Goal: Task Accomplishment & Management: Manage account settings

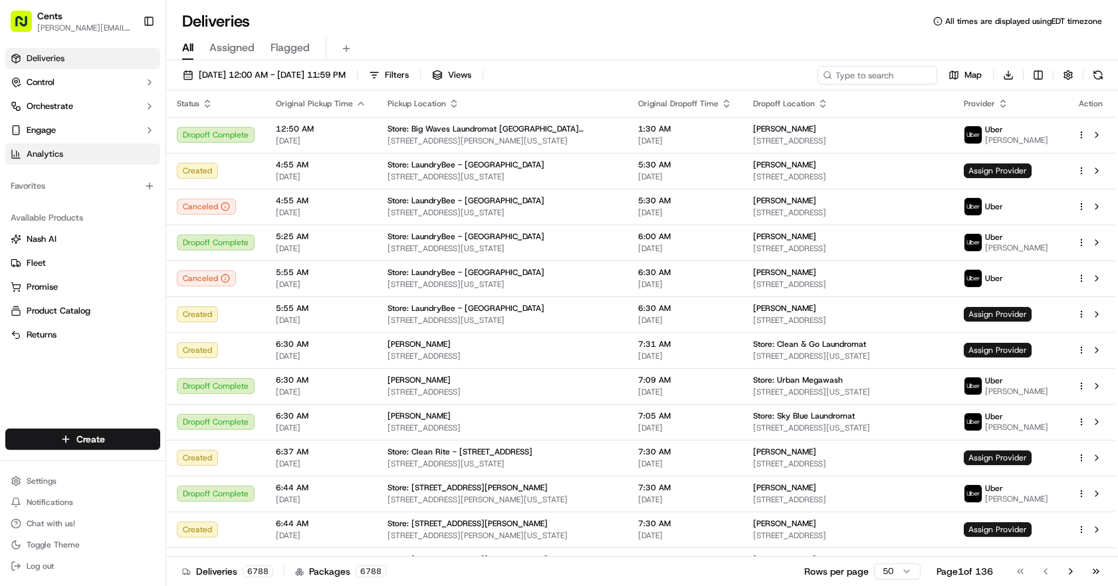
click at [98, 148] on link "Analytics" at bounding box center [82, 154] width 155 height 21
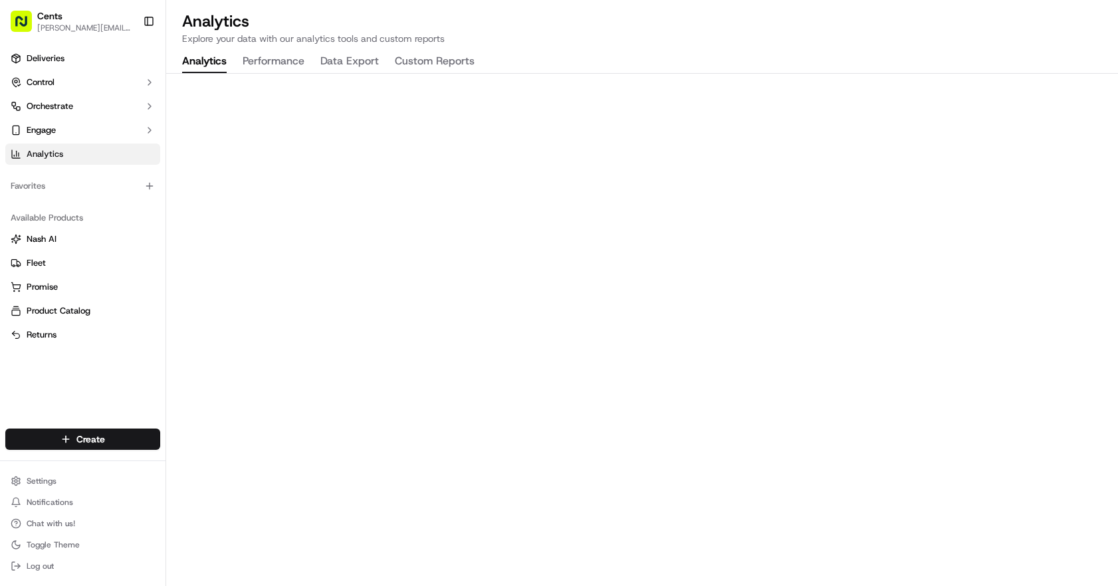
click at [269, 60] on button "Performance" at bounding box center [274, 62] width 62 height 23
click at [212, 60] on button "Analytics" at bounding box center [204, 62] width 45 height 23
click at [44, 53] on span "Deliveries" at bounding box center [46, 59] width 38 height 12
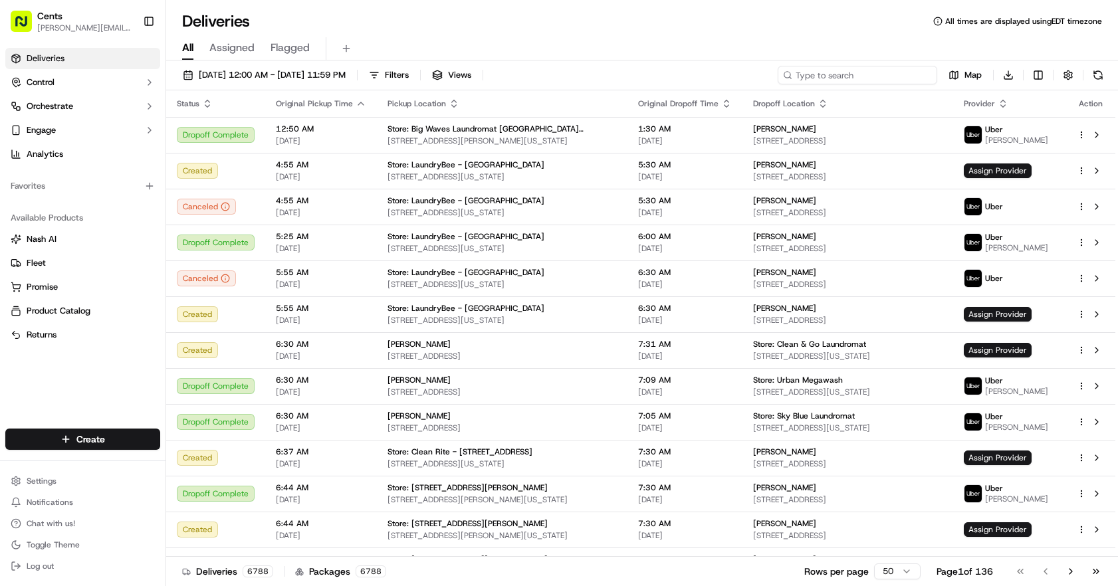
click at [893, 77] on input at bounding box center [858, 75] width 160 height 19
click at [356, 104] on icon "button" at bounding box center [361, 103] width 11 height 11
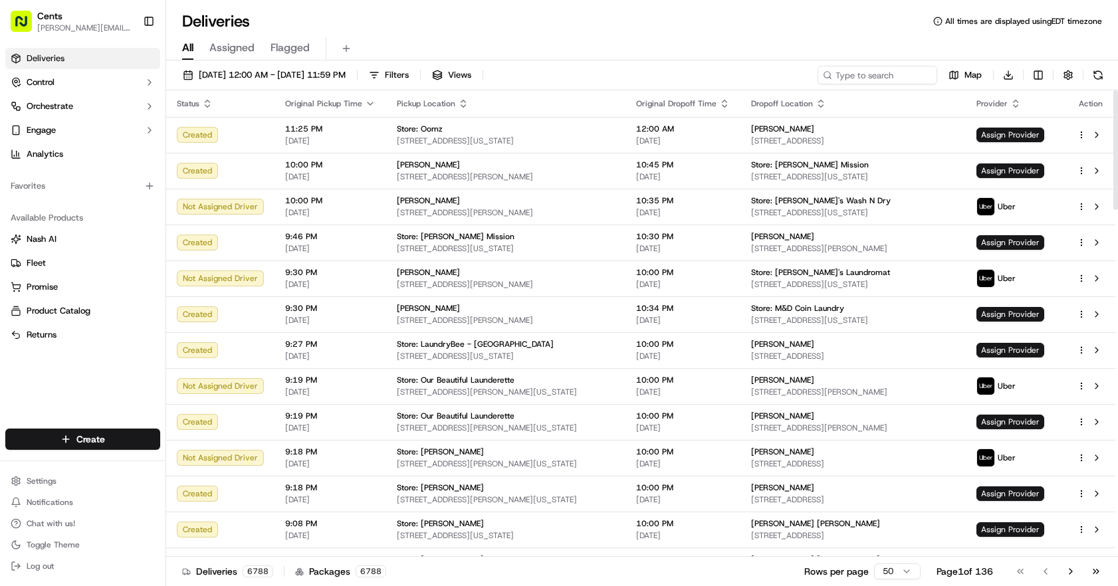
click at [338, 104] on span "Original Pickup Time" at bounding box center [323, 103] width 77 height 11
click at [409, 74] on span "Filters" at bounding box center [397, 75] width 24 height 12
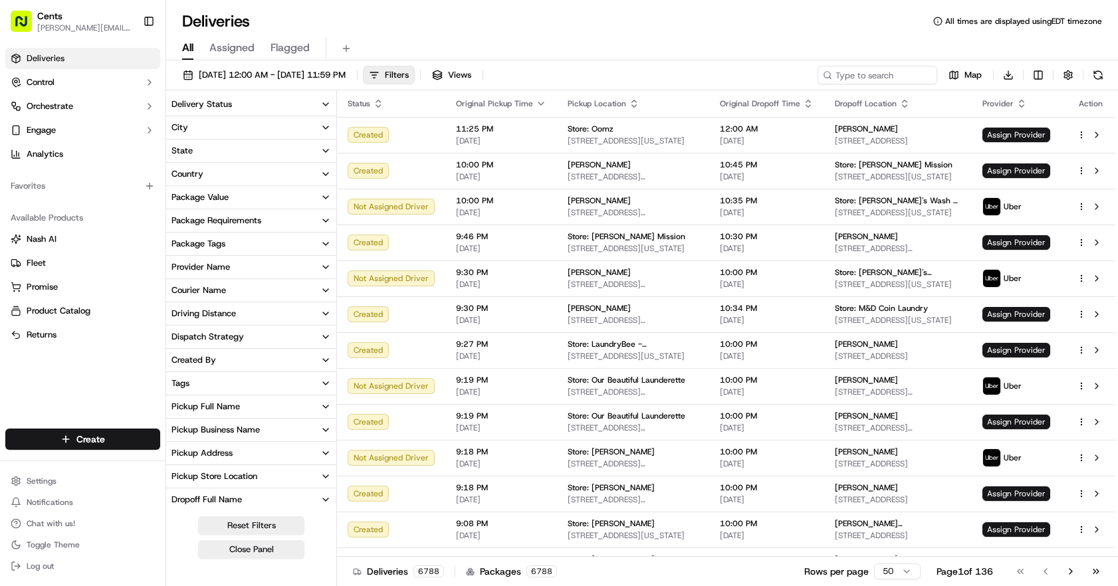
click at [304, 425] on button "Pickup Business Name" at bounding box center [251, 430] width 170 height 23
click at [287, 448] on input at bounding box center [259, 454] width 144 height 21
click at [290, 412] on button "Pickup Full Name" at bounding box center [251, 406] width 170 height 23
click at [286, 401] on button "Pickup Full Name" at bounding box center [251, 406] width 170 height 23
click at [290, 423] on button "Pickup Business Name" at bounding box center [251, 430] width 170 height 23
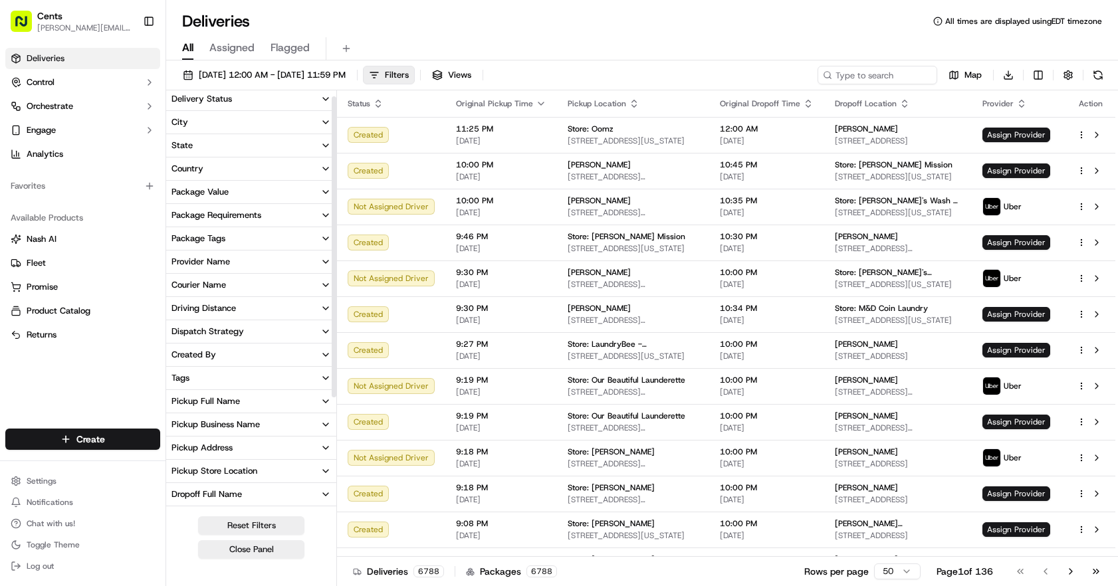
scroll to position [7, 0]
click at [267, 342] on div at bounding box center [251, 342] width 170 height 1
click at [268, 340] on button "Dispatch Strategy" at bounding box center [251, 330] width 170 height 23
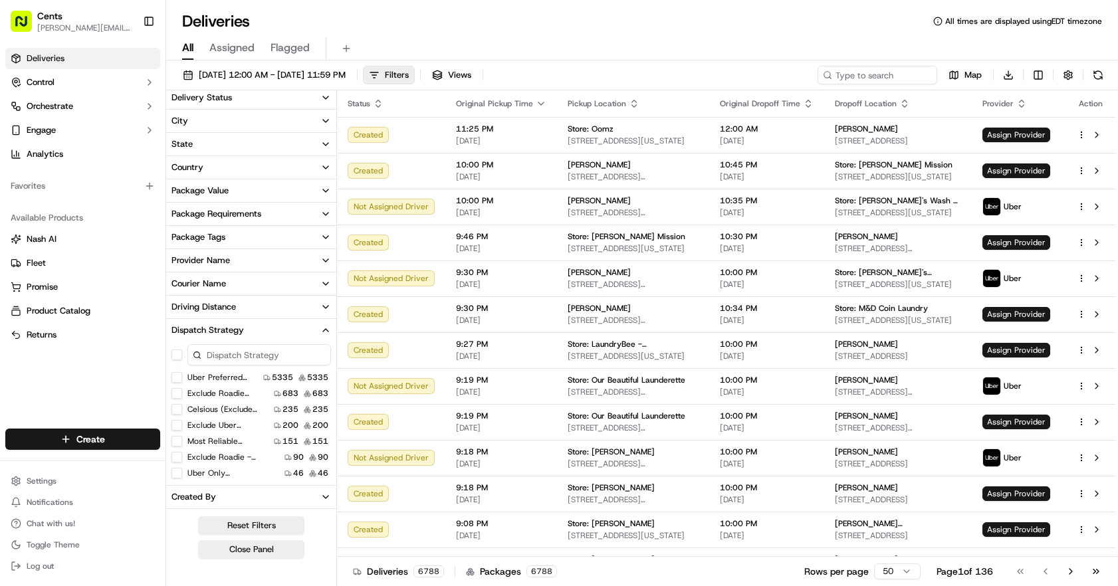
click at [237, 358] on input at bounding box center [259, 354] width 144 height 21
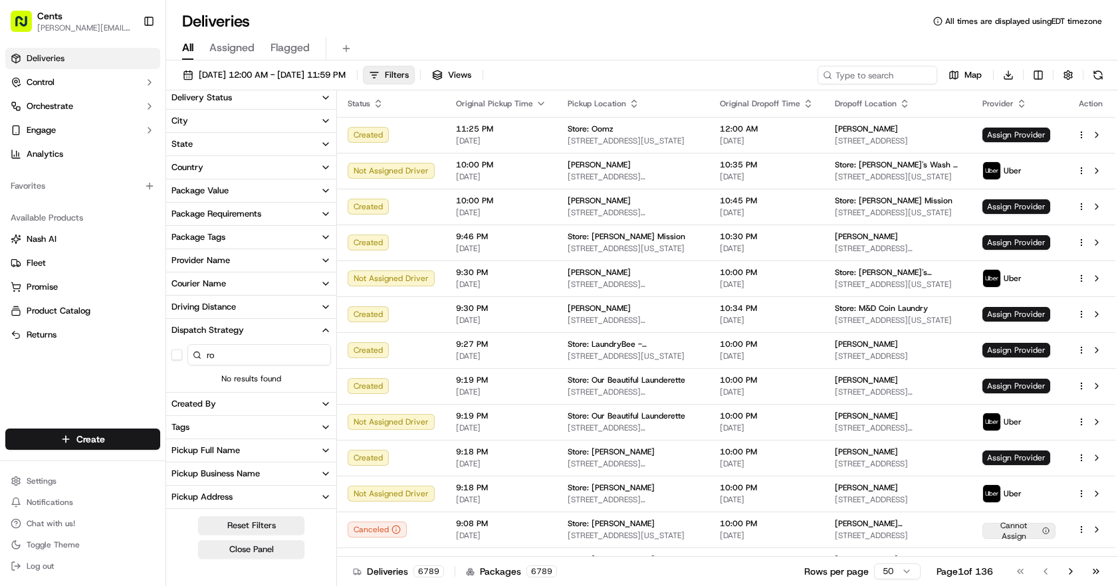
type input "r"
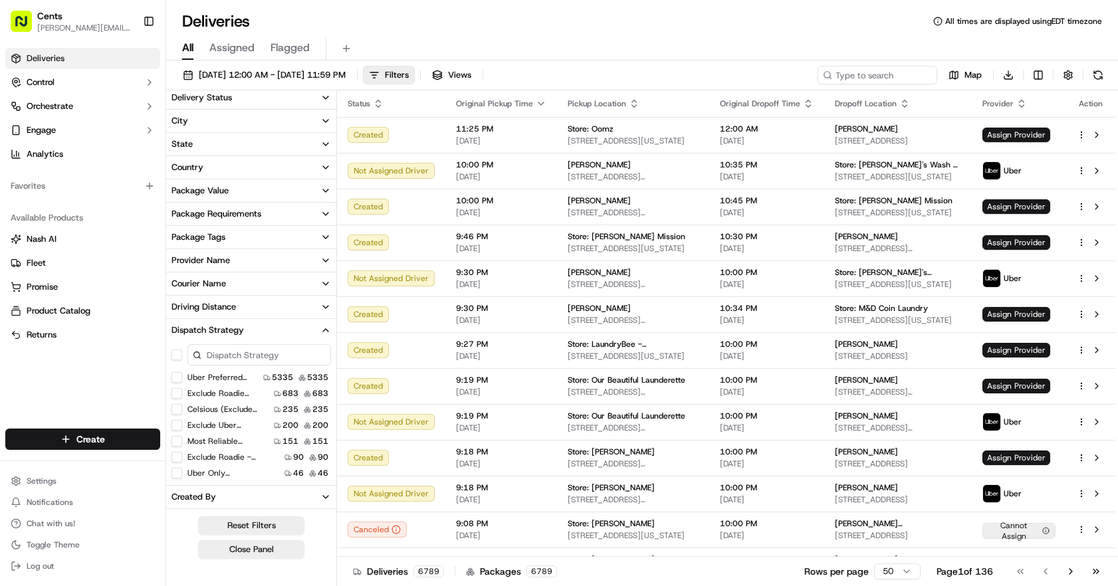
click at [319, 327] on button "Dispatch Strategy" at bounding box center [251, 330] width 170 height 23
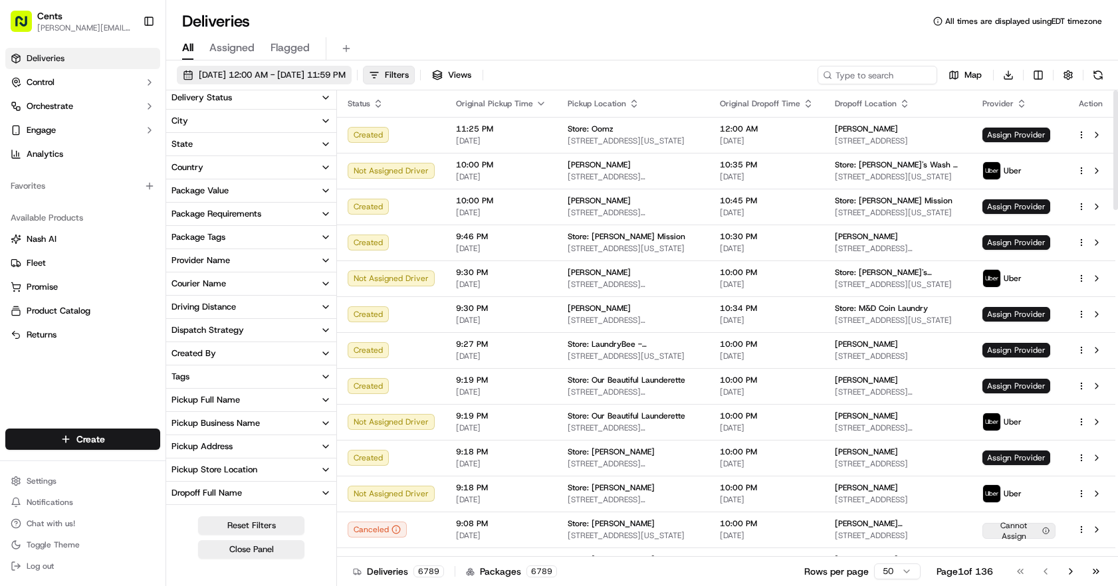
click at [346, 77] on span "[DATE] 12:00 AM - [DATE] 11:59 PM" at bounding box center [272, 75] width 147 height 12
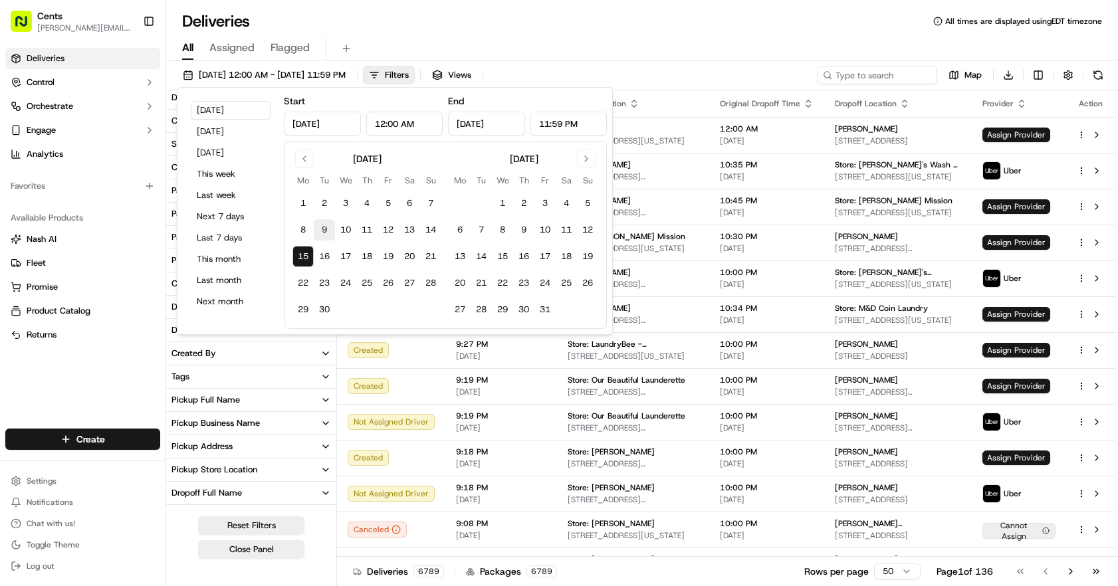
click at [332, 229] on button "9" at bounding box center [324, 229] width 21 height 21
type input "[DATE]"
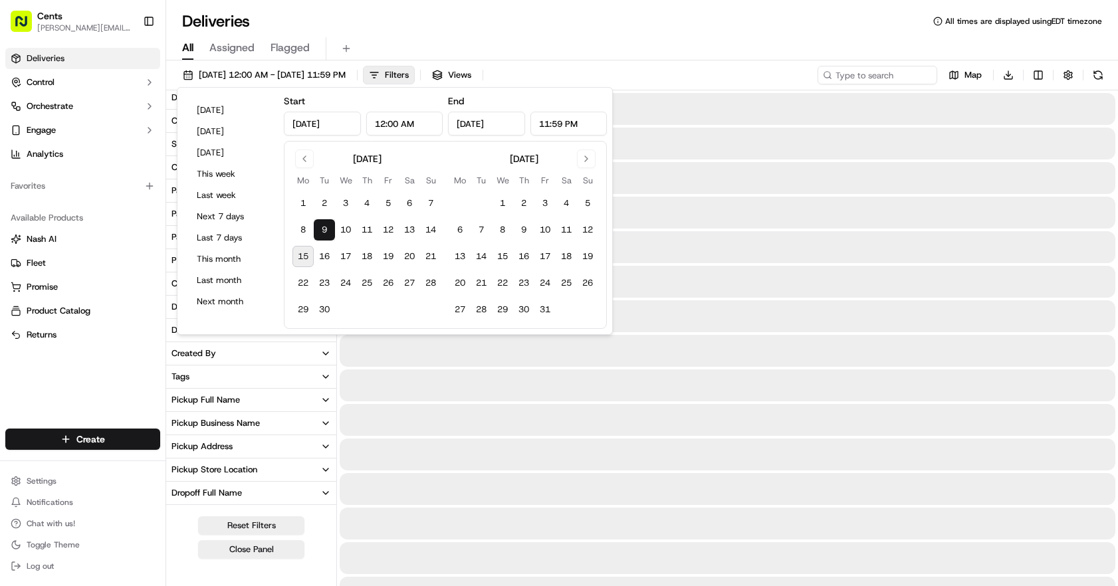
click at [296, 255] on button "15" at bounding box center [302, 256] width 21 height 21
type input "[DATE]"
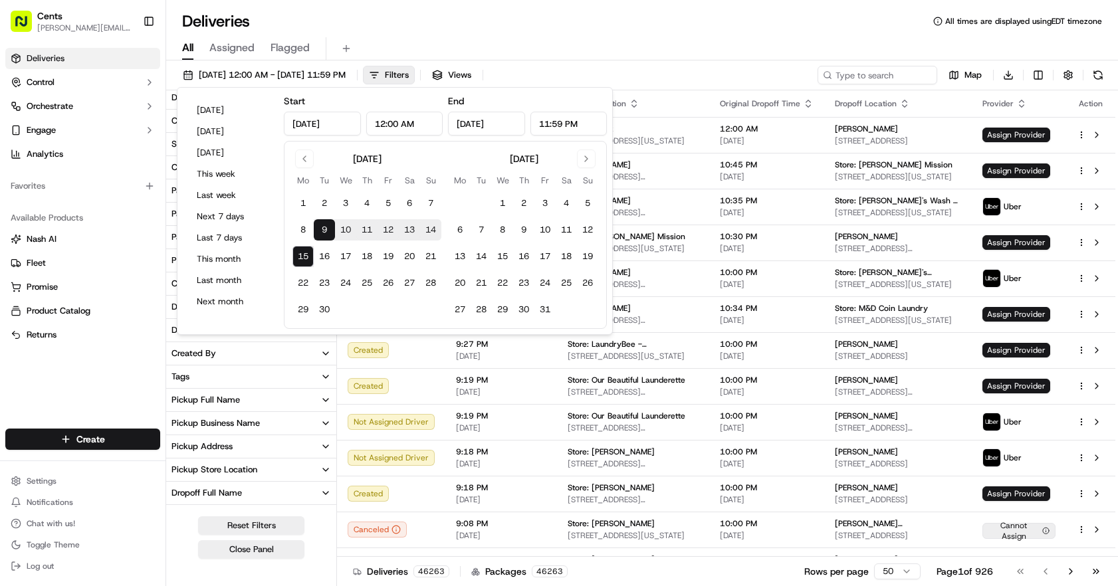
click at [678, 60] on div "All Assigned Flagged" at bounding box center [642, 48] width 952 height 23
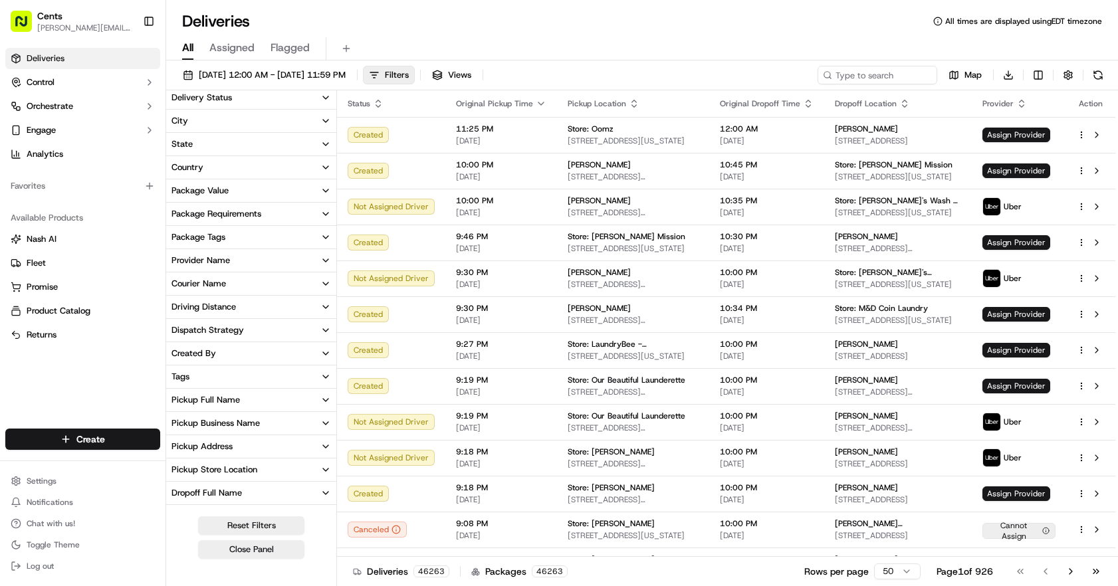
click at [231, 335] on div "Dispatch Strategy" at bounding box center [207, 330] width 72 height 12
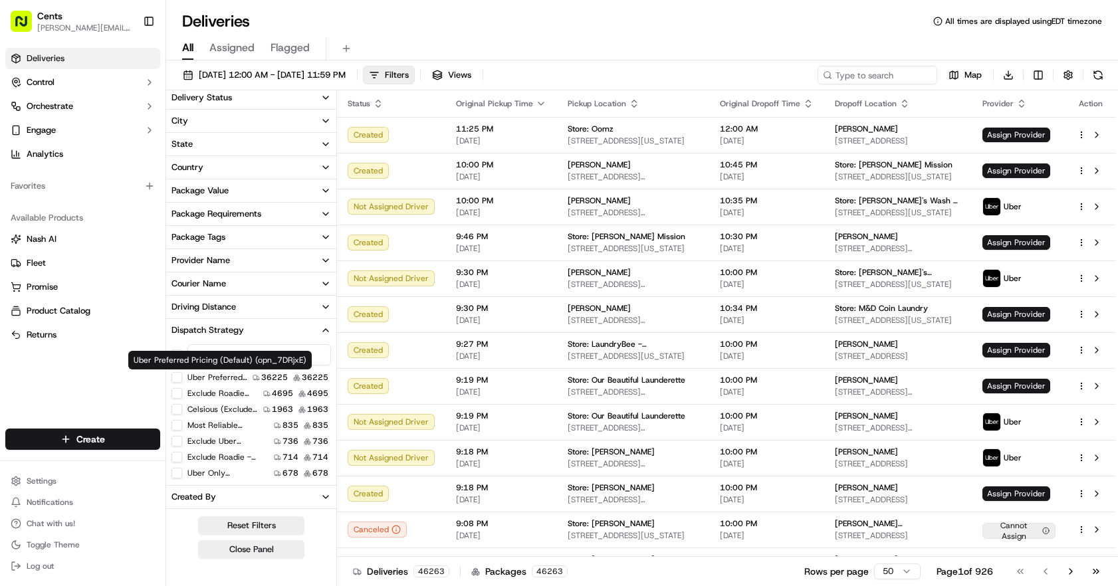
click at [239, 355] on div "Uber Preferred Pricing (Default) (opn_7DRjxE) Uber Preferred Pricing (Default) …" at bounding box center [219, 360] width 183 height 19
click at [241, 351] on div "Uber Preferred Pricing (Default) (opn_7DRjxE) Uber Preferred Pricing (Default) …" at bounding box center [219, 360] width 183 height 19
click at [245, 351] on input at bounding box center [259, 354] width 144 height 21
type input "r"
click at [873, 76] on input at bounding box center [858, 75] width 160 height 19
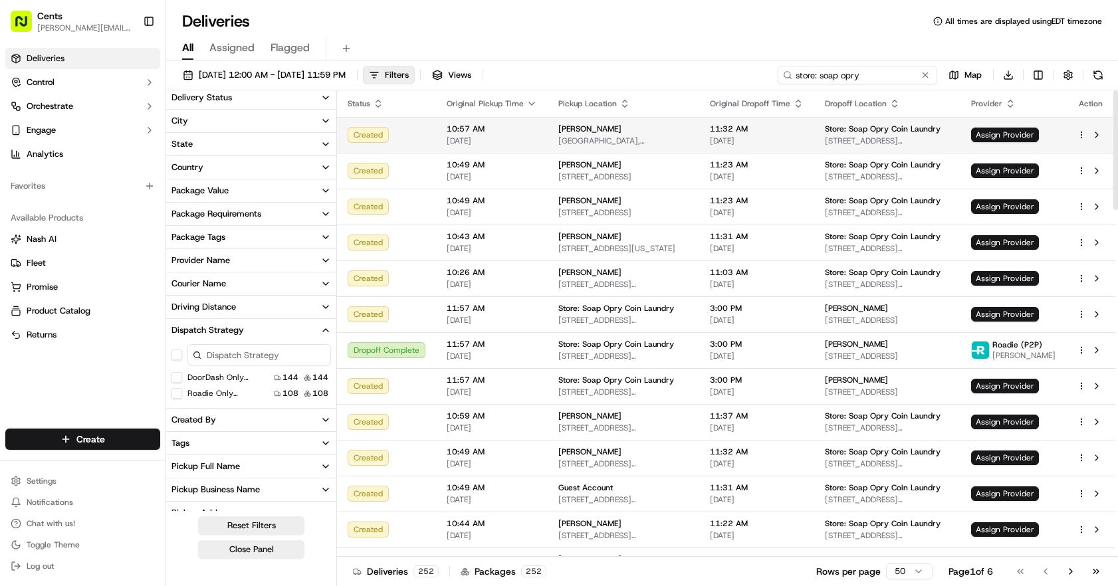
type input "store: soap opry"
click at [717, 140] on td "11:32 AM [DATE]" at bounding box center [756, 135] width 115 height 36
click at [409, 135] on div "Created" at bounding box center [387, 135] width 78 height 16
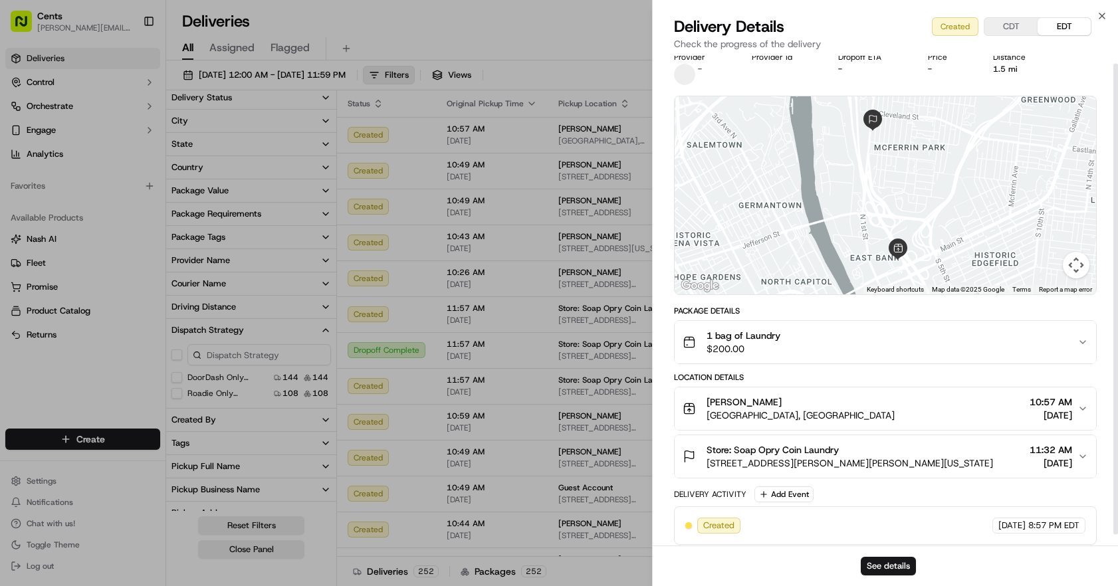
scroll to position [19, 0]
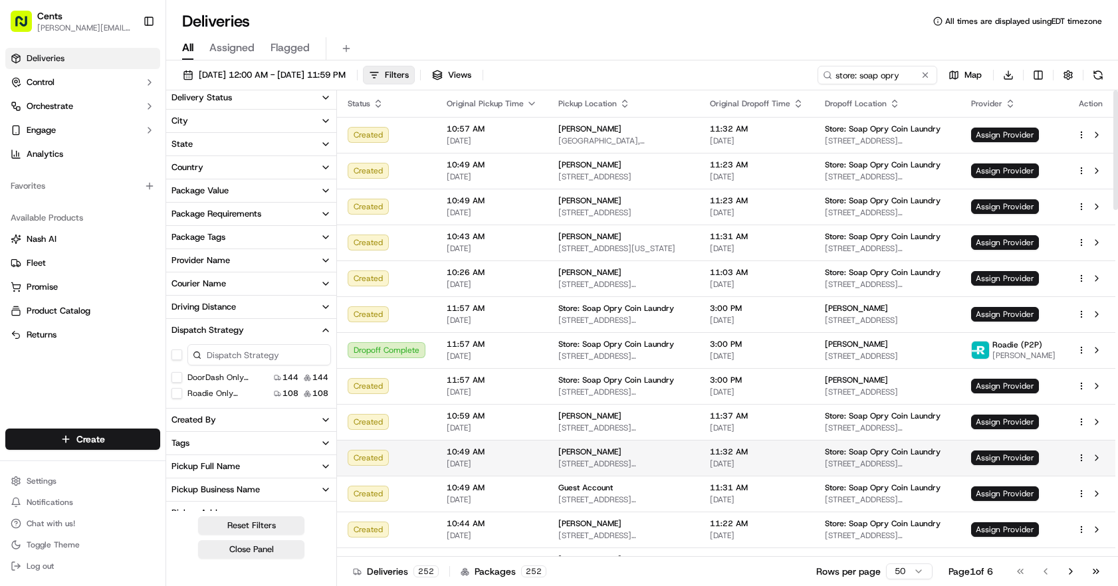
click at [573, 472] on td "[PERSON_NAME][GEOGRAPHIC_DATA][STREET_ADDRESS][PERSON_NAME][GEOGRAPHIC_DATA]" at bounding box center [624, 458] width 152 height 36
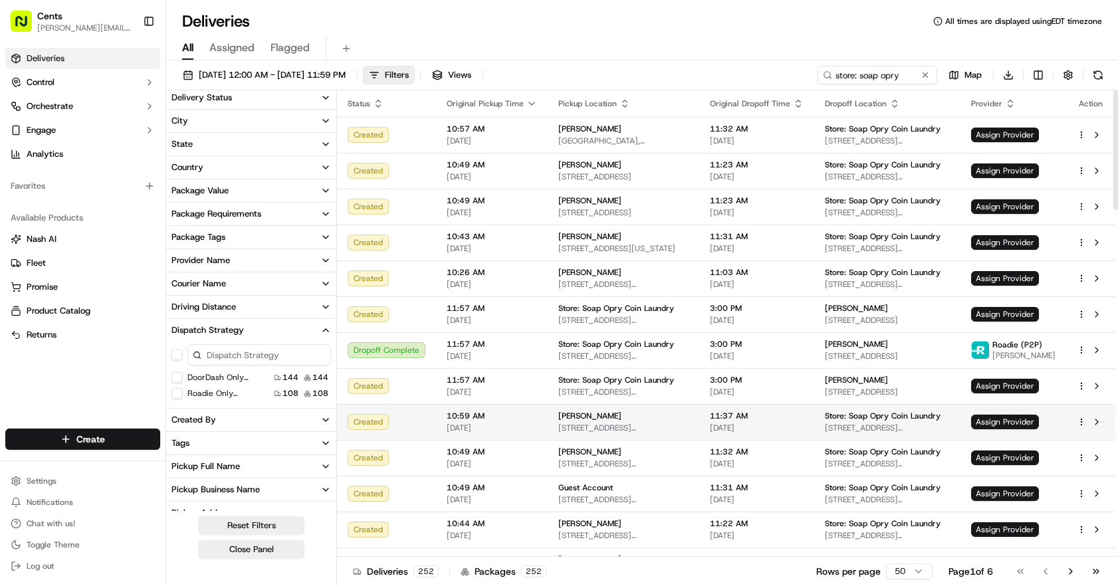
click at [689, 418] on div "[PERSON_NAME]" at bounding box center [623, 416] width 130 height 11
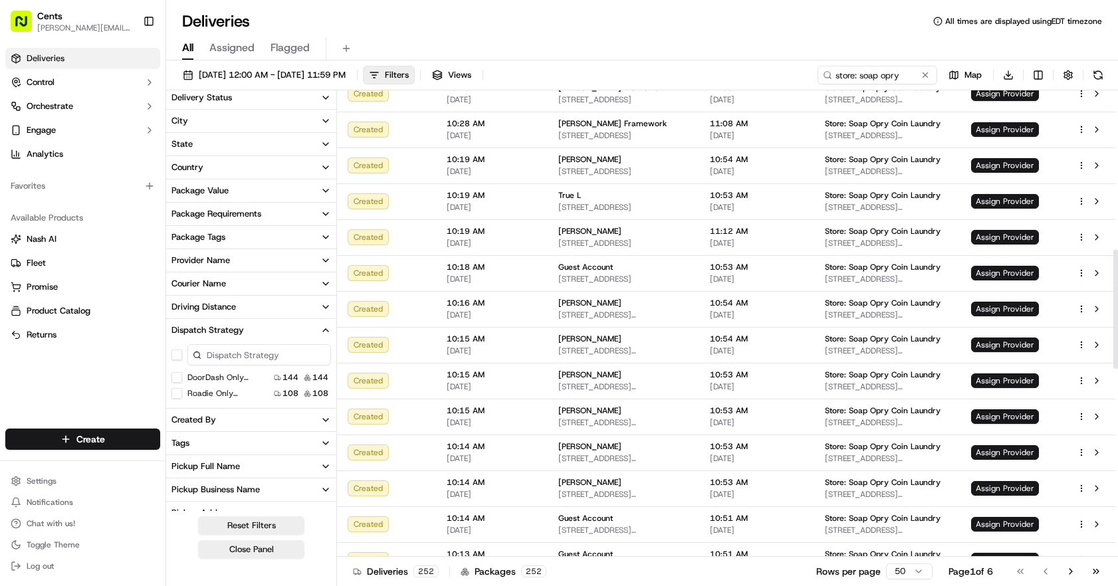
scroll to position [621, 0]
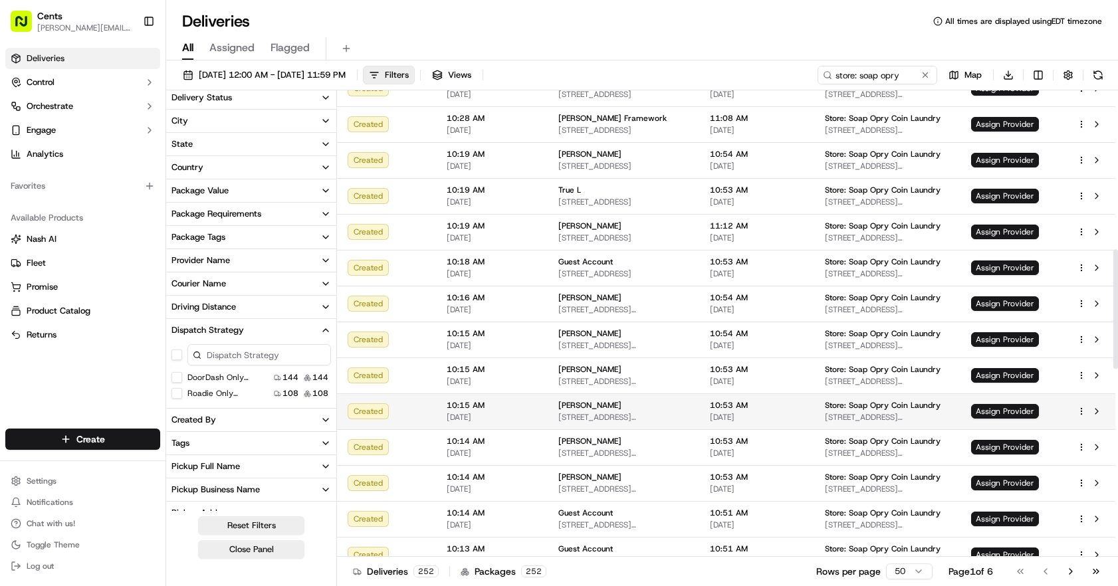
click at [681, 420] on span "[STREET_ADDRESS][PERSON_NAME]" at bounding box center [623, 417] width 130 height 11
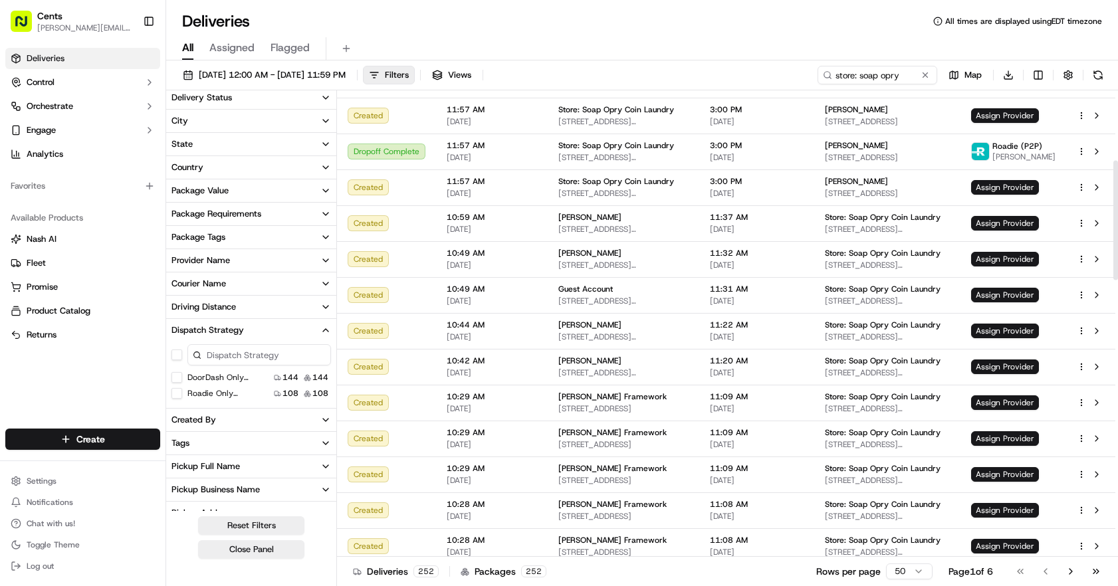
scroll to position [0, 0]
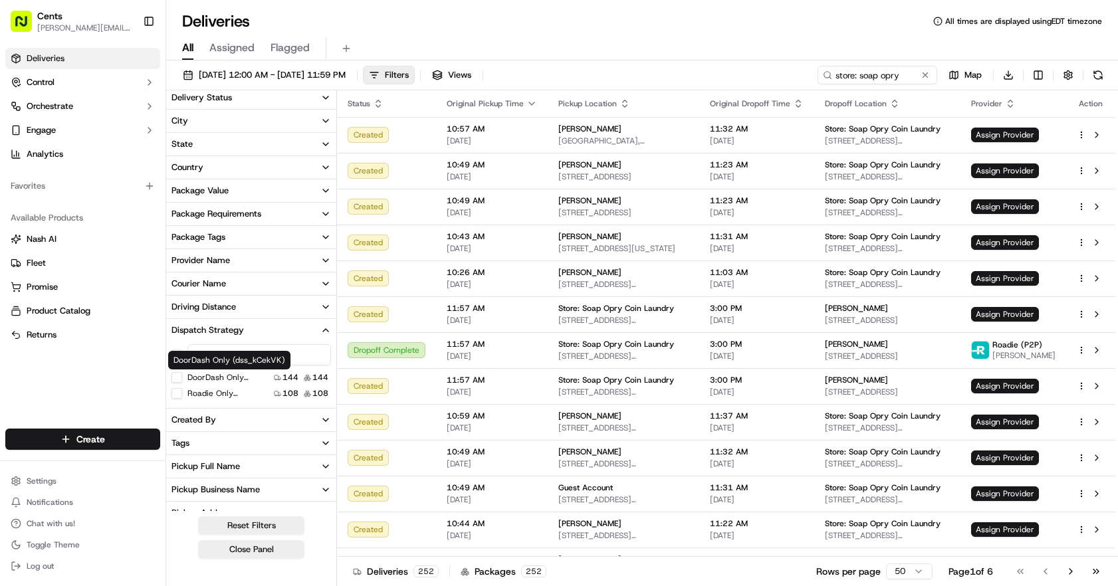
click at [217, 374] on label "DoorDash Only (dss_kCekVK)" at bounding box center [227, 377] width 81 height 11
click at [182, 374] on button "DoorDash Only (dss_kCekVK)" at bounding box center [176, 377] width 11 height 11
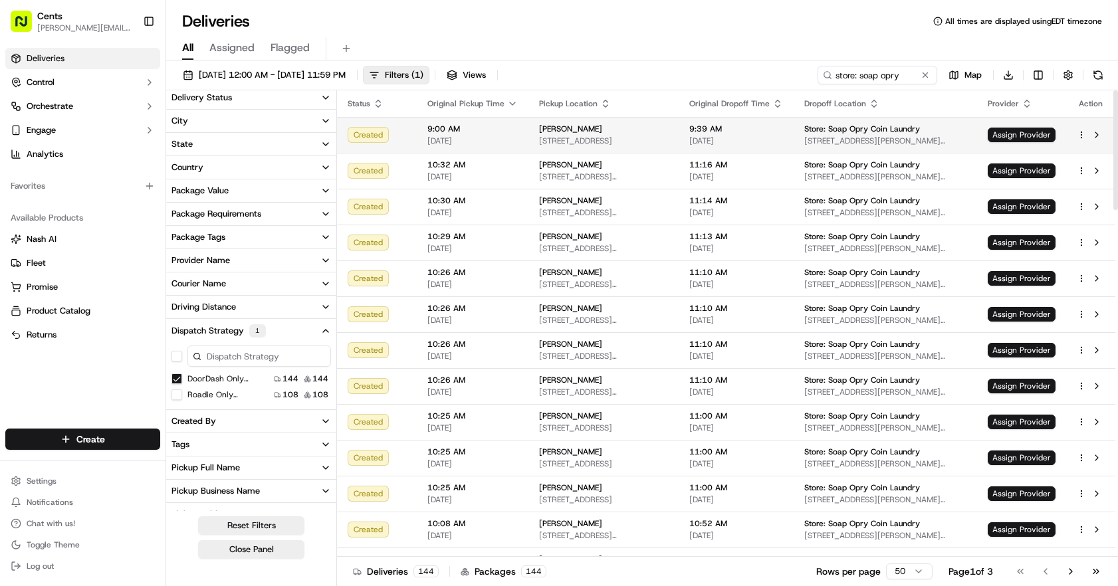
click at [628, 137] on span "[STREET_ADDRESS]" at bounding box center [603, 141] width 129 height 11
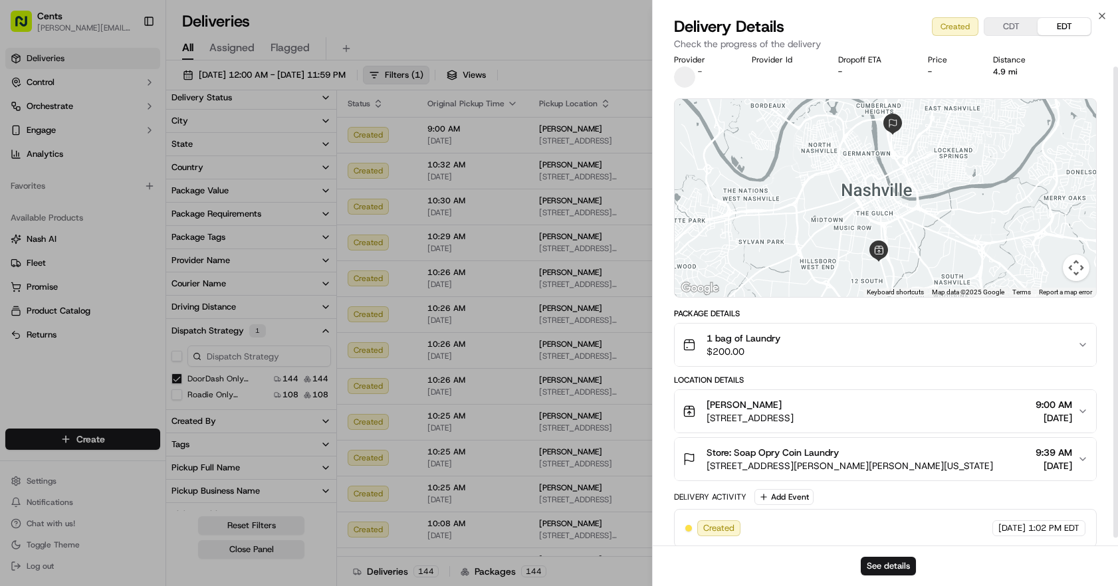
scroll to position [19, 0]
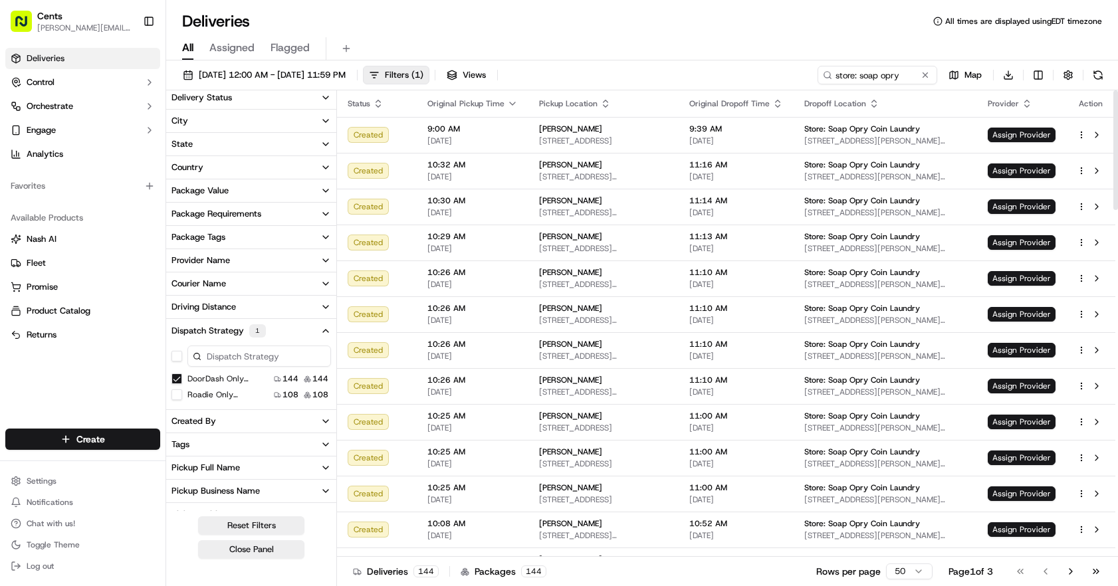
click at [182, 382] on div "DoorDash Only (dss_kCekVK)" at bounding box center [219, 379] width 97 height 11
click at [177, 378] on button "DoorDash Only (dss_kCekVK)" at bounding box center [176, 379] width 11 height 11
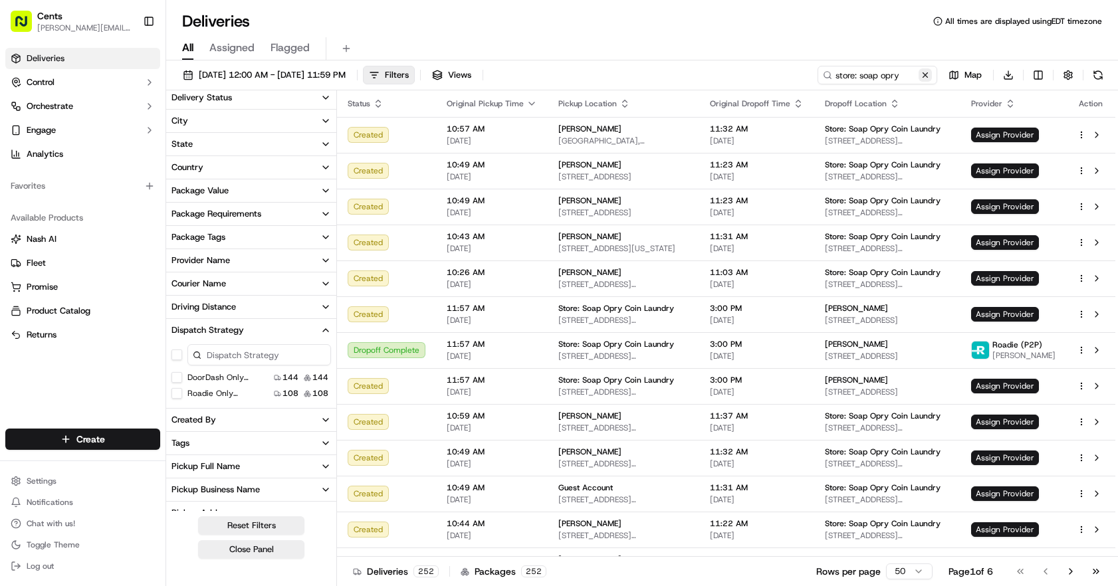
click at [921, 74] on button at bounding box center [925, 74] width 13 height 13
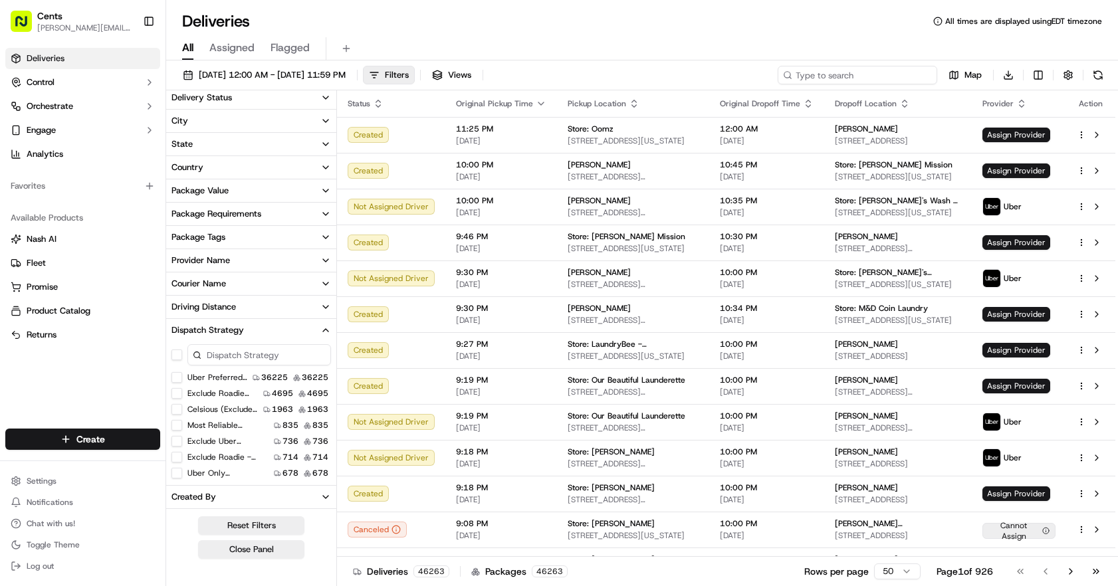
click at [880, 81] on input at bounding box center [858, 75] width 160 height 19
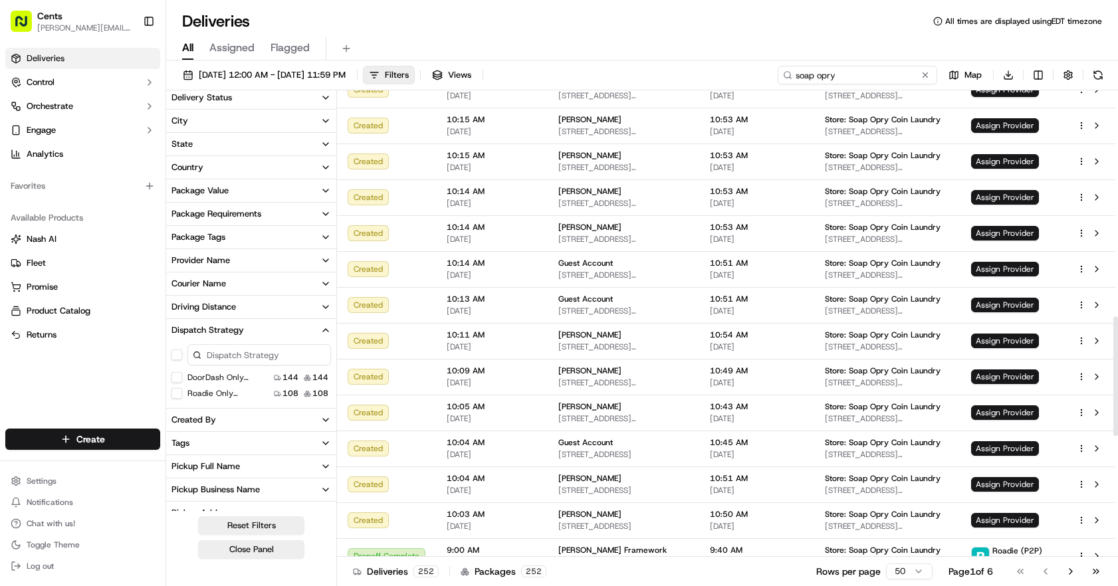
scroll to position [1330, 0]
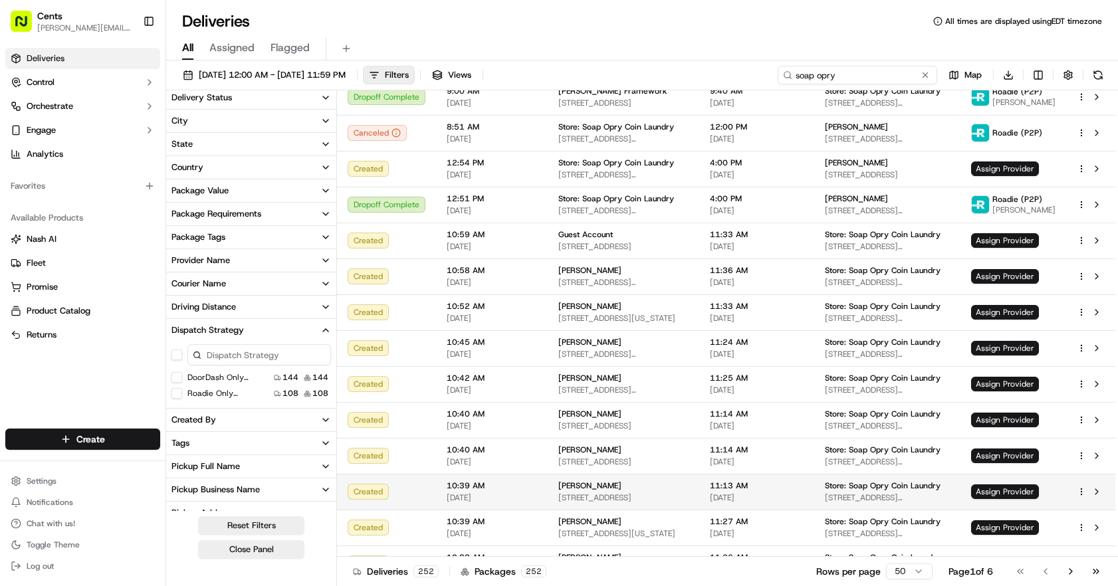
type input "soap opry"
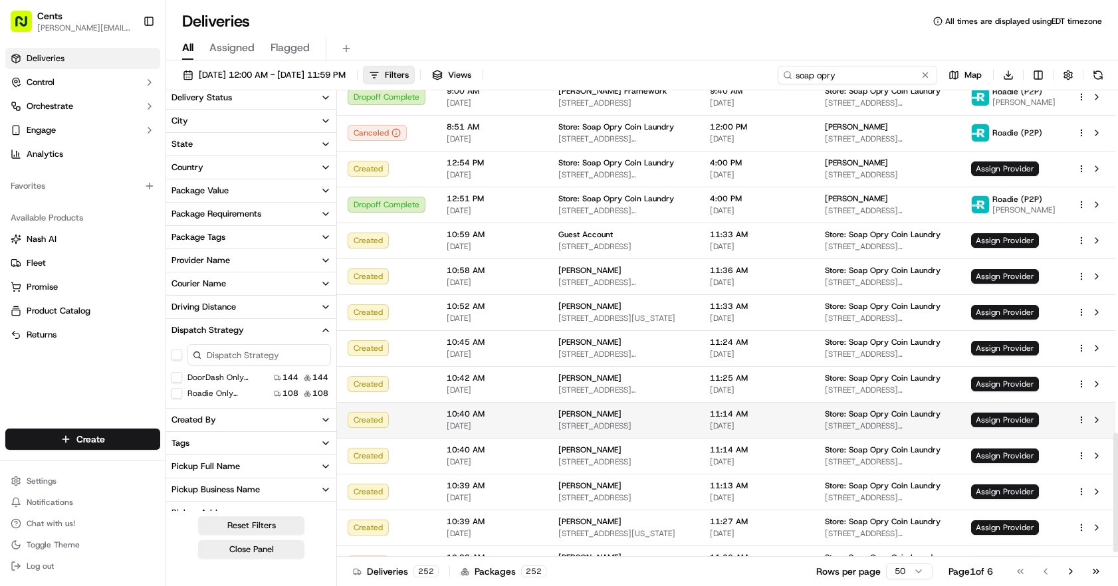
scroll to position [1355, 0]
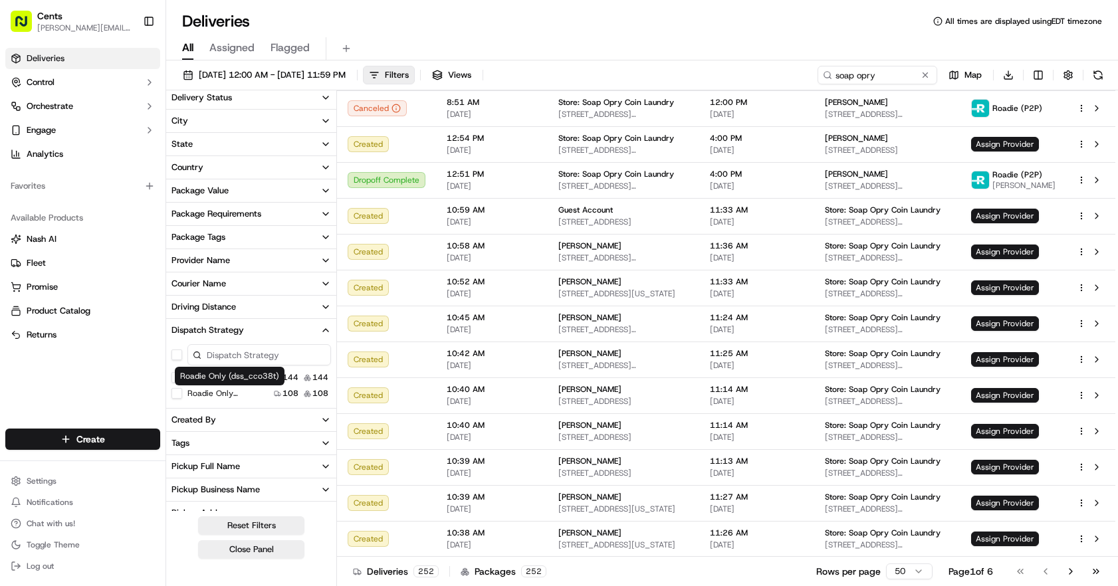
click at [187, 394] on label "Roadie Only (dss_cco38t)" at bounding box center [227, 393] width 81 height 11
click at [182, 394] on button "Roadie Only (dss_cco38t)" at bounding box center [176, 393] width 11 height 11
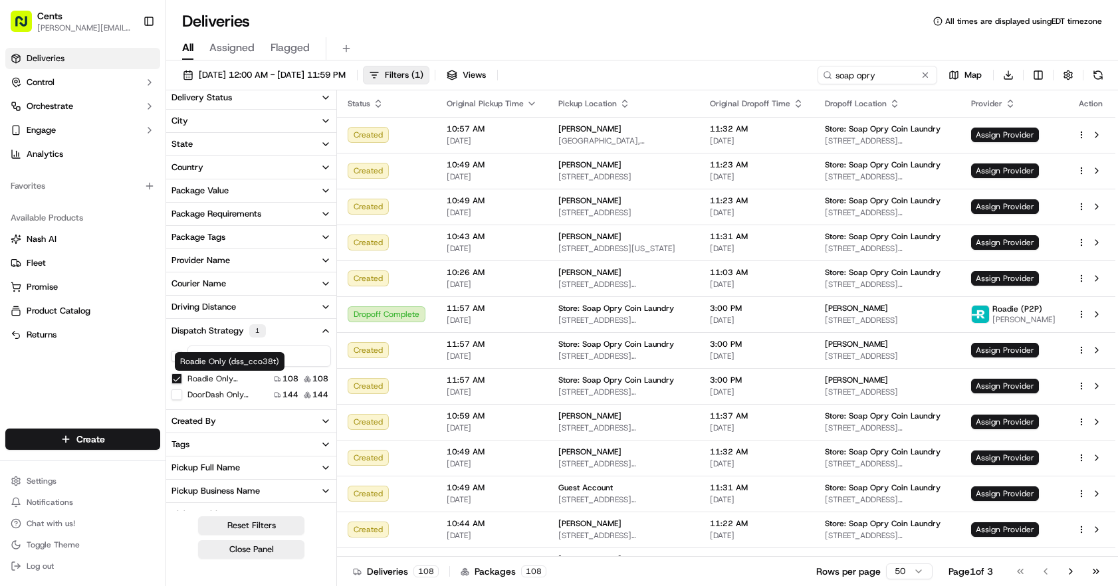
click at [183, 374] on div "Roadie Only (dss_cco38t)" at bounding box center [219, 379] width 97 height 11
click at [183, 378] on div "Roadie Only (dss_cco38t)" at bounding box center [219, 379] width 97 height 11
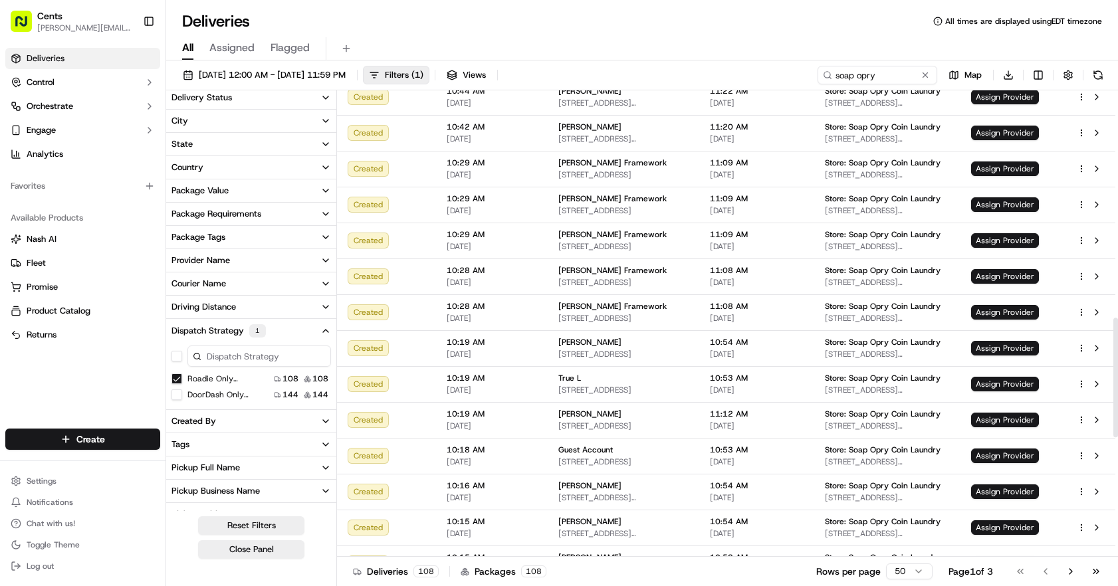
scroll to position [888, 0]
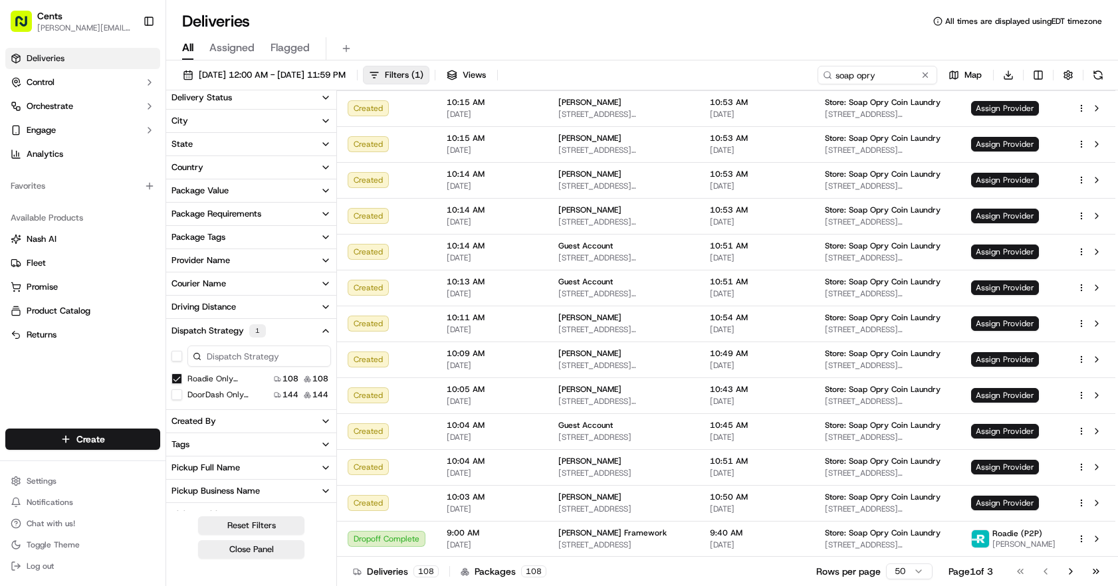
click at [173, 374] on button "Roadie Only (dss_cco38t)" at bounding box center [176, 379] width 11 height 11
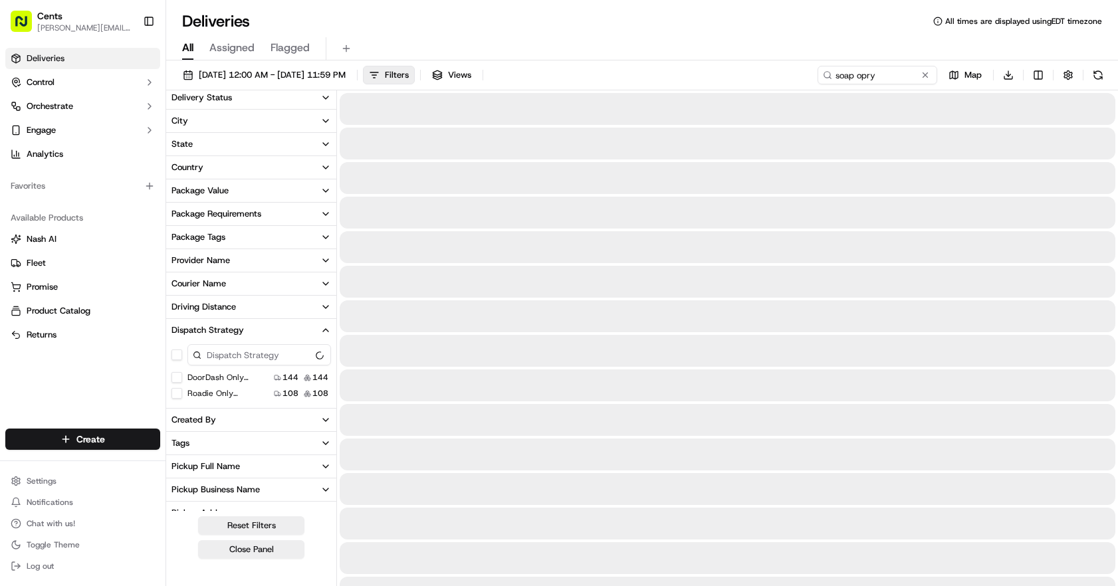
click at [179, 391] on button "Roadie Only (dss_cco38t)" at bounding box center [176, 393] width 11 height 11
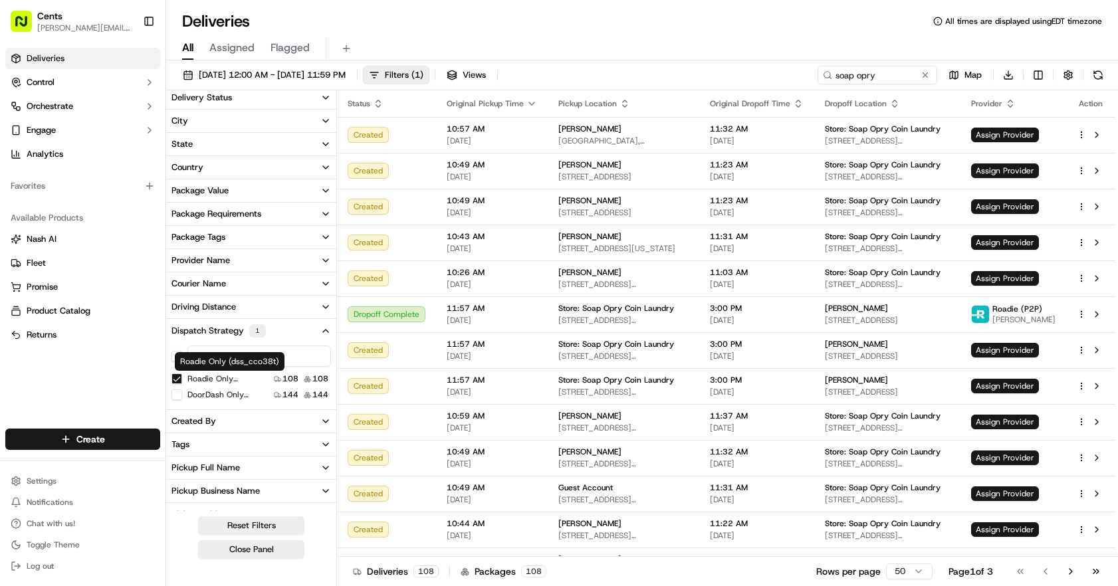
click at [207, 378] on label "Roadie Only (dss_cco38t)" at bounding box center [227, 379] width 81 height 11
click at [182, 378] on button "Roadie Only (dss_cco38t)" at bounding box center [176, 379] width 11 height 11
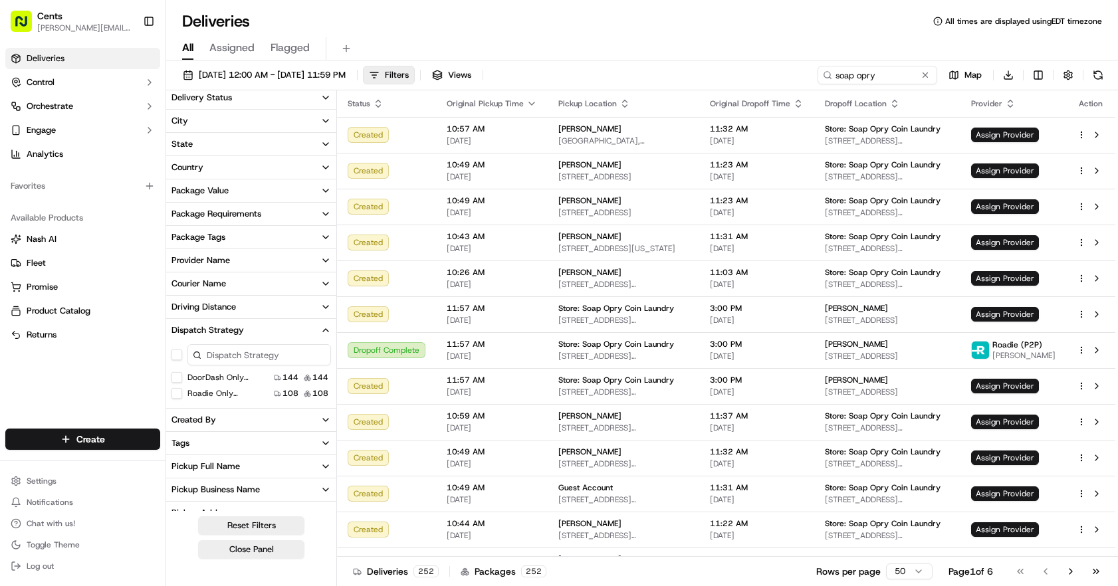
click at [238, 354] on input at bounding box center [259, 354] width 144 height 21
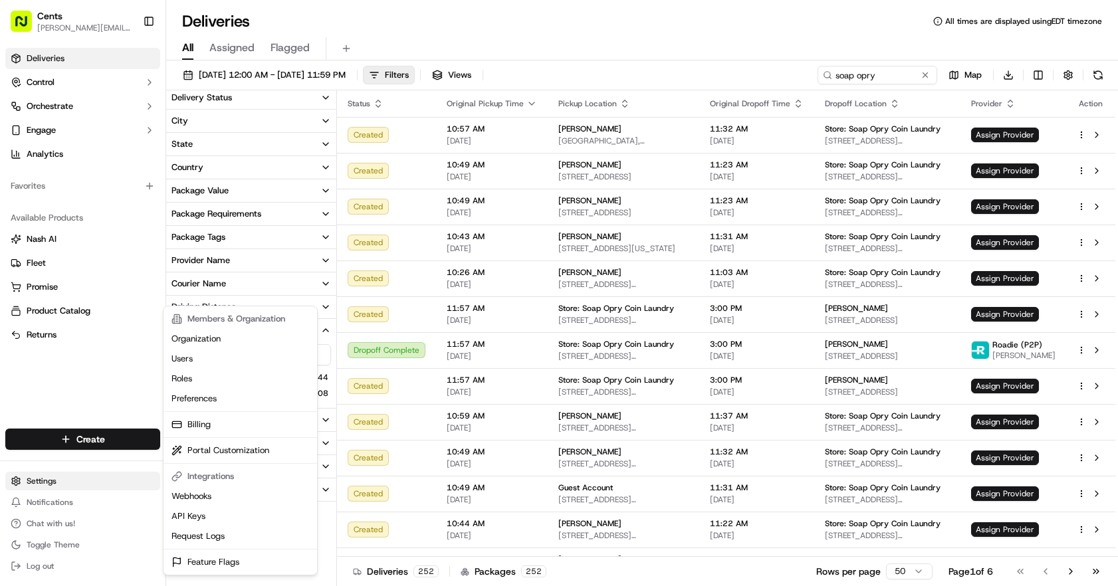
click at [48, 472] on html "Cents [PERSON_NAME][EMAIL_ADDRESS][DOMAIN_NAME] Toggle Sidebar Deliveries Contr…" at bounding box center [559, 293] width 1118 height 586
click at [120, 477] on html "Cents [PERSON_NAME][EMAIL_ADDRESS][DOMAIN_NAME] Toggle Sidebar Deliveries Contr…" at bounding box center [559, 293] width 1118 height 586
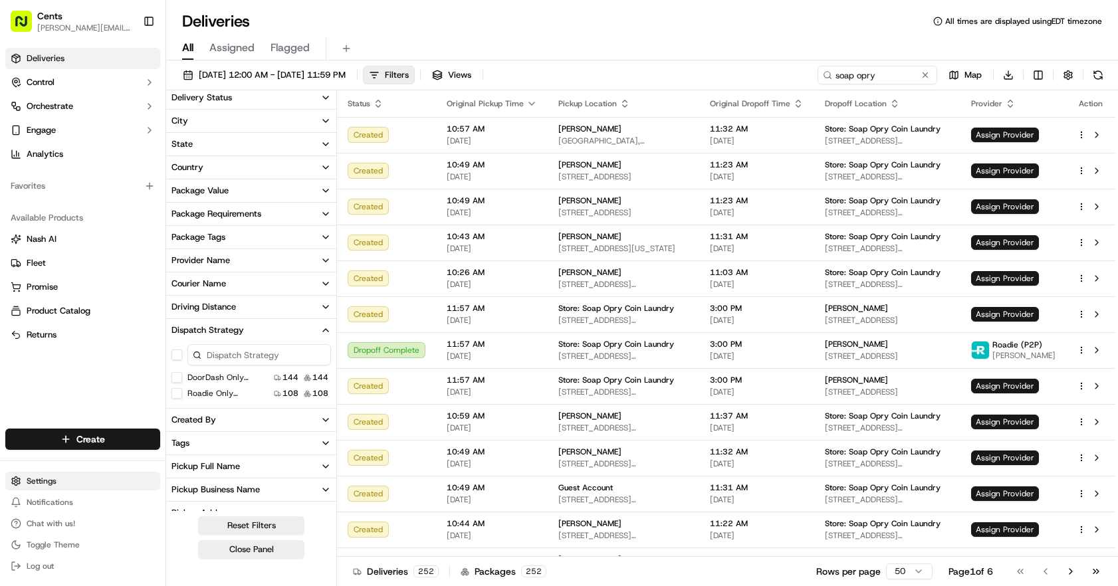
click at [94, 477] on html "Cents [PERSON_NAME][EMAIL_ADDRESS][DOMAIN_NAME] Toggle Sidebar Deliveries Contr…" at bounding box center [559, 293] width 1118 height 586
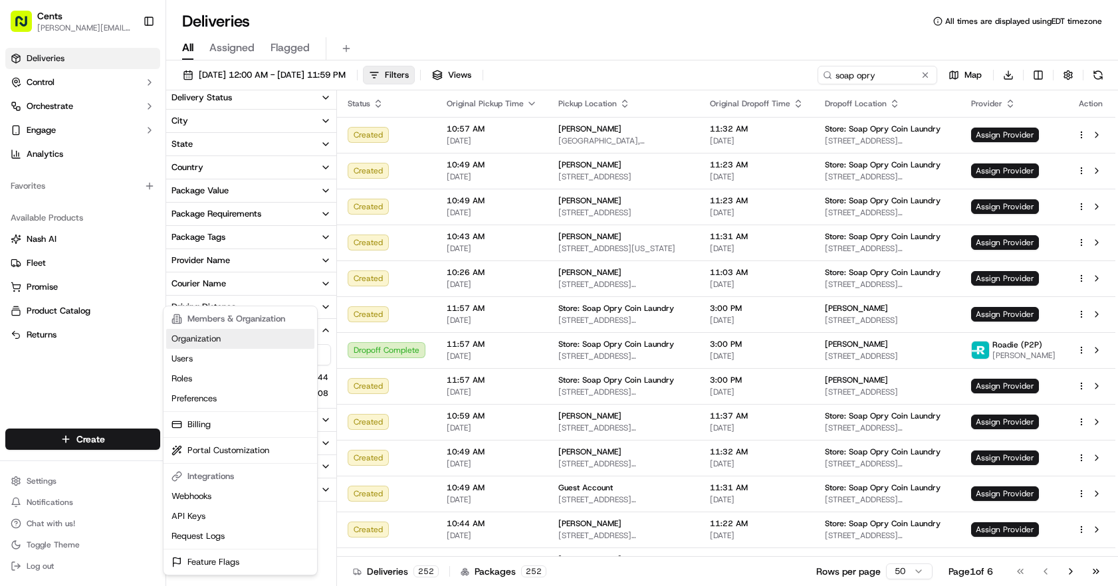
click at [222, 345] on link "Organization" at bounding box center [240, 339] width 148 height 20
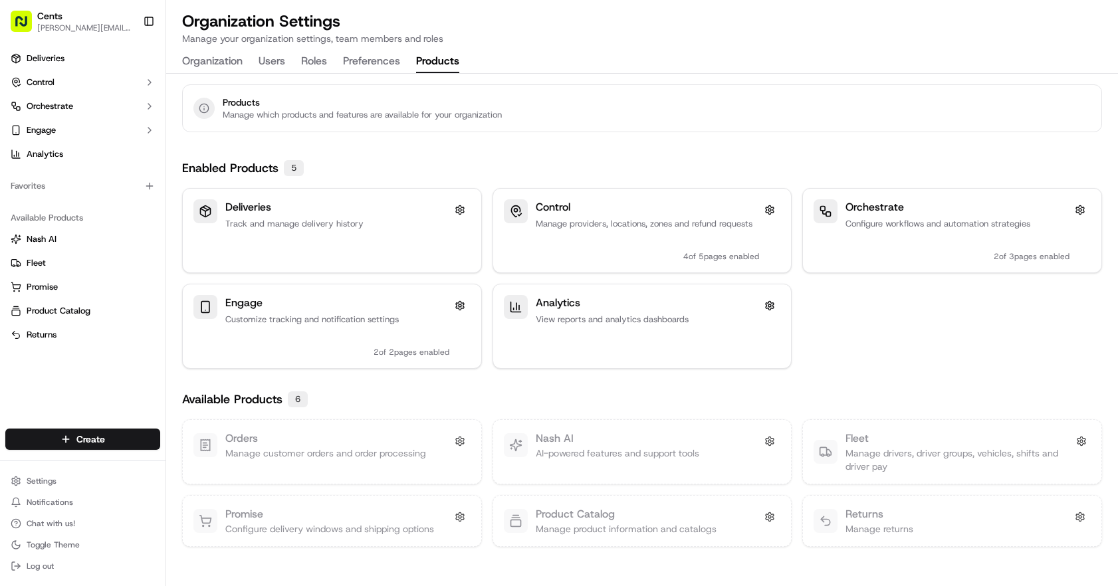
click at [431, 60] on button "Products" at bounding box center [437, 62] width 43 height 23
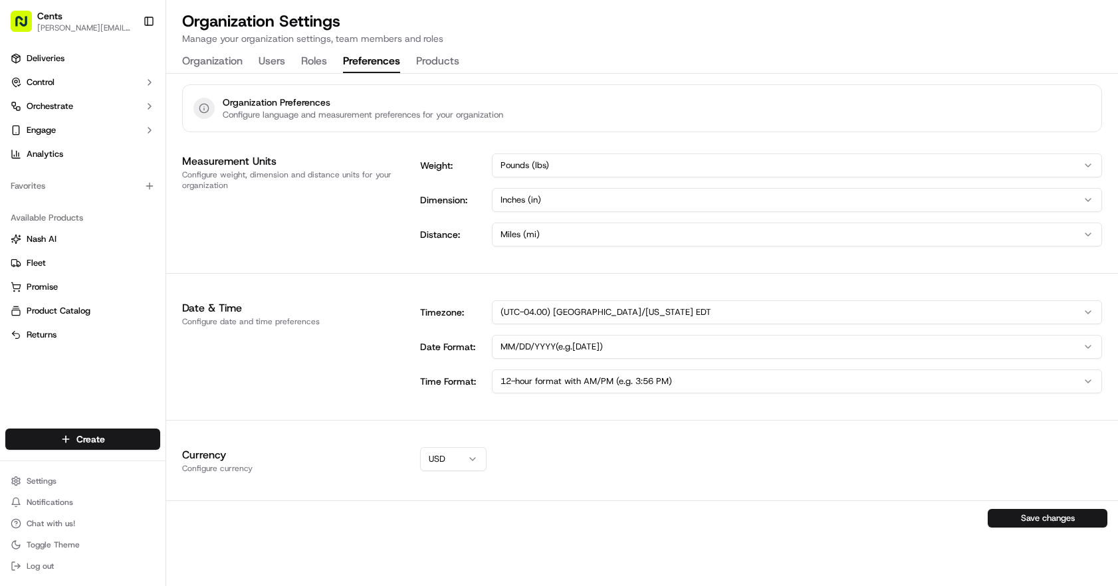
click at [356, 63] on button "Preferences" at bounding box center [371, 62] width 57 height 23
click at [296, 59] on div "Organization Users Roles Preferences Products" at bounding box center [320, 62] width 277 height 23
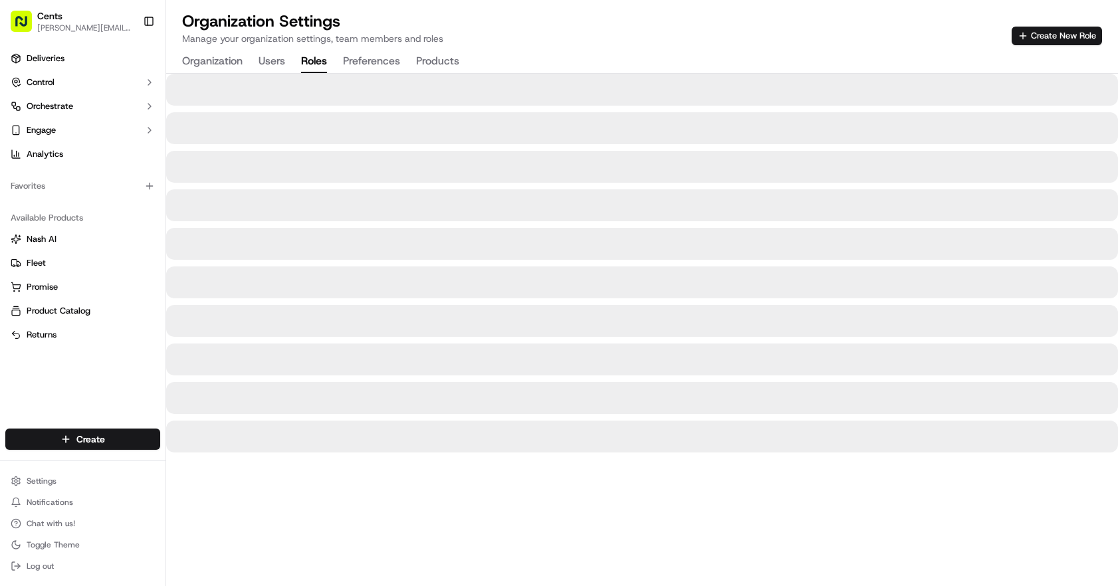
click at [306, 58] on button "Roles" at bounding box center [314, 62] width 26 height 23
click at [283, 62] on button "Users" at bounding box center [272, 62] width 27 height 23
click at [426, 62] on button "Products" at bounding box center [437, 62] width 43 height 23
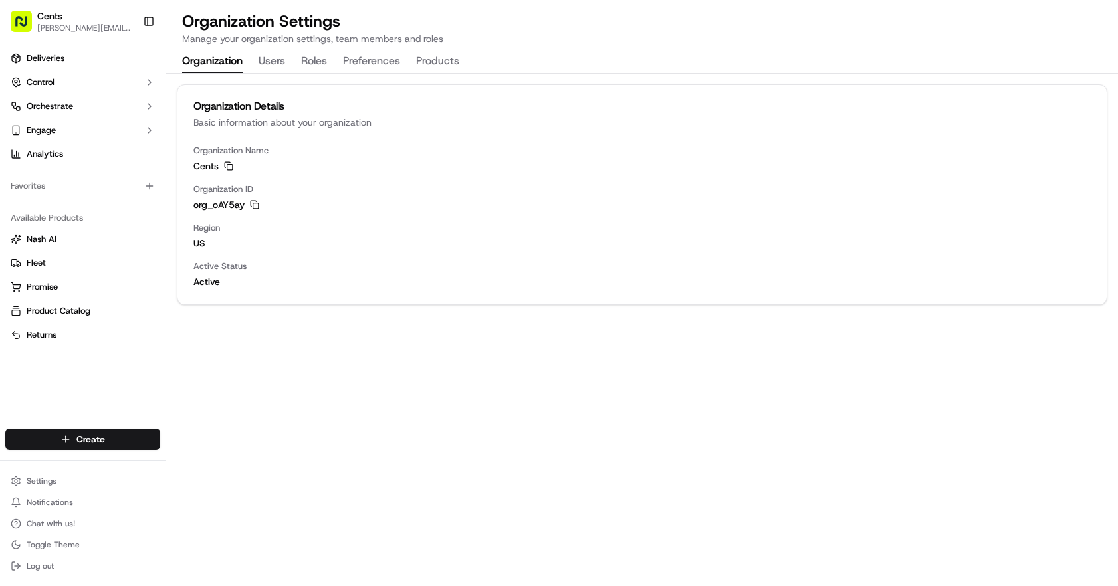
click at [228, 61] on button "Organization" at bounding box center [212, 62] width 60 height 23
click at [50, 58] on span "Deliveries" at bounding box center [46, 59] width 38 height 12
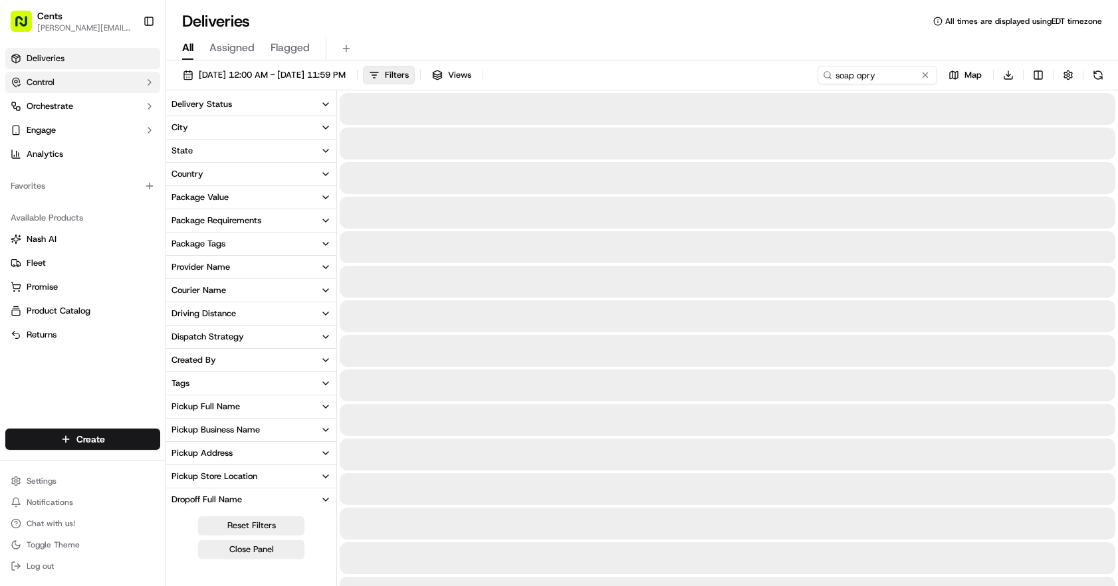
click at [55, 82] on span "Control" at bounding box center [41, 82] width 28 height 12
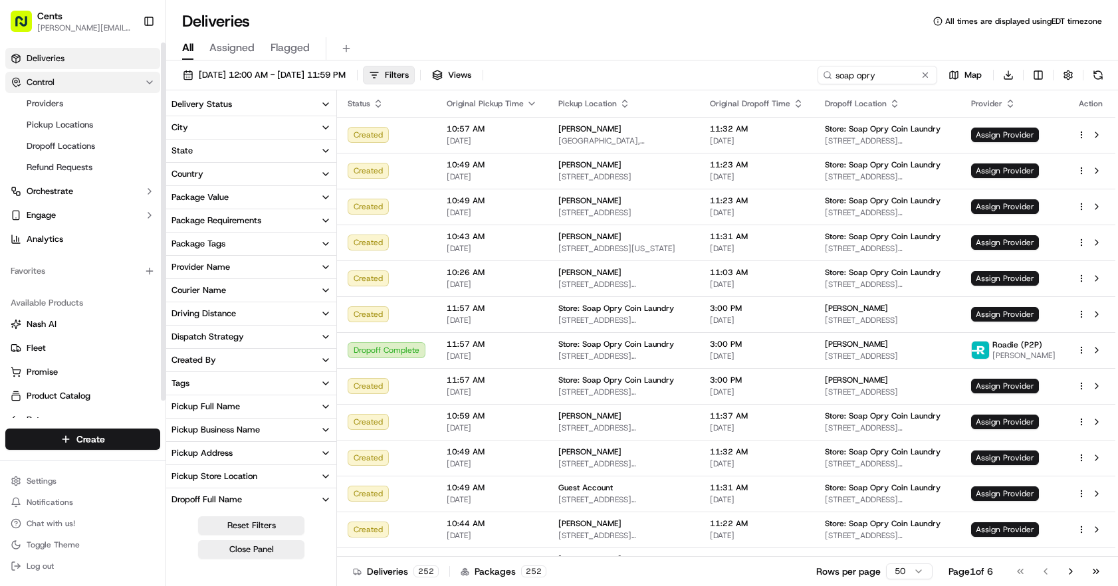
click at [66, 81] on button "Control" at bounding box center [82, 82] width 155 height 21
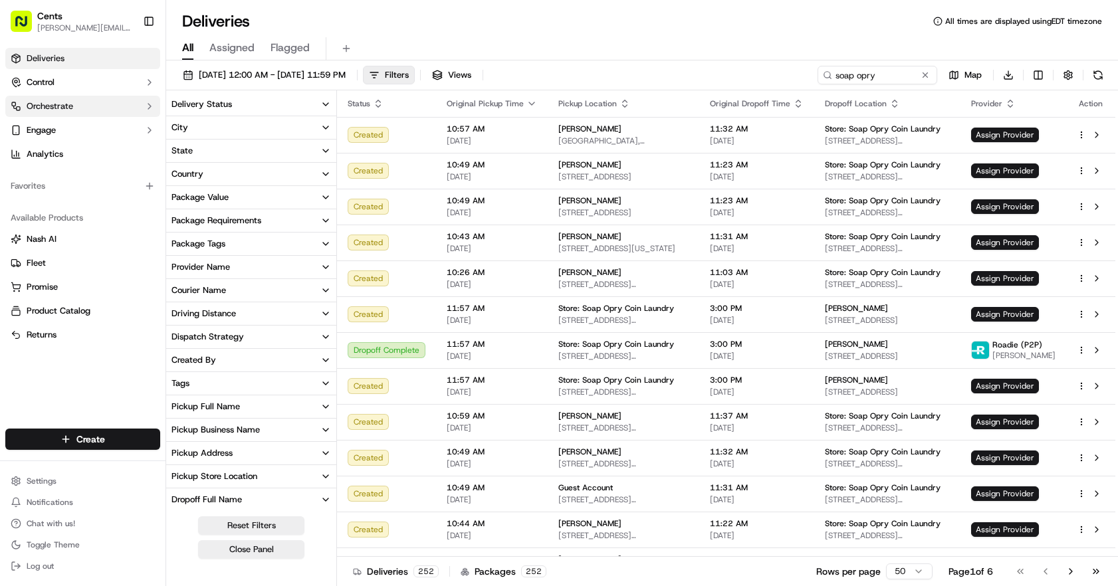
click at [67, 99] on button "Orchestrate" at bounding box center [82, 106] width 155 height 21
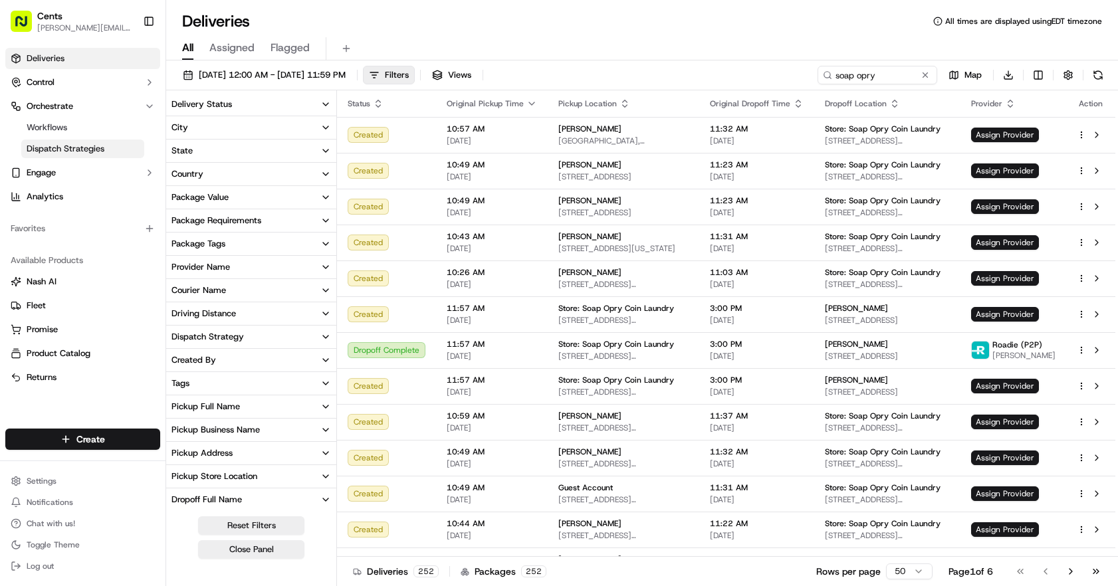
click at [68, 155] on link "Dispatch Strategies" at bounding box center [82, 149] width 123 height 19
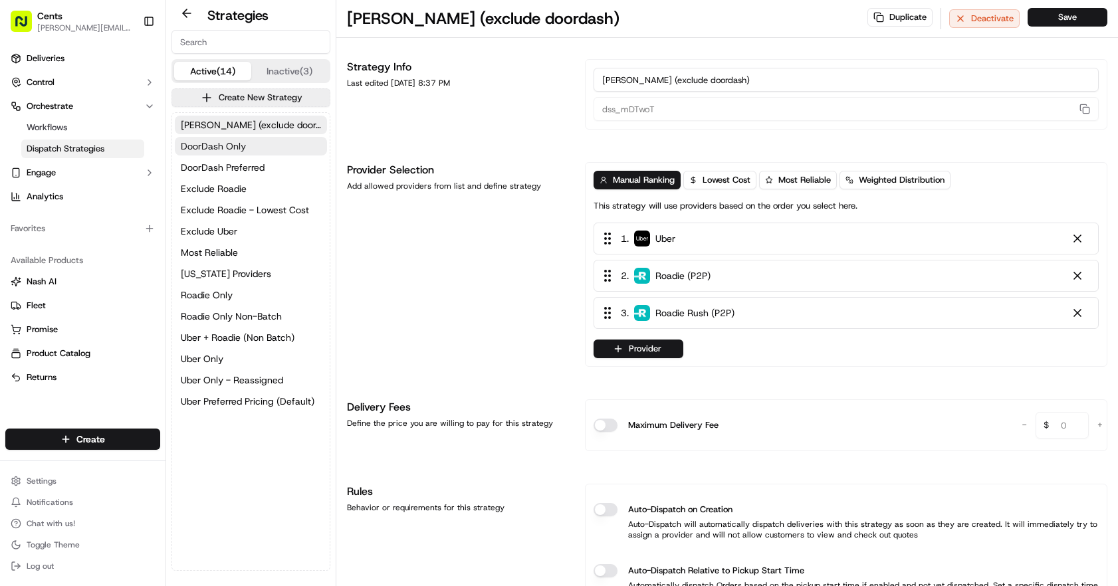
click at [235, 137] on button "DoorDash Only" at bounding box center [251, 146] width 152 height 19
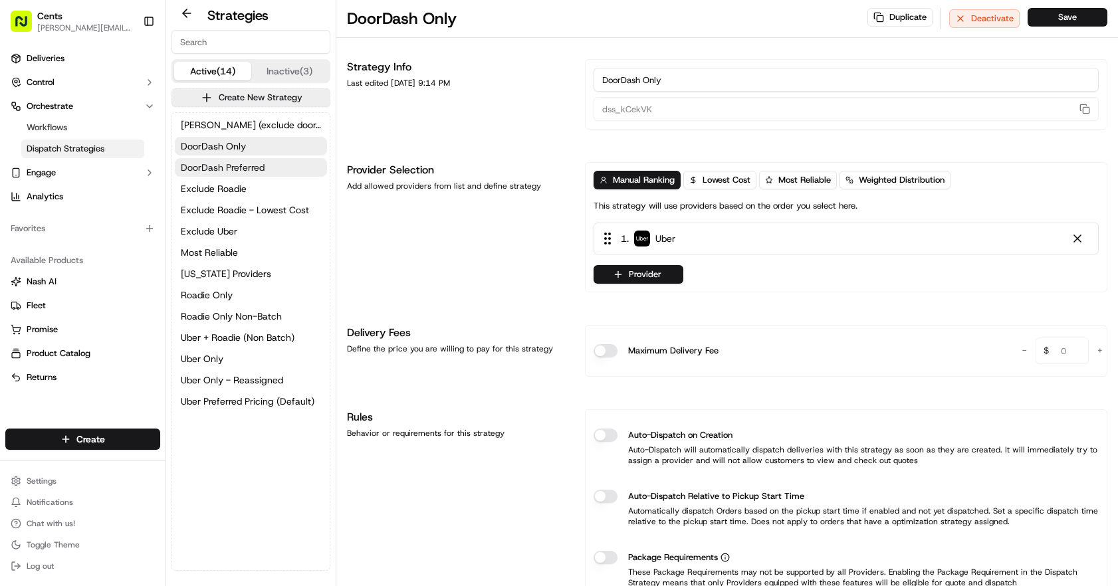
click at [235, 167] on span "DoorDash Preferred" at bounding box center [223, 167] width 84 height 13
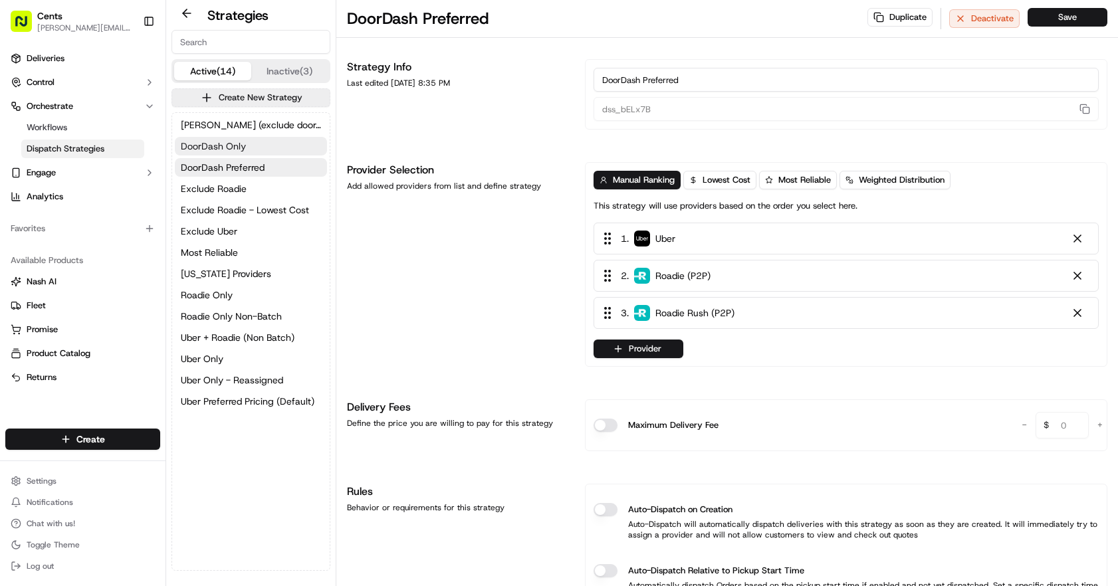
click at [248, 144] on button "DoorDash Only" at bounding box center [251, 146] width 152 height 19
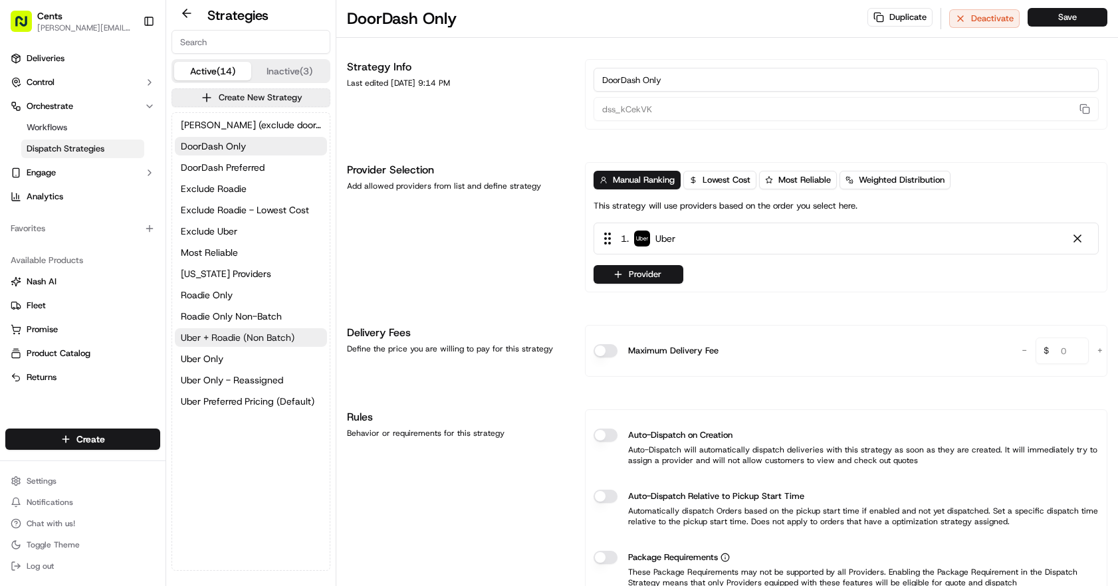
click at [243, 340] on span "Uber + Roadie (Non Batch)" at bounding box center [238, 337] width 114 height 13
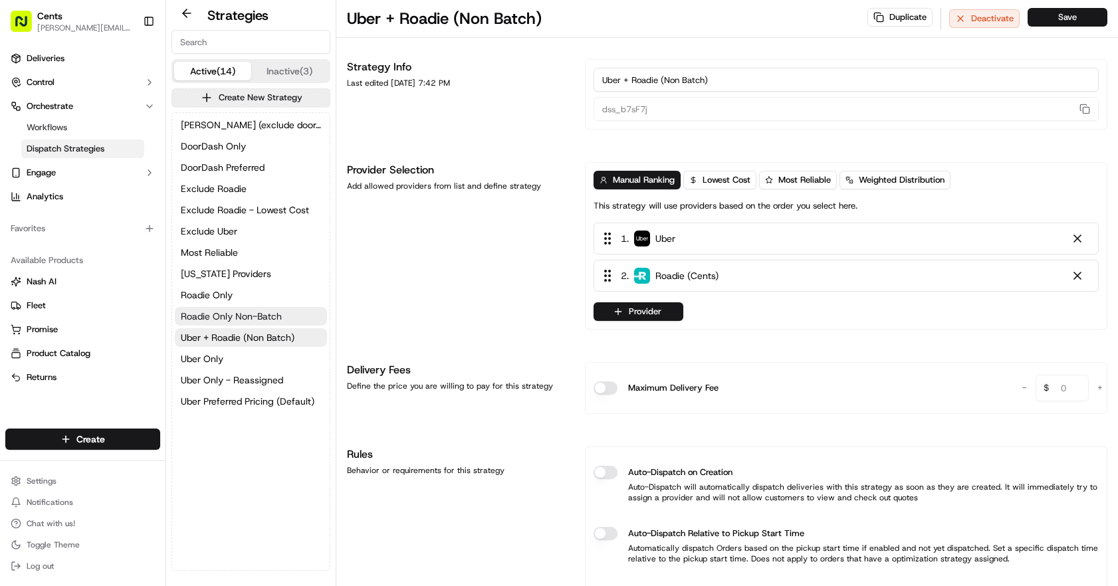
click at [229, 314] on span "Roadie Only Non-Batch" at bounding box center [231, 316] width 101 height 13
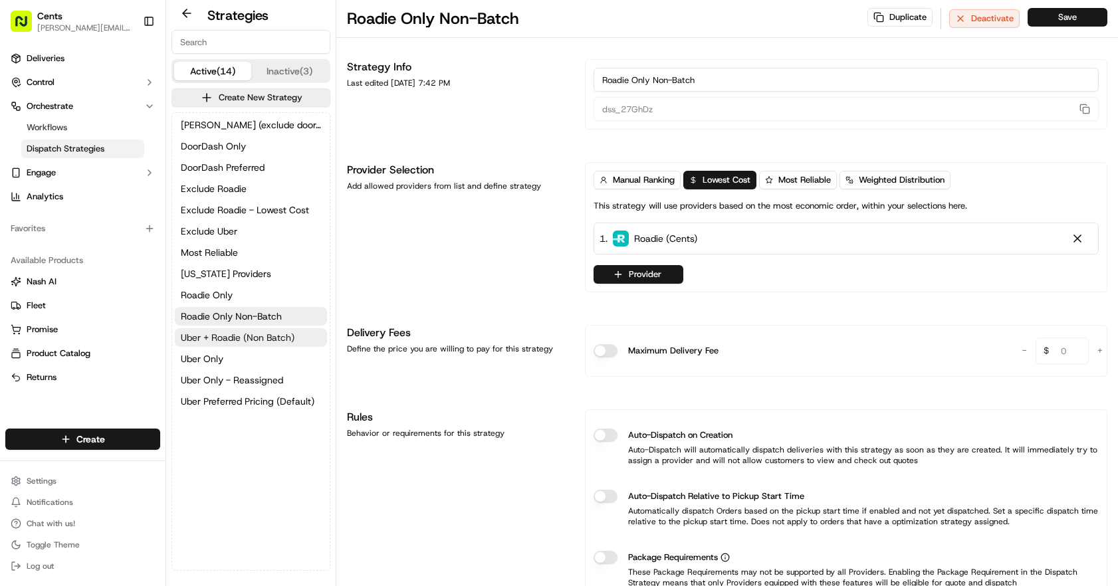
click at [221, 342] on span "Uber + Roadie (Non Batch)" at bounding box center [238, 337] width 114 height 13
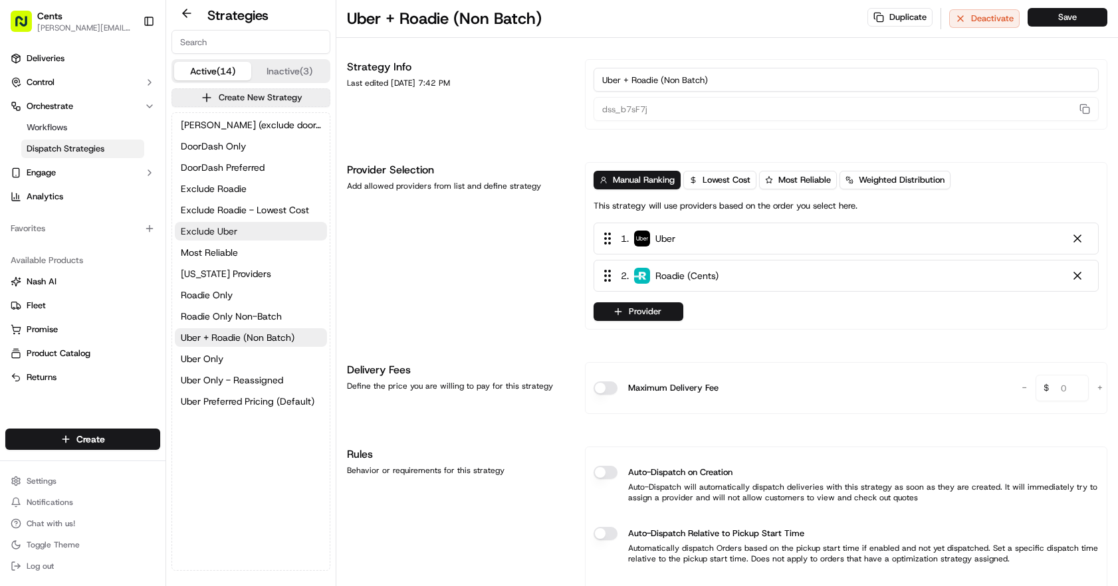
click at [225, 229] on span "Exclude Uber" at bounding box center [209, 231] width 56 height 13
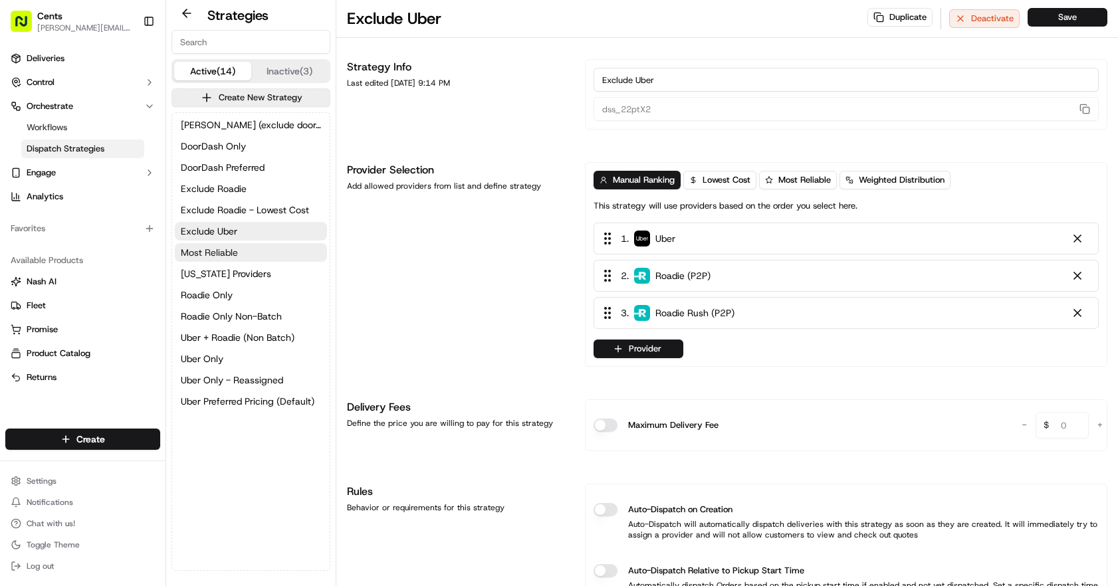
click at [223, 261] on button "Most Reliable" at bounding box center [251, 252] width 152 height 19
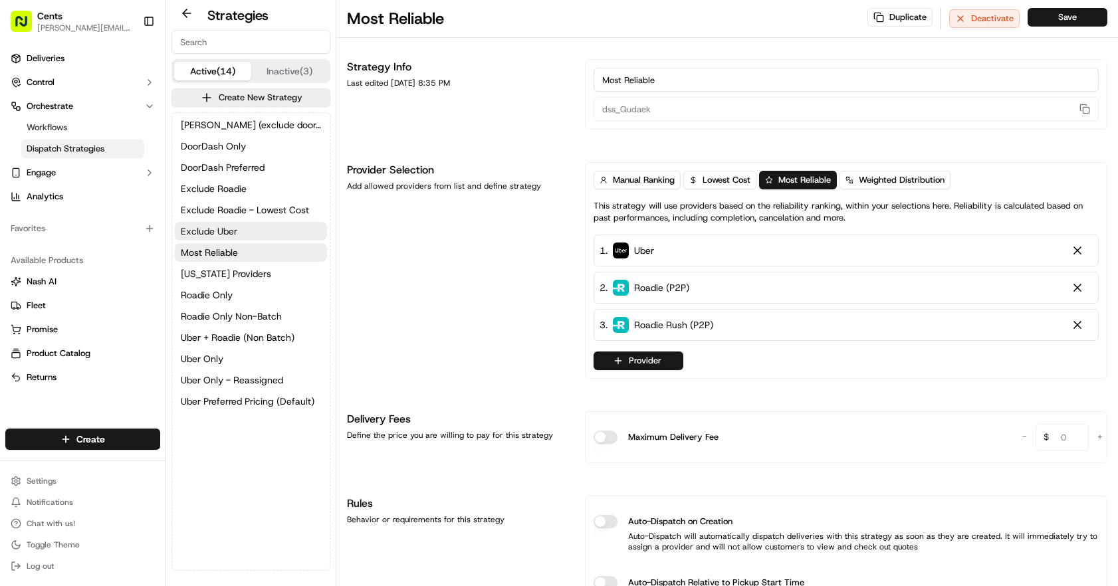
click at [231, 227] on span "Exclude Uber" at bounding box center [209, 231] width 56 height 13
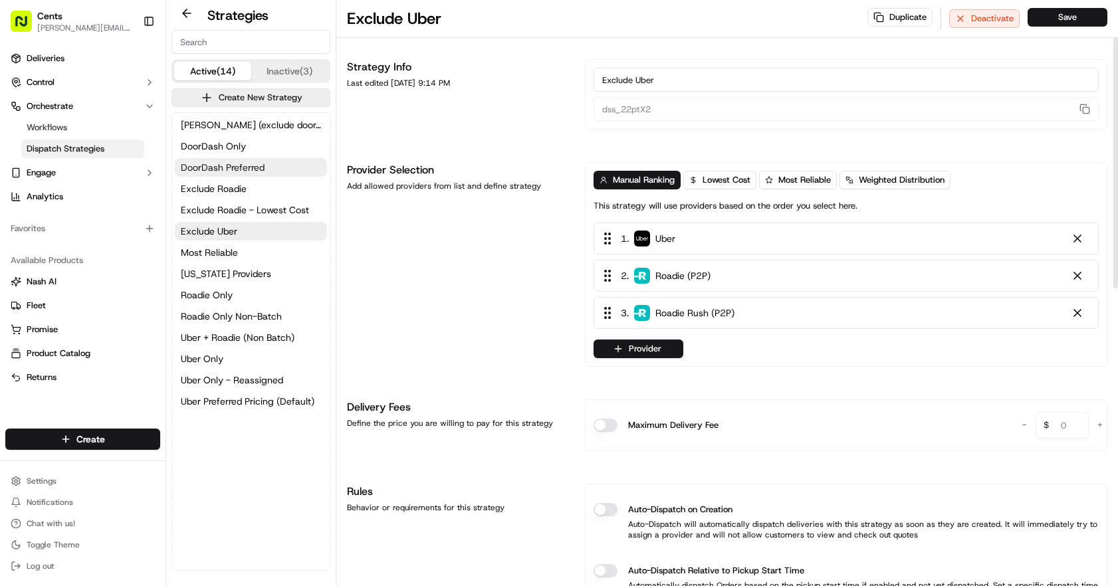
click at [267, 167] on button "DoorDash Preferred" at bounding box center [251, 167] width 152 height 19
click at [268, 133] on button "[PERSON_NAME] (exclude doordash)" at bounding box center [251, 125] width 152 height 19
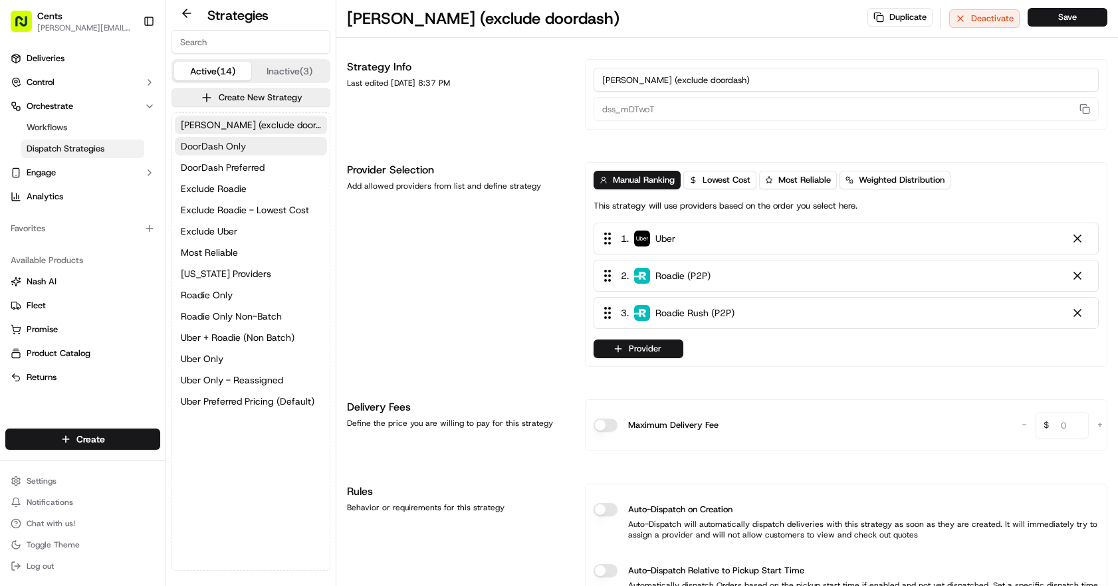
click at [259, 142] on button "DoorDash Only" at bounding box center [251, 146] width 152 height 19
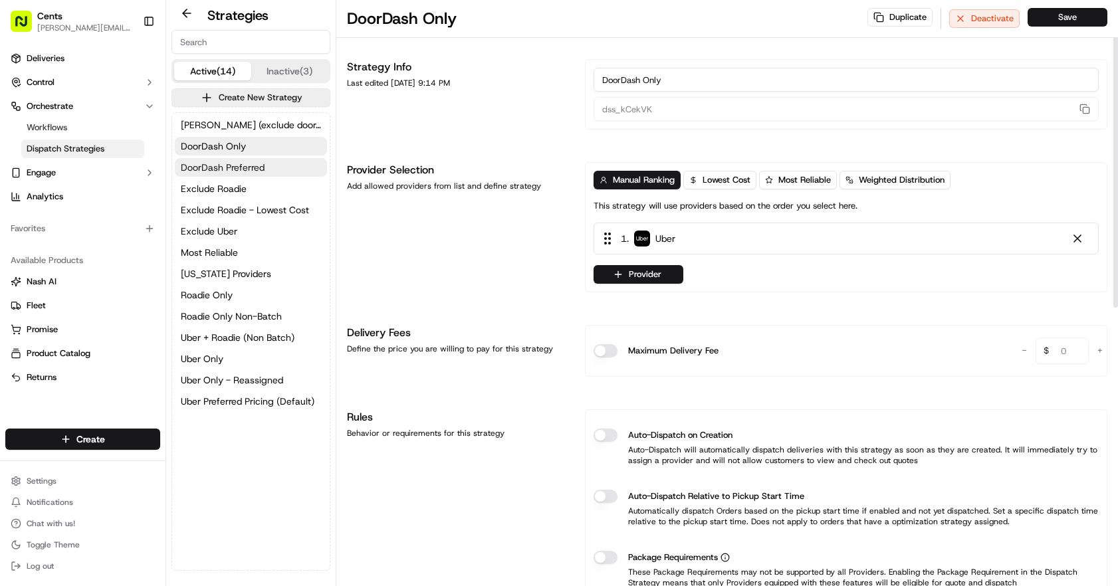
click at [253, 164] on span "DoorDash Preferred" at bounding box center [223, 167] width 84 height 13
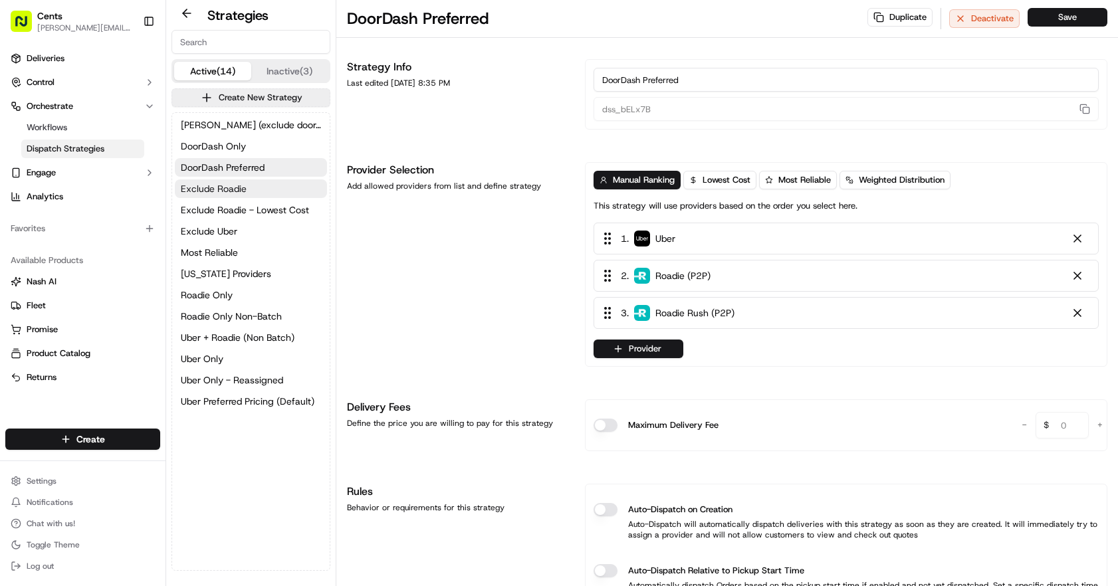
click at [260, 191] on button "Exclude Roadie" at bounding box center [251, 188] width 152 height 19
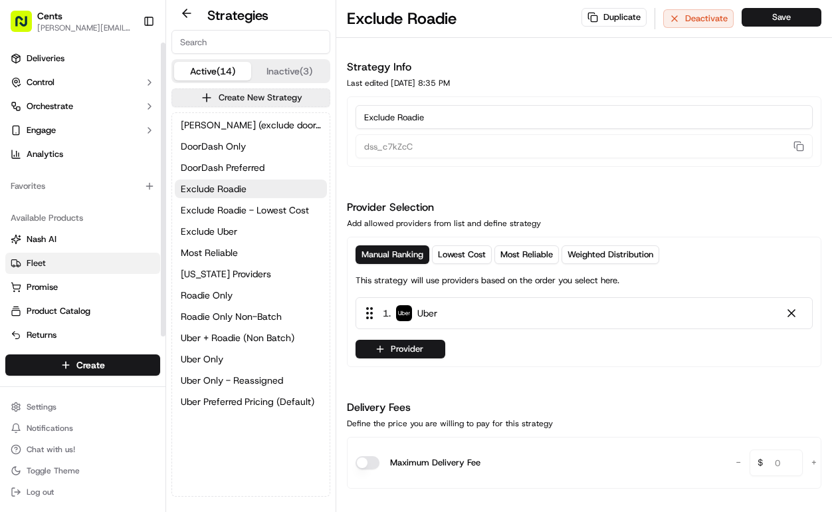
click at [63, 257] on link "Fleet" at bounding box center [83, 263] width 144 height 12
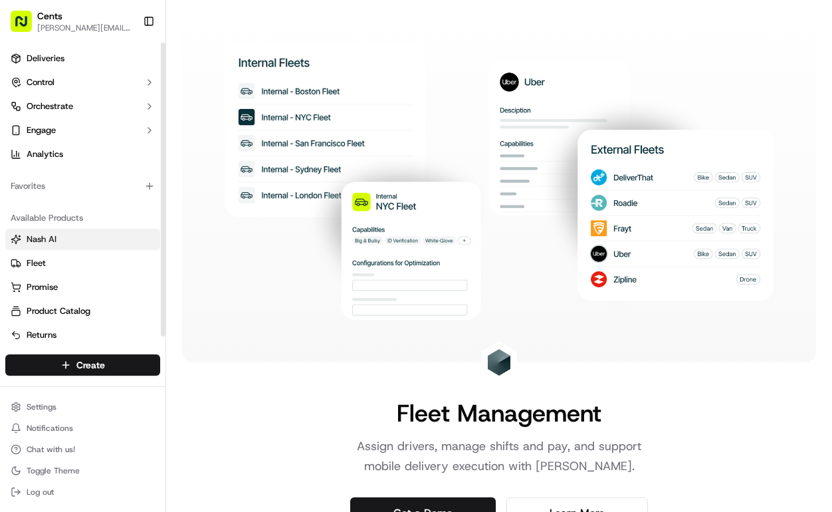
click at [74, 239] on link "Nash AI" at bounding box center [83, 239] width 144 height 12
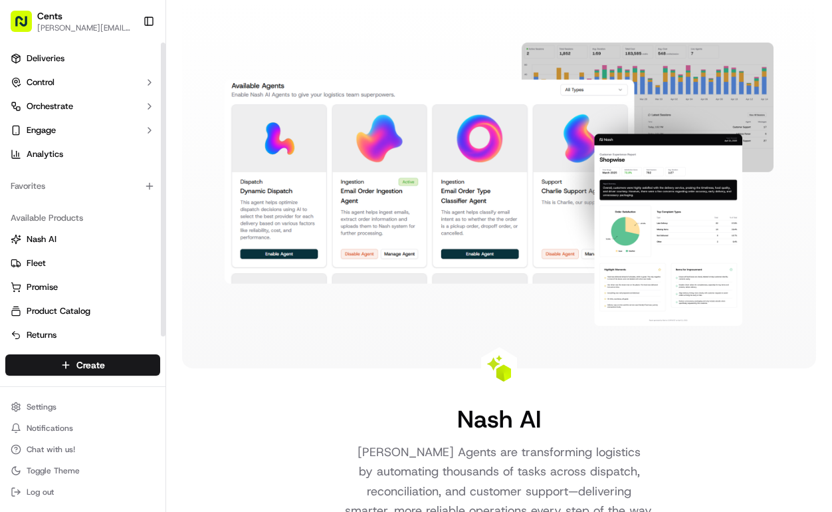
click at [94, 70] on ul "Deliveries Control Orchestrate Engage Analytics" at bounding box center [82, 106] width 155 height 117
click at [94, 66] on link "Deliveries" at bounding box center [82, 58] width 155 height 21
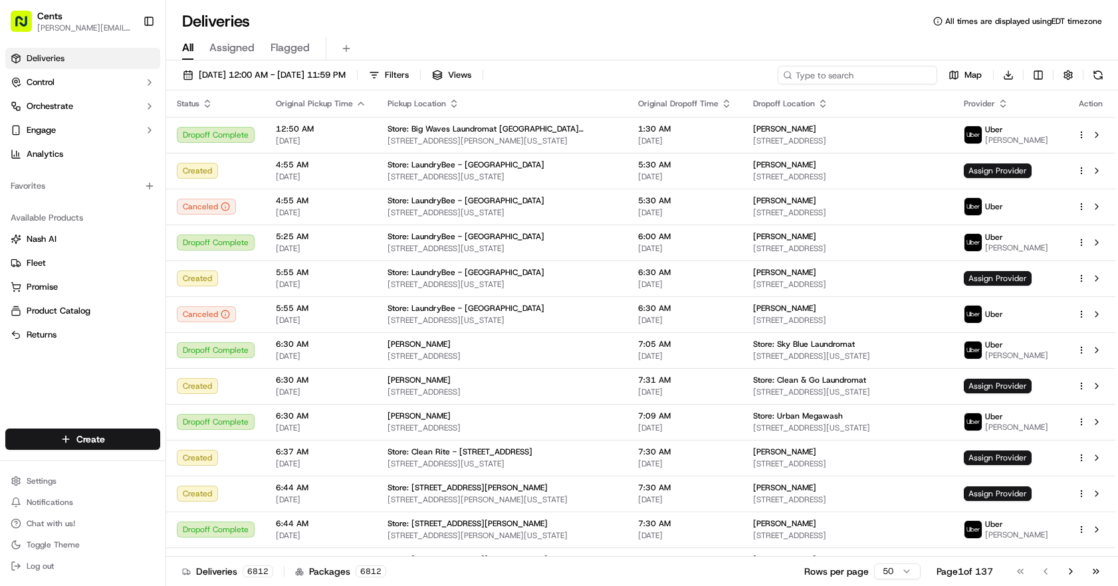
click at [832, 79] on input at bounding box center [858, 75] width 160 height 19
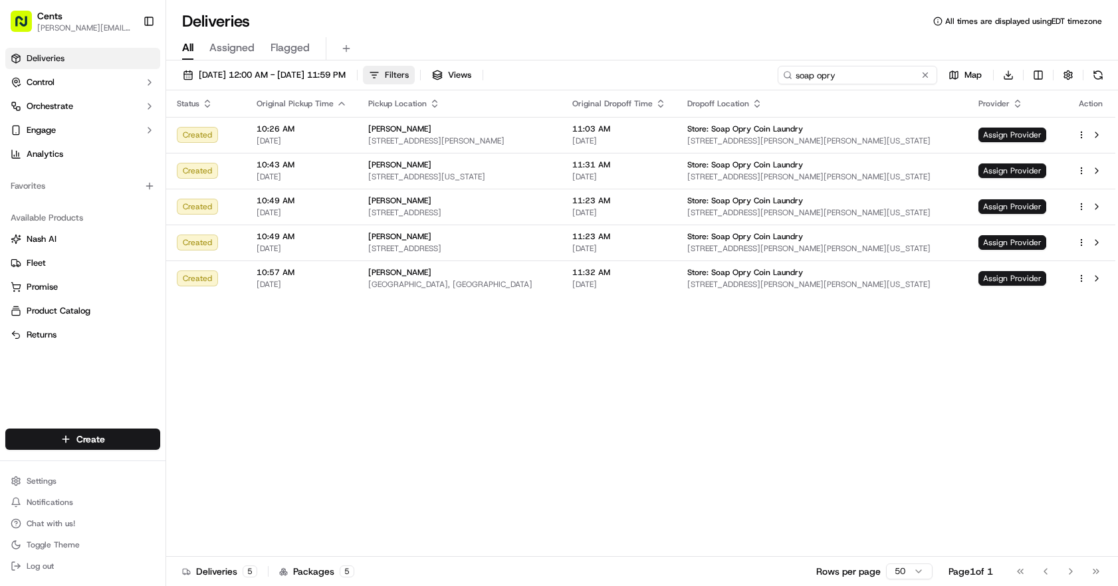
type input "soap opry"
click at [415, 70] on button "Filters" at bounding box center [389, 75] width 52 height 19
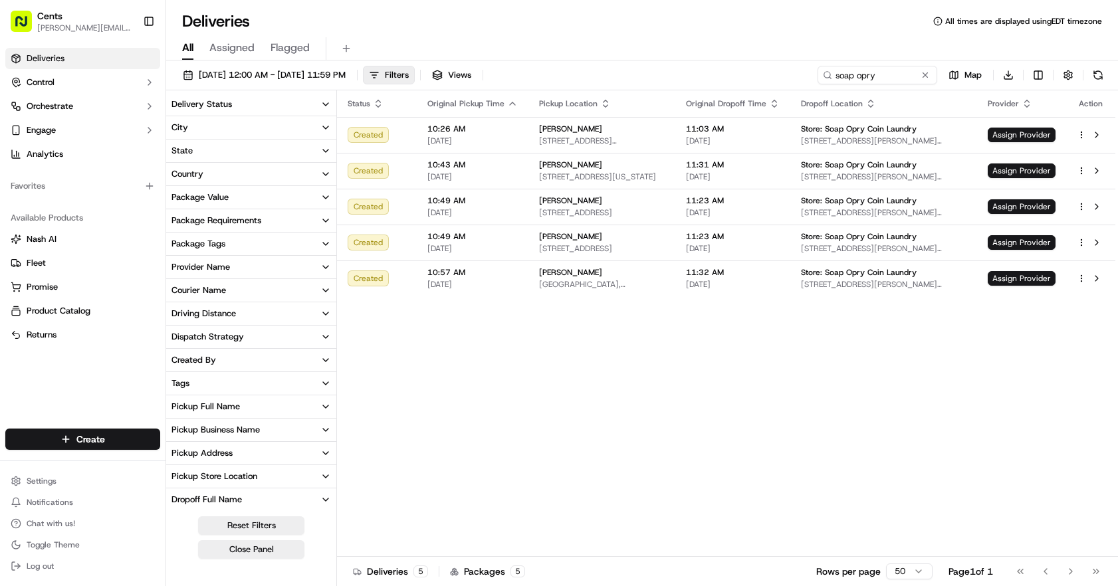
click at [243, 334] on button "Dispatch Strategy" at bounding box center [251, 337] width 170 height 23
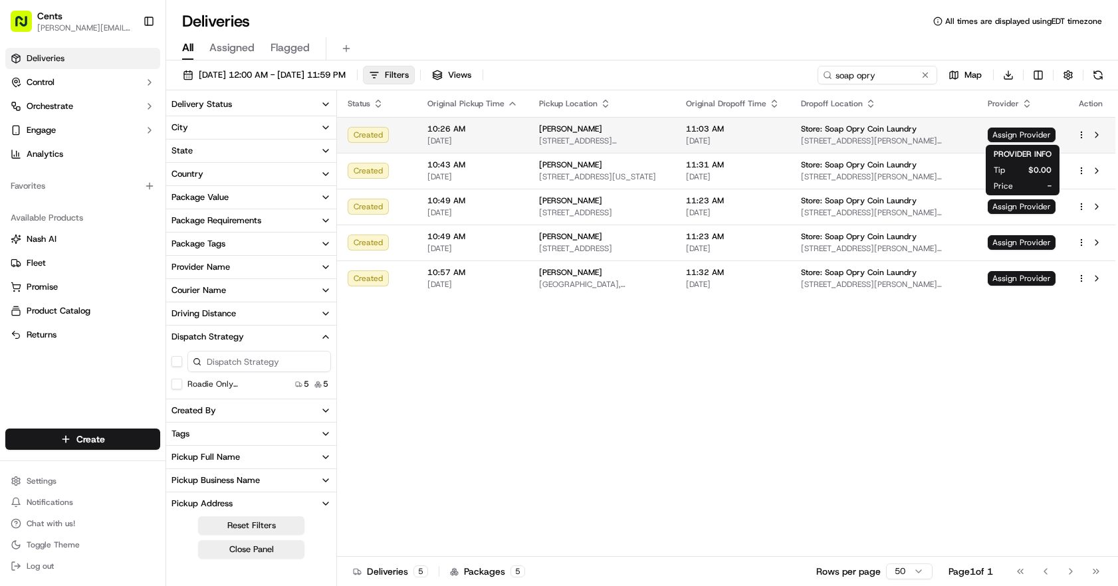
click at [832, 139] on span "[STREET_ADDRESS][PERSON_NAME][PERSON_NAME][US_STATE]" at bounding box center [884, 141] width 166 height 11
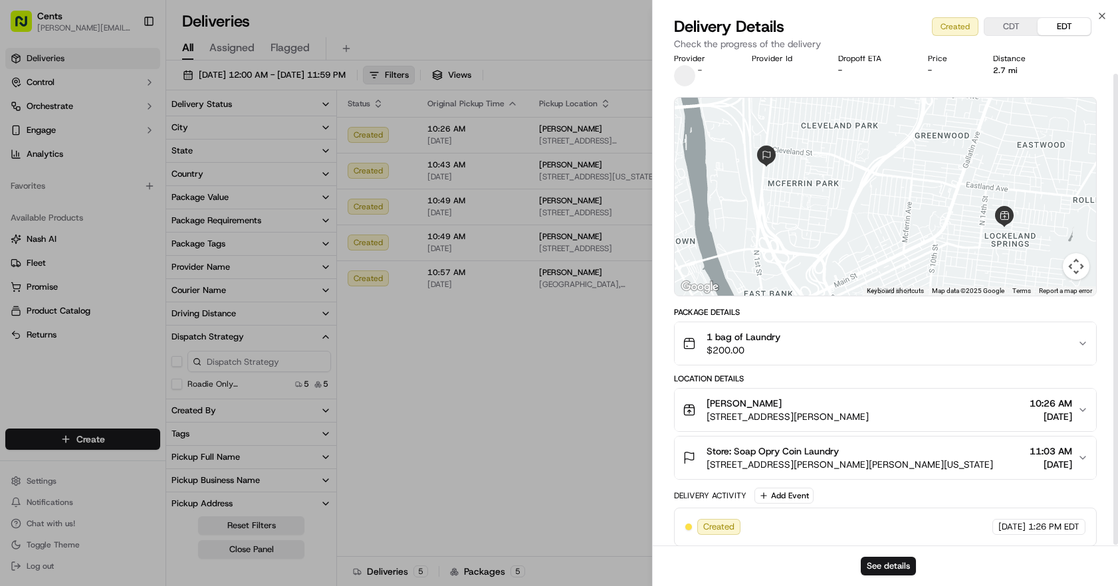
scroll to position [19, 0]
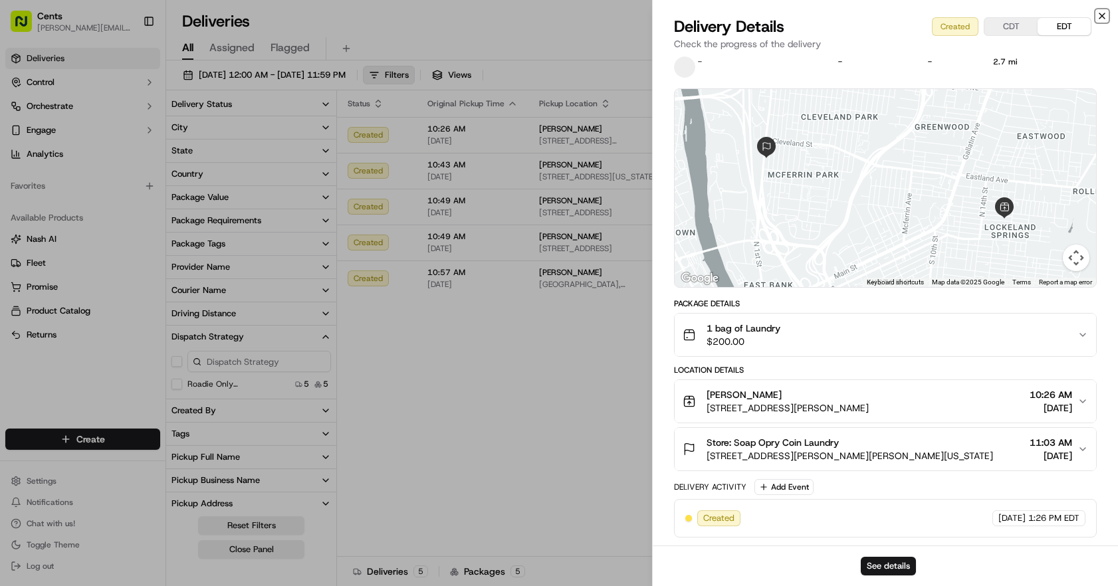
click at [832, 14] on icon "button" at bounding box center [1102, 16] width 11 height 11
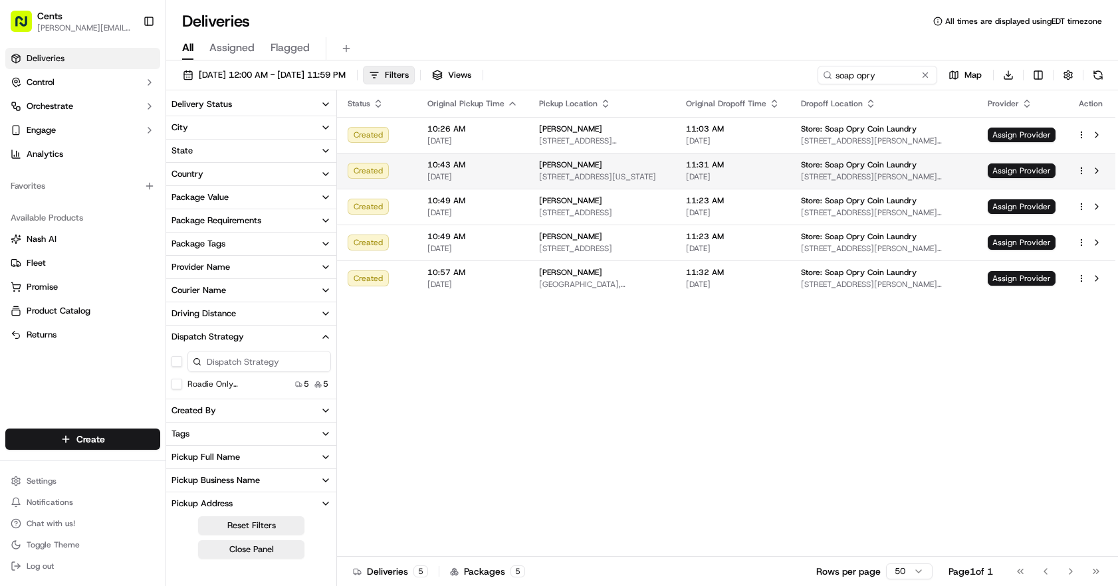
click at [832, 162] on div "Store: Soap Opry Coin Laundry" at bounding box center [884, 165] width 166 height 11
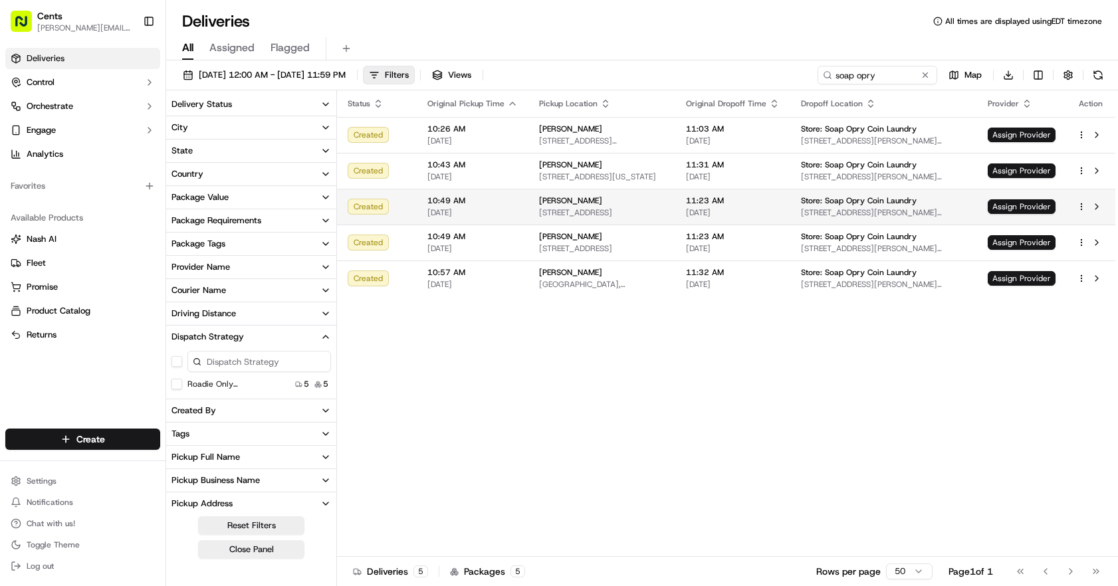
click at [657, 222] on td "Rob Ramundo 10 Interstate Drive, 313, Nashville, TN 37213, US" at bounding box center [601, 207] width 147 height 36
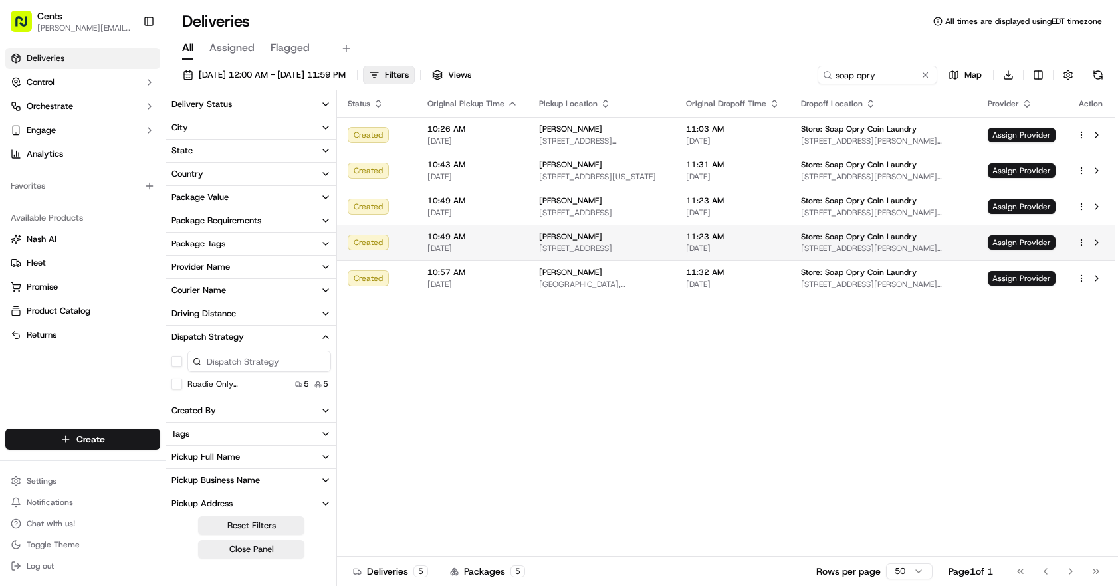
click at [587, 246] on span "[STREET_ADDRESS]" at bounding box center [602, 248] width 126 height 11
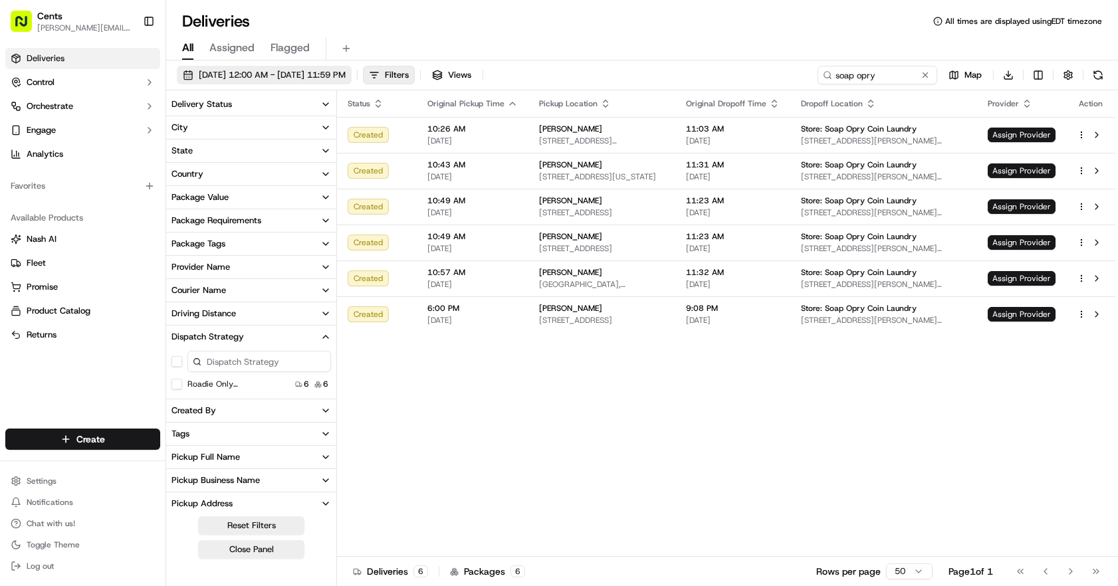
click at [272, 67] on button "[DATE] 12:00 AM - [DATE] 11:59 PM" at bounding box center [264, 75] width 175 height 19
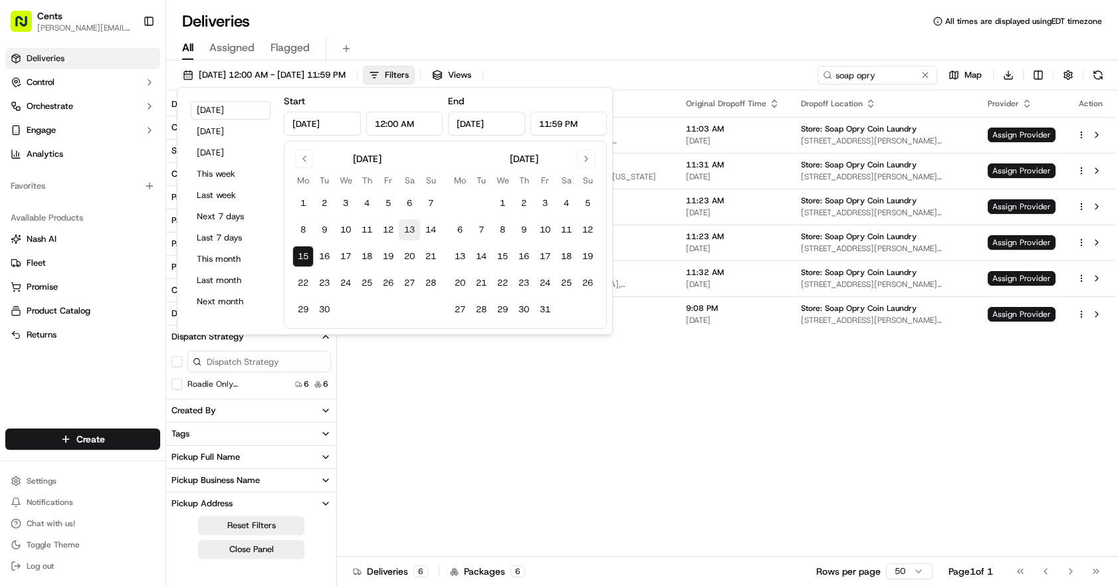
click at [413, 227] on button "13" at bounding box center [409, 229] width 21 height 21
type input "Sep 13, 2025"
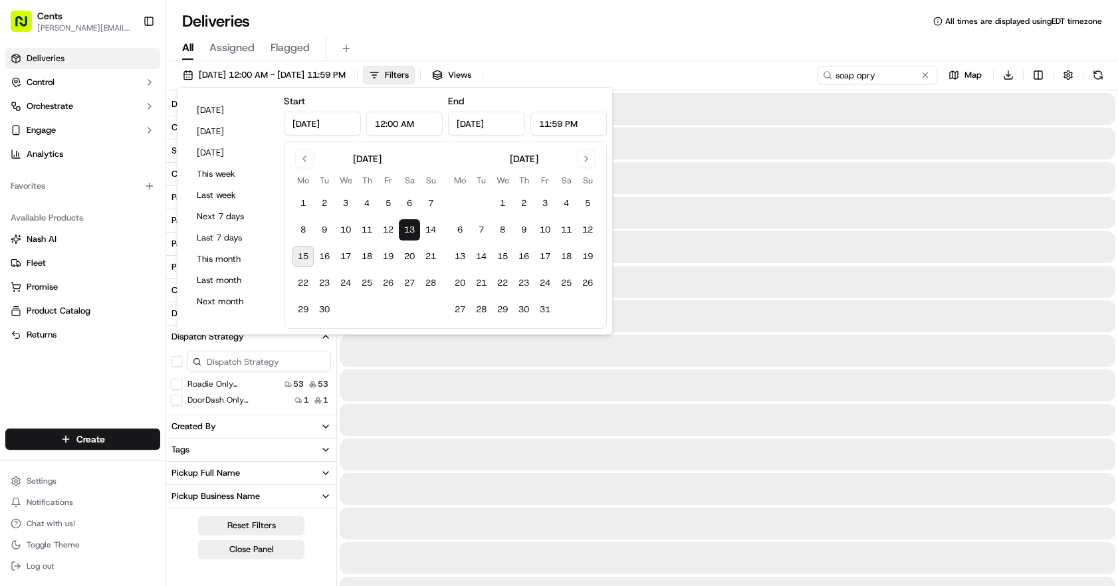
click at [303, 258] on button "15" at bounding box center [302, 256] width 21 height 21
type input "[DATE]"
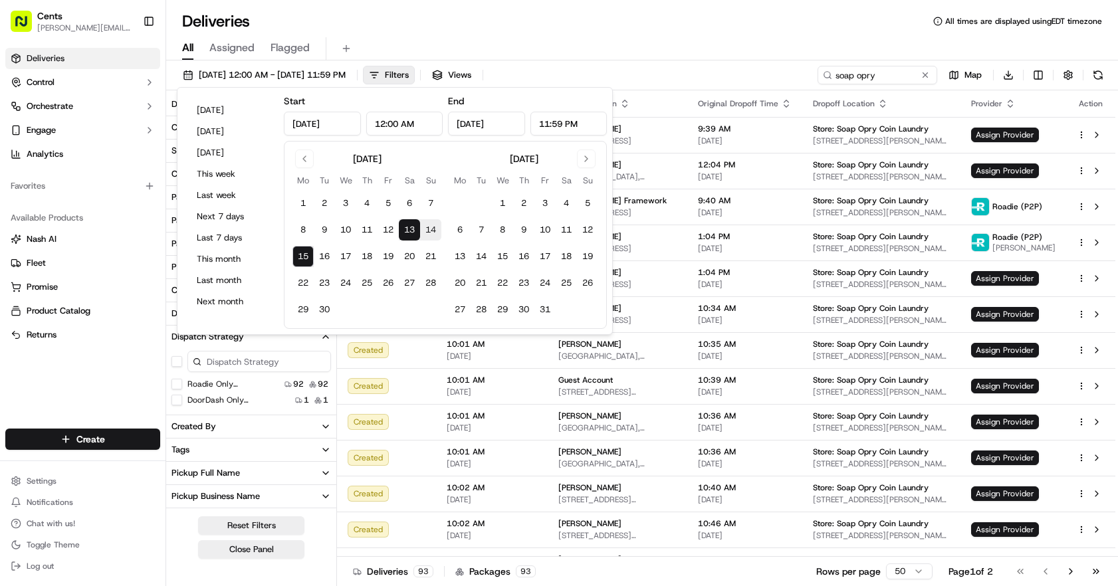
click at [580, 13] on div "Deliveries All times are displayed using EDT timezone" at bounding box center [642, 21] width 952 height 21
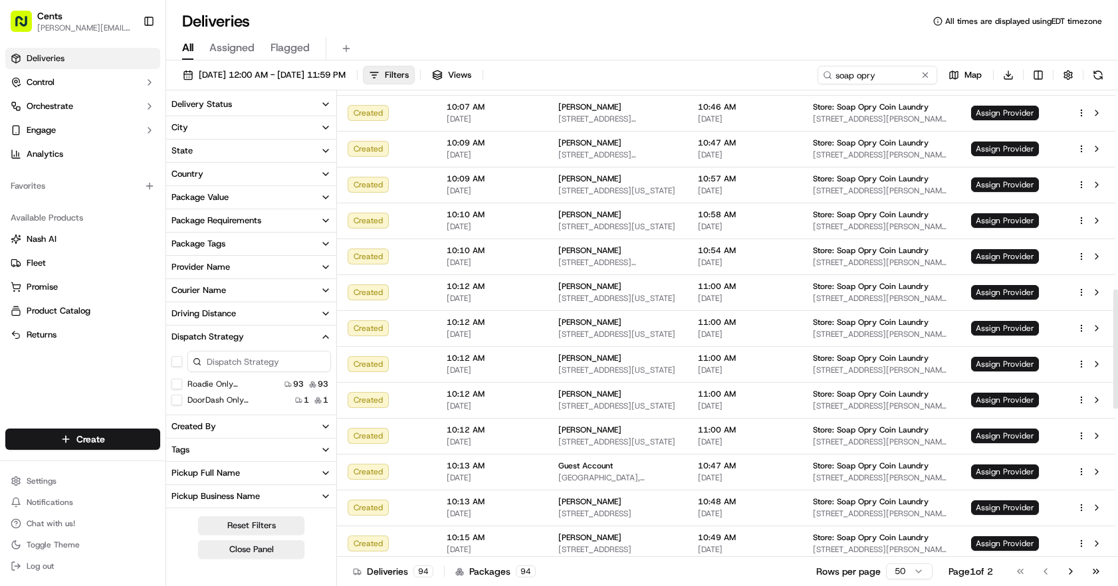
scroll to position [782, 0]
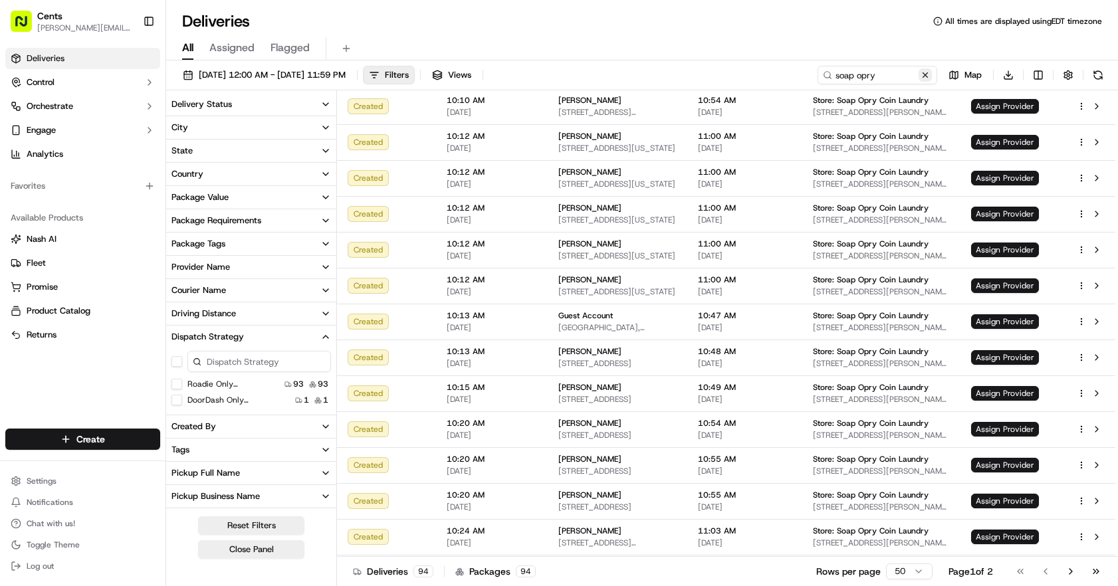
click at [832, 76] on button at bounding box center [925, 74] width 13 height 13
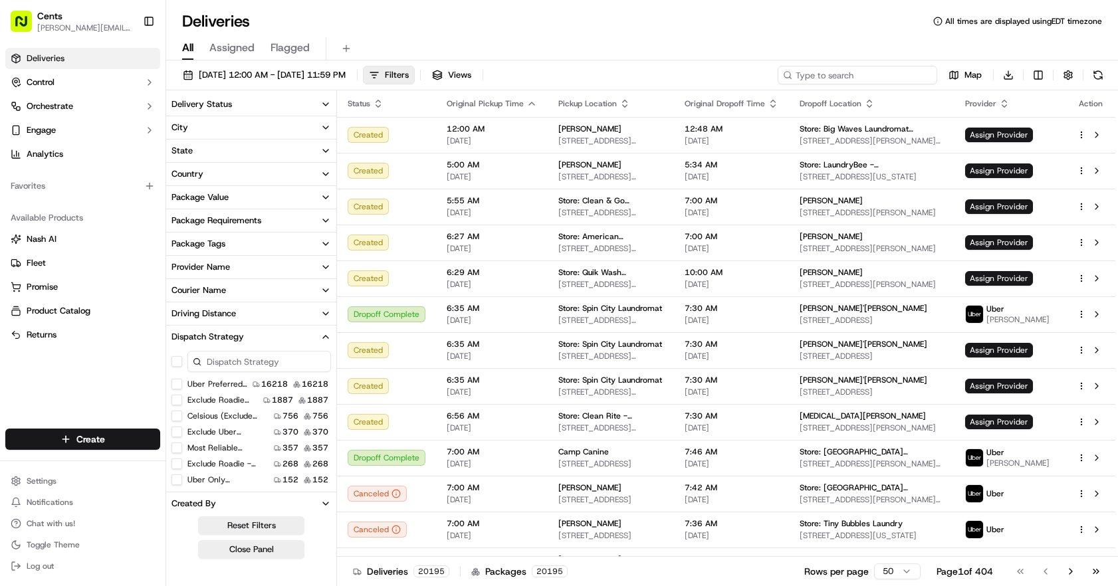
click at [832, 72] on input at bounding box center [858, 75] width 160 height 19
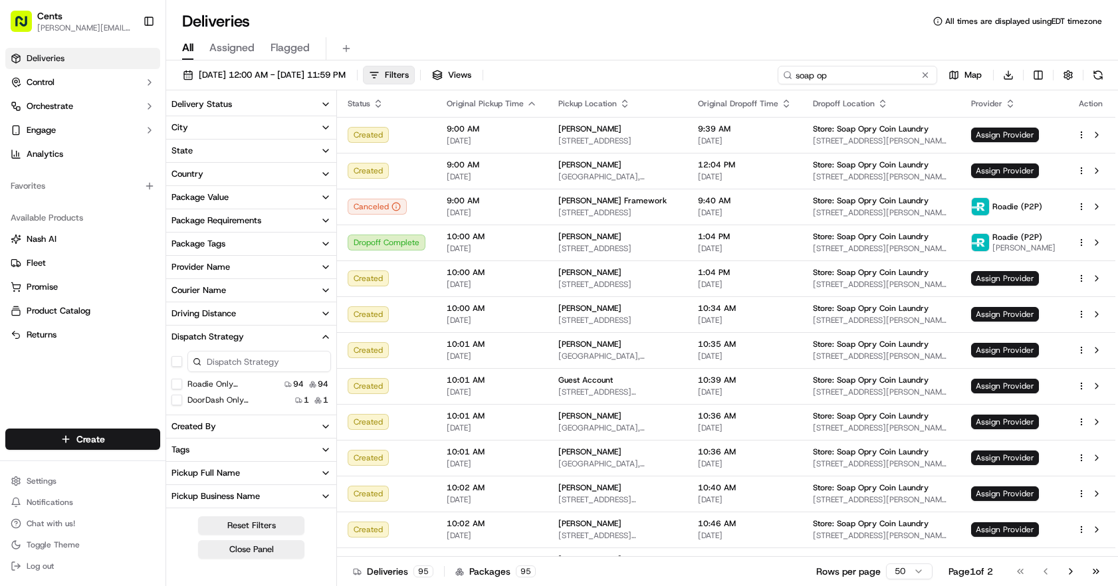
type input "soap op"
click at [229, 80] on span "09/13/2025 12:00 AM - 09/15/2025 11:59 PM" at bounding box center [272, 75] width 147 height 12
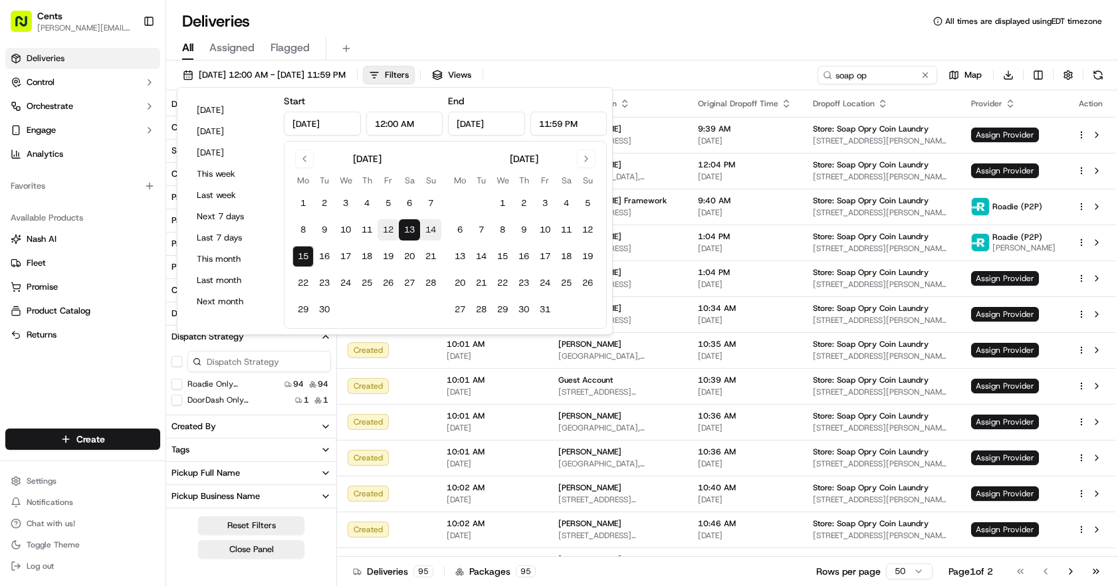
click at [393, 233] on button "12" at bounding box center [388, 229] width 21 height 21
type input "Sep 12, 2025"
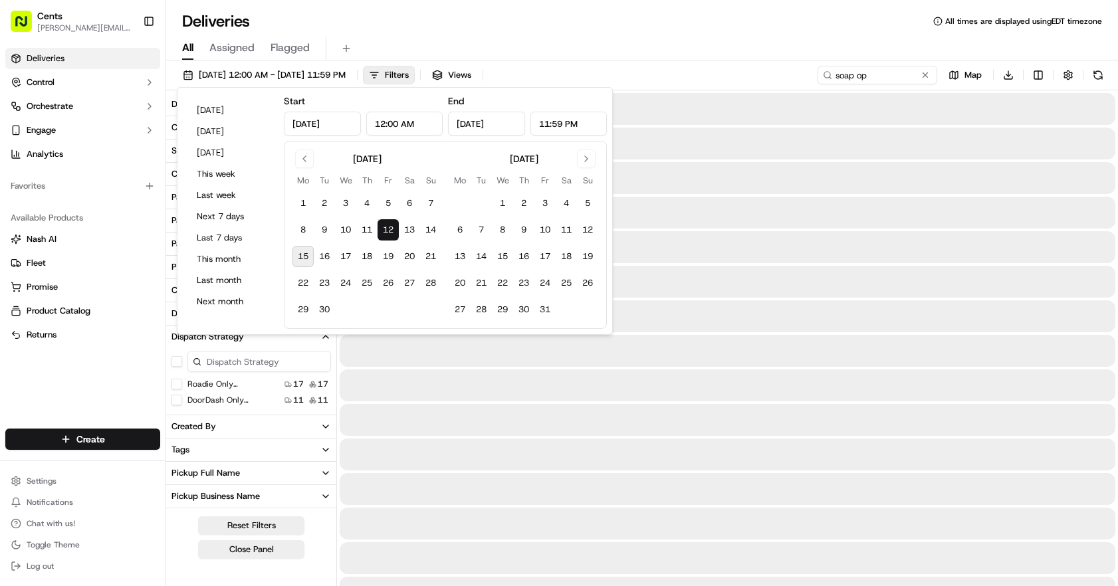
click at [307, 249] on button "15" at bounding box center [302, 256] width 21 height 21
type input "[DATE]"
click at [484, 27] on div "Deliveries All times are displayed using EDT timezone" at bounding box center [642, 21] width 952 height 21
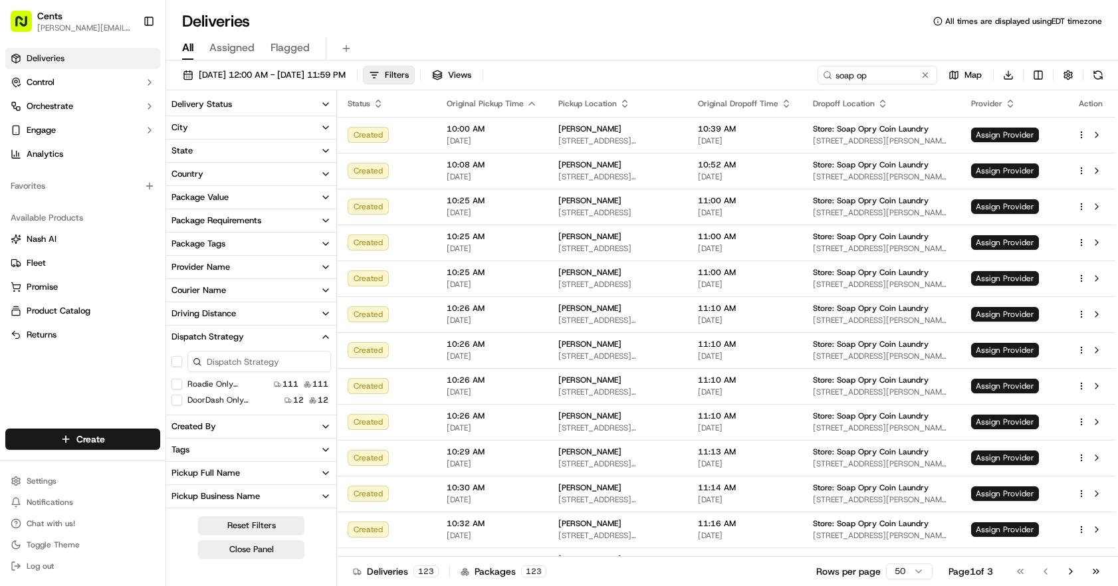
click at [643, 15] on div "Deliveries All times are displayed using EDT timezone" at bounding box center [642, 21] width 952 height 21
click at [832, 82] on input "soap op" at bounding box center [858, 75] width 160 height 19
click at [222, 402] on label "DoorDash Only (dss_kCekVK)" at bounding box center [229, 400] width 85 height 11
click at [182, 402] on button "DoorDash Only (dss_kCekVK)" at bounding box center [176, 400] width 11 height 11
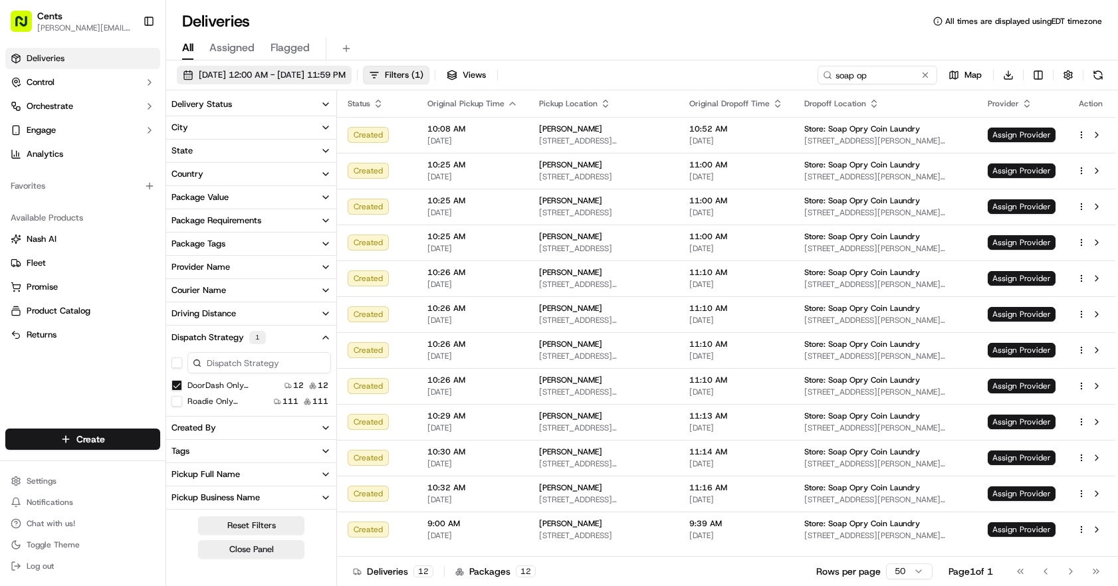
click at [308, 83] on button "09/12/2025 12:00 AM - 09/15/2025 11:59 PM" at bounding box center [264, 75] width 175 height 19
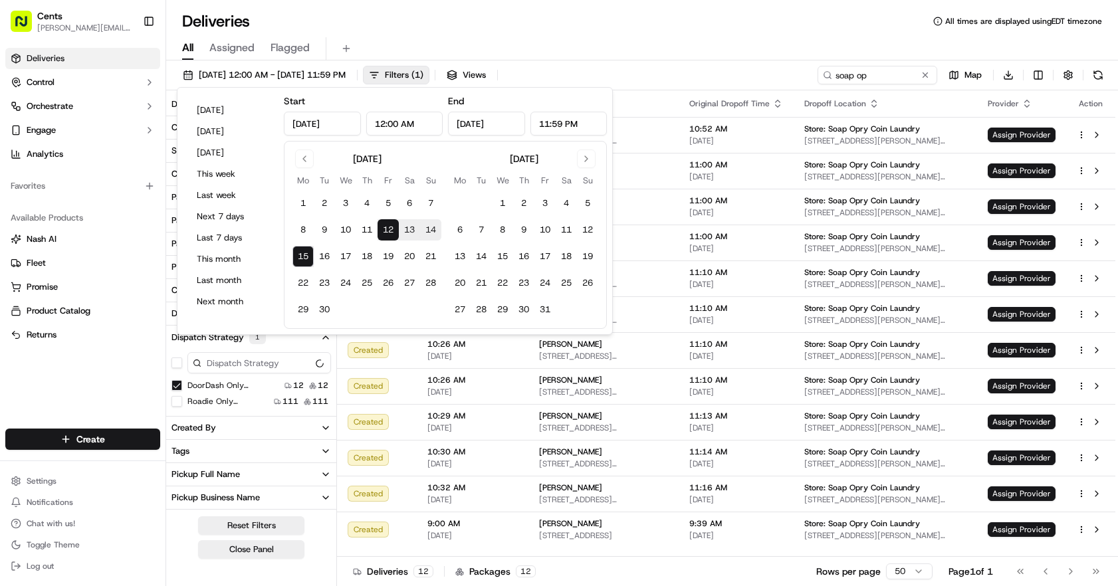
click at [308, 248] on button "15" at bounding box center [302, 256] width 21 height 21
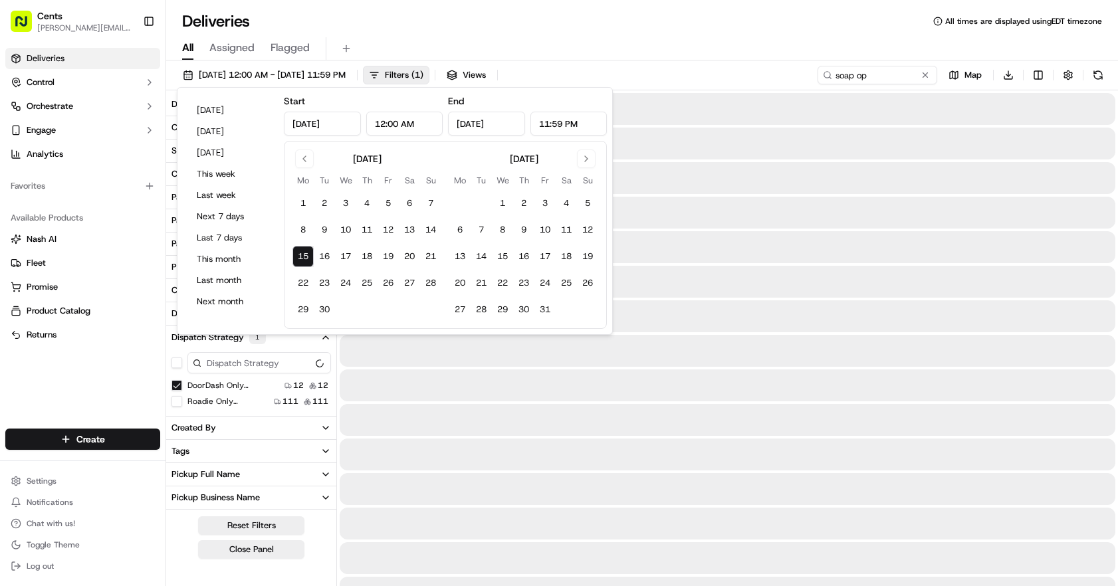
type input "[DATE]"
click at [304, 252] on button "15" at bounding box center [302, 256] width 21 height 21
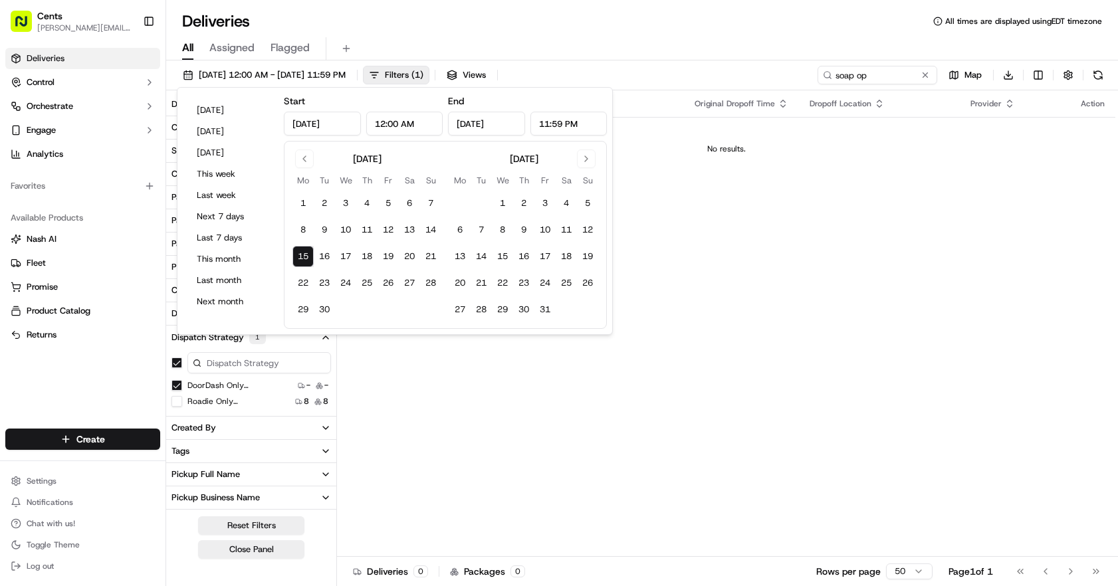
click at [438, 24] on div "Deliveries All times are displayed using EDT timezone" at bounding box center [642, 21] width 952 height 21
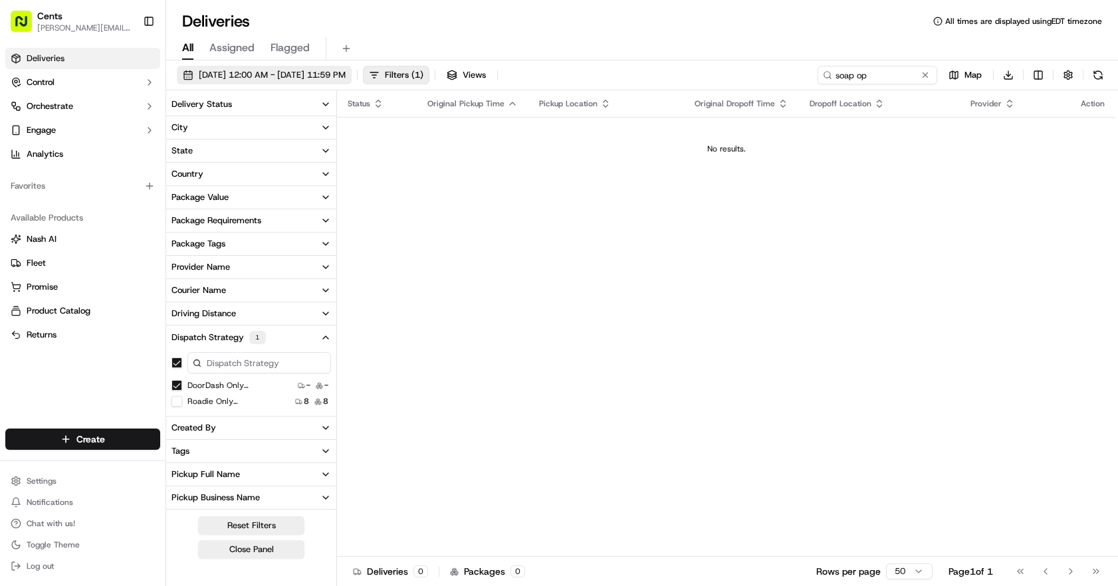
click at [319, 72] on span "[DATE] 12:00 AM - [DATE] 11:59 PM" at bounding box center [272, 75] width 147 height 12
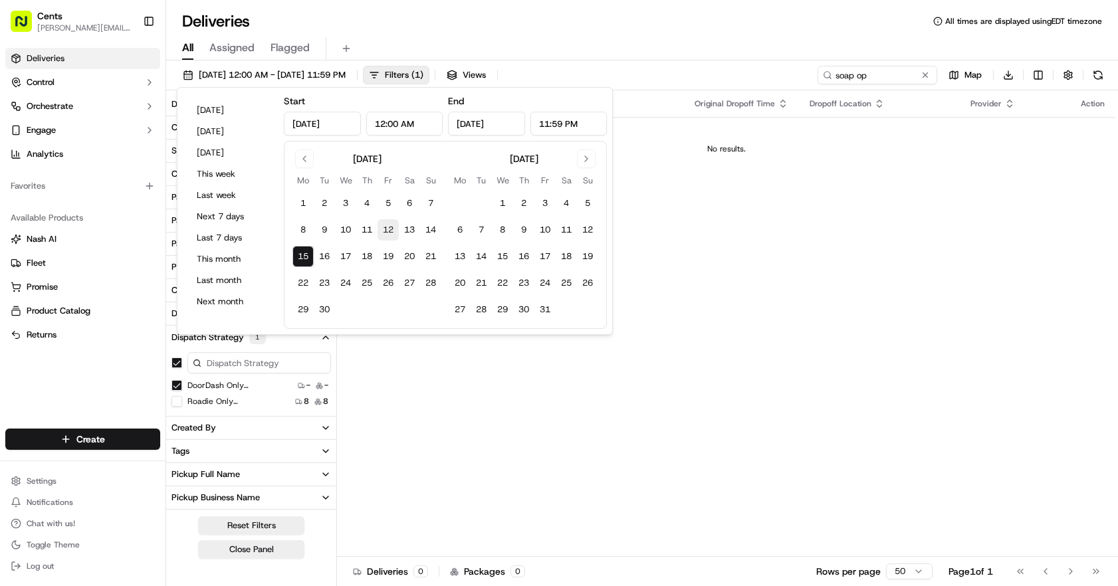
click at [378, 231] on button "12" at bounding box center [388, 229] width 21 height 21
type input "Sep 12, 2025"
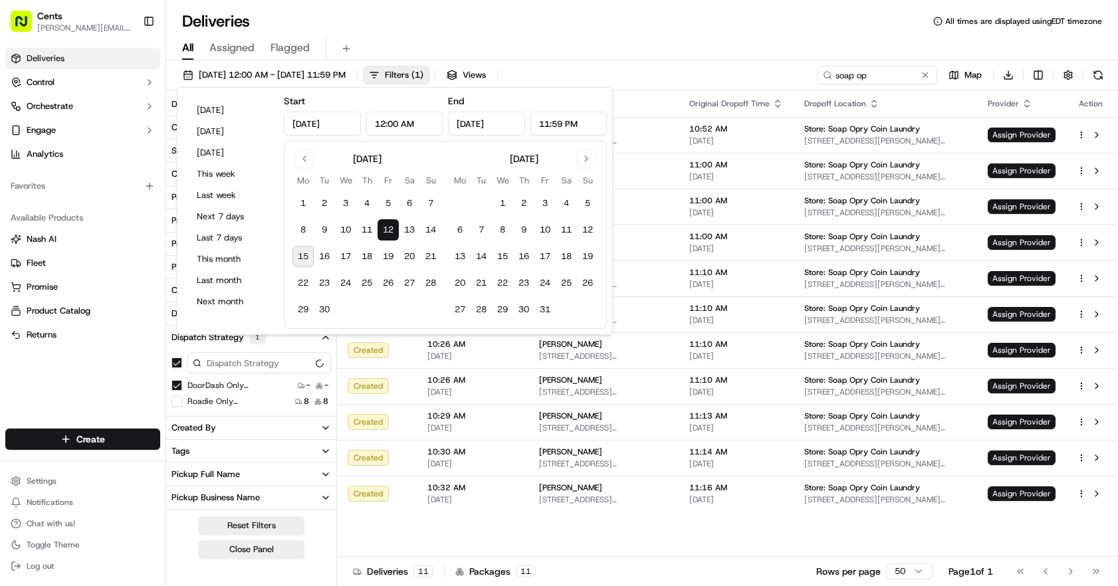
click at [294, 259] on button "15" at bounding box center [302, 256] width 21 height 21
type input "[DATE]"
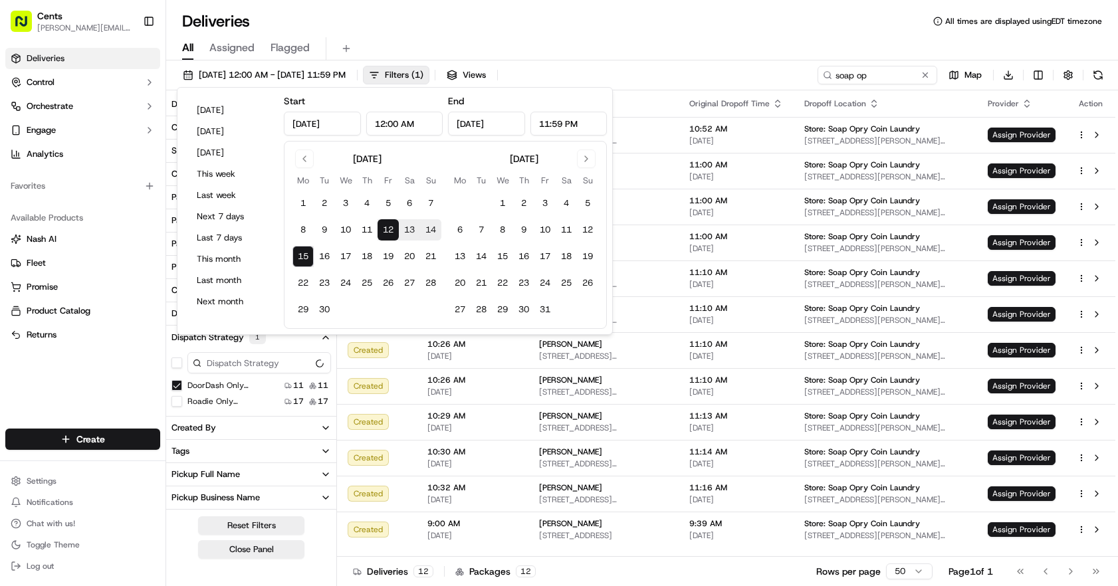
click at [411, 29] on div "Deliveries All times are displayed using EDT timezone" at bounding box center [642, 21] width 952 height 21
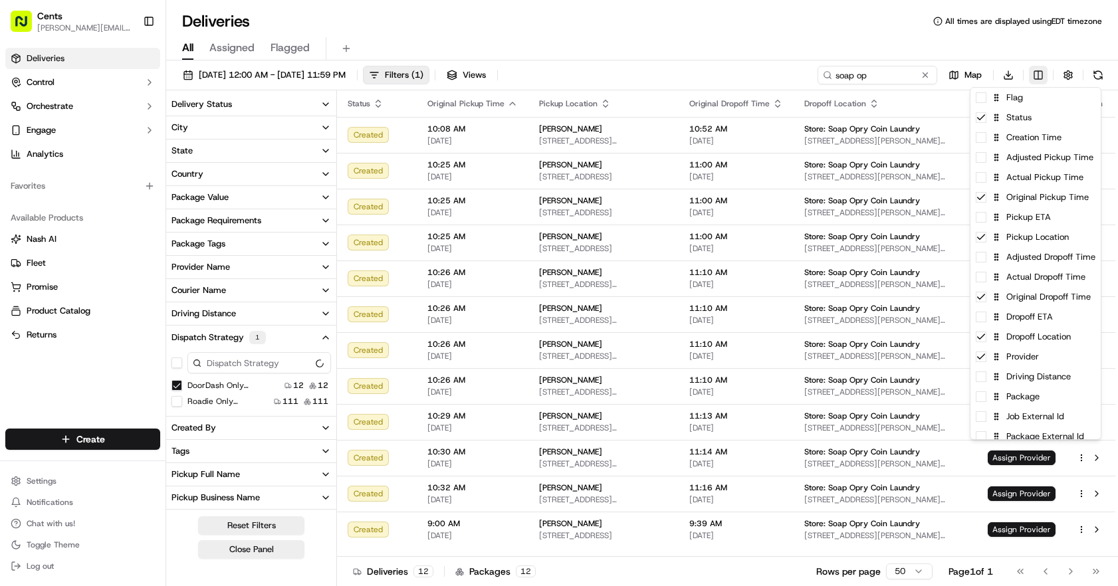
click at [832, 82] on html "Cents adam@trycents.com Toggle Sidebar Deliveries Control Orchestrate Engage An…" at bounding box center [559, 293] width 1118 height 586
click at [832, 138] on div "Creation Time" at bounding box center [1035, 138] width 130 height 20
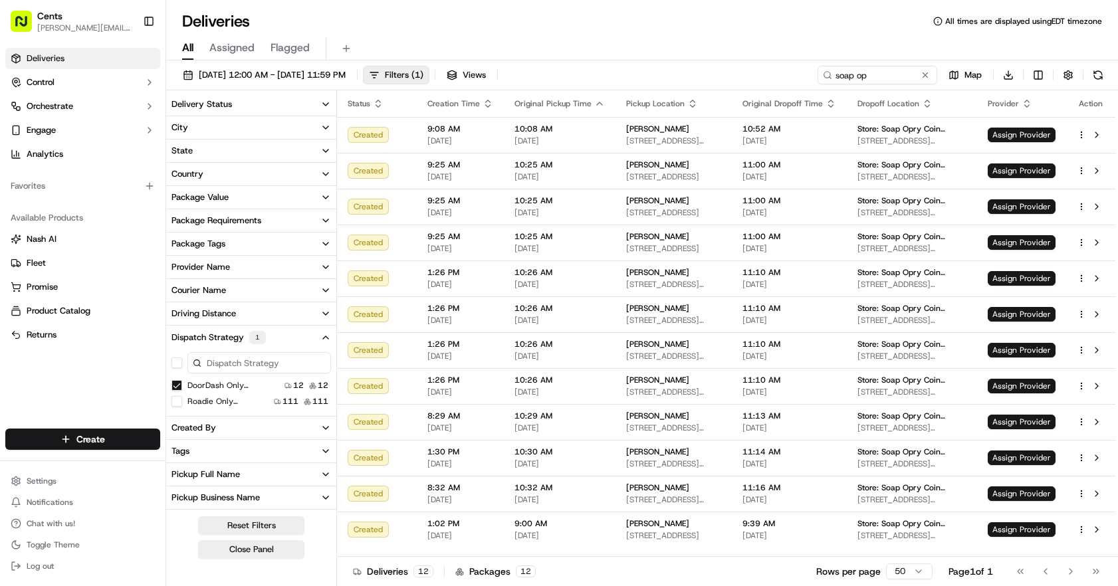
click at [832, 47] on html "Cents adam@trycents.com Toggle Sidebar Deliveries Control Orchestrate Engage An…" at bounding box center [559, 293] width 1118 height 586
click at [177, 401] on button "Roadie Only (dss_cco38t)" at bounding box center [176, 401] width 11 height 11
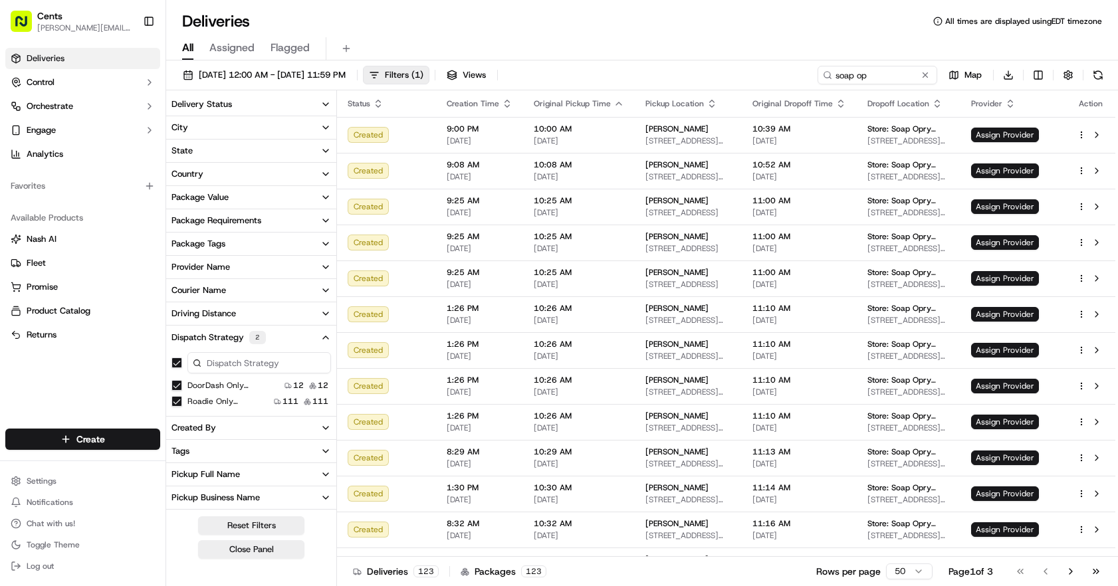
scroll to position [3, 0]
click at [832, 72] on input "soap op" at bounding box center [858, 75] width 160 height 19
click at [832, 76] on button at bounding box center [925, 74] width 13 height 13
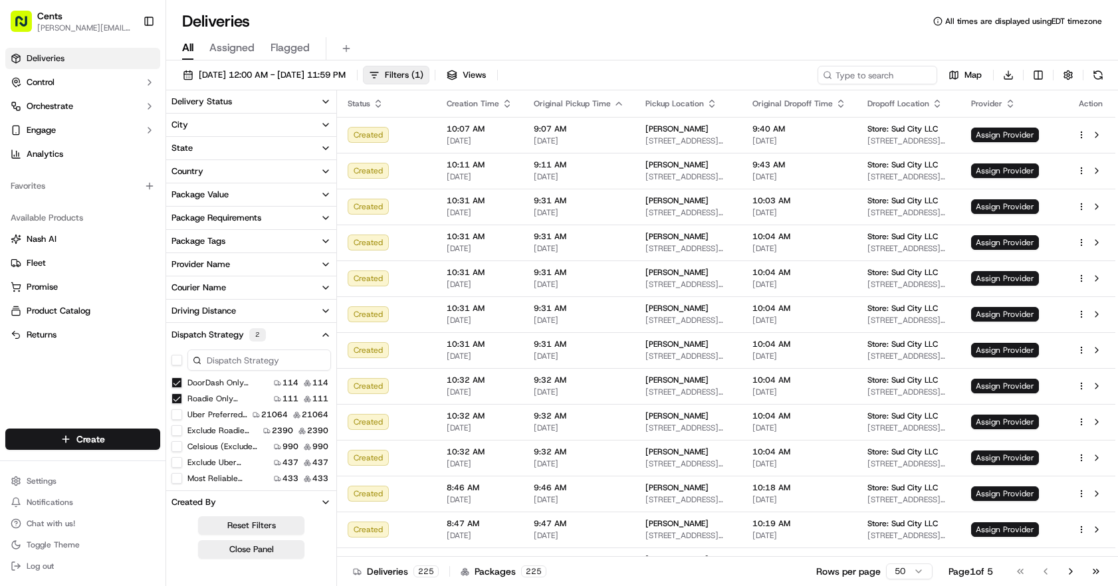
click at [179, 363] on button "button" at bounding box center [176, 360] width 11 height 11
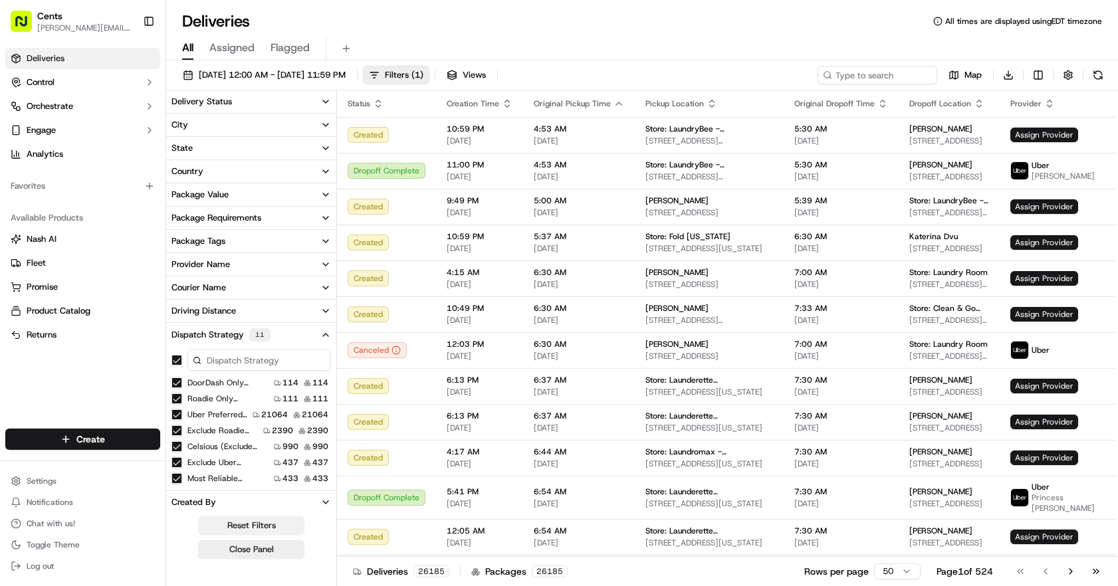
click at [282, 511] on button "Reset Filters" at bounding box center [251, 525] width 106 height 19
click at [832, 71] on input at bounding box center [858, 75] width 160 height 19
type input "soap opry"
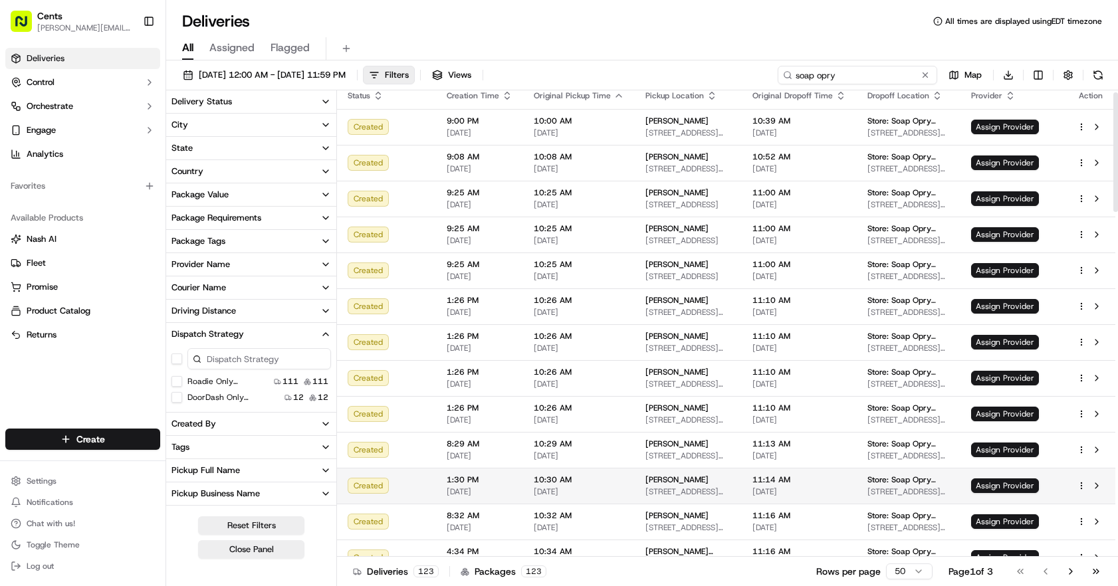
scroll to position [11, 0]
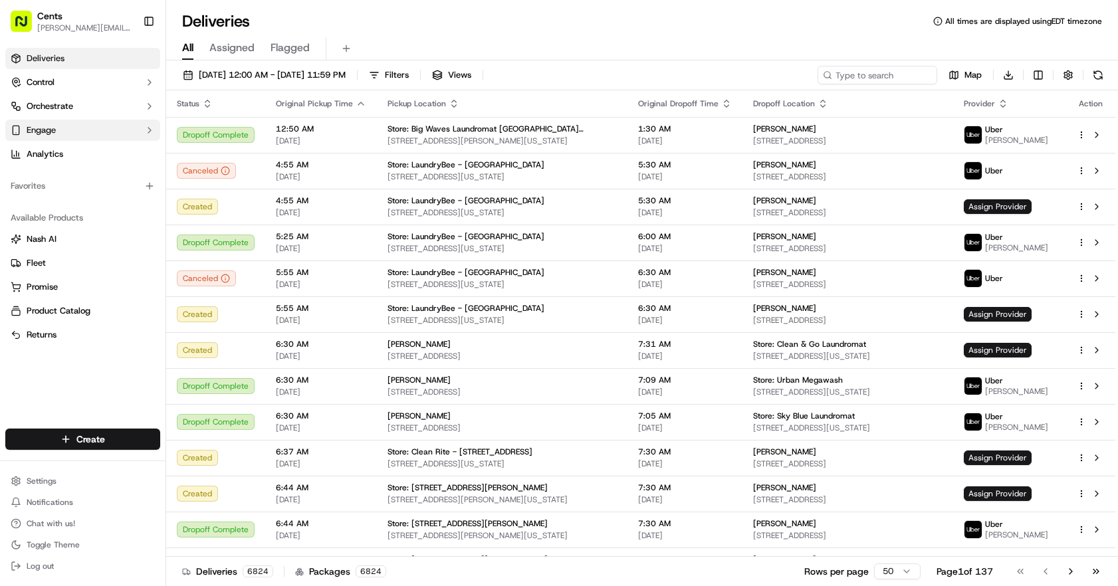
click at [77, 128] on button "Engage" at bounding box center [82, 130] width 155 height 21
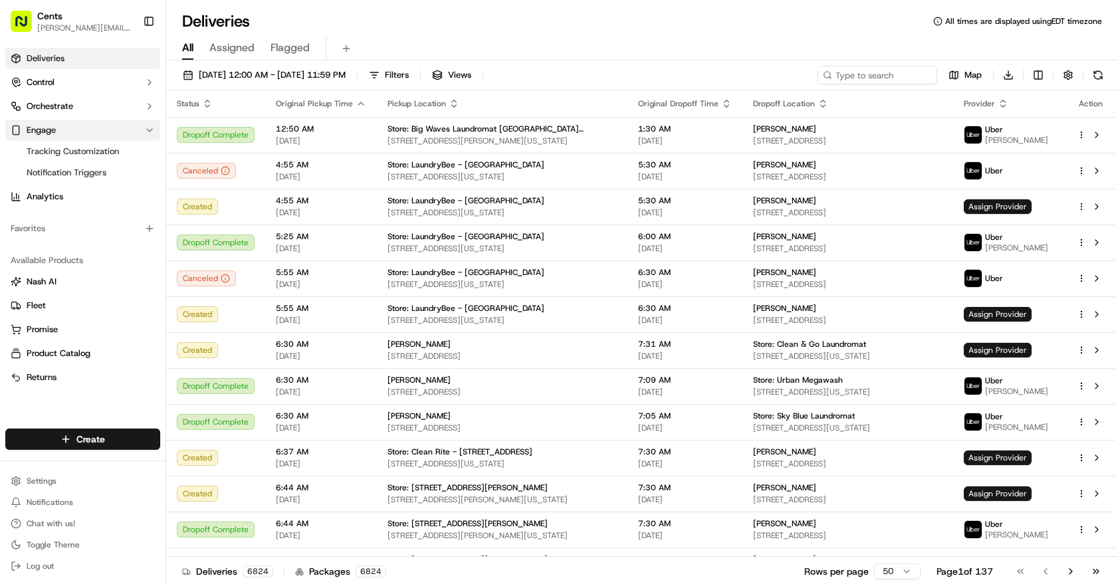
click at [77, 128] on button "Engage" at bounding box center [82, 130] width 155 height 21
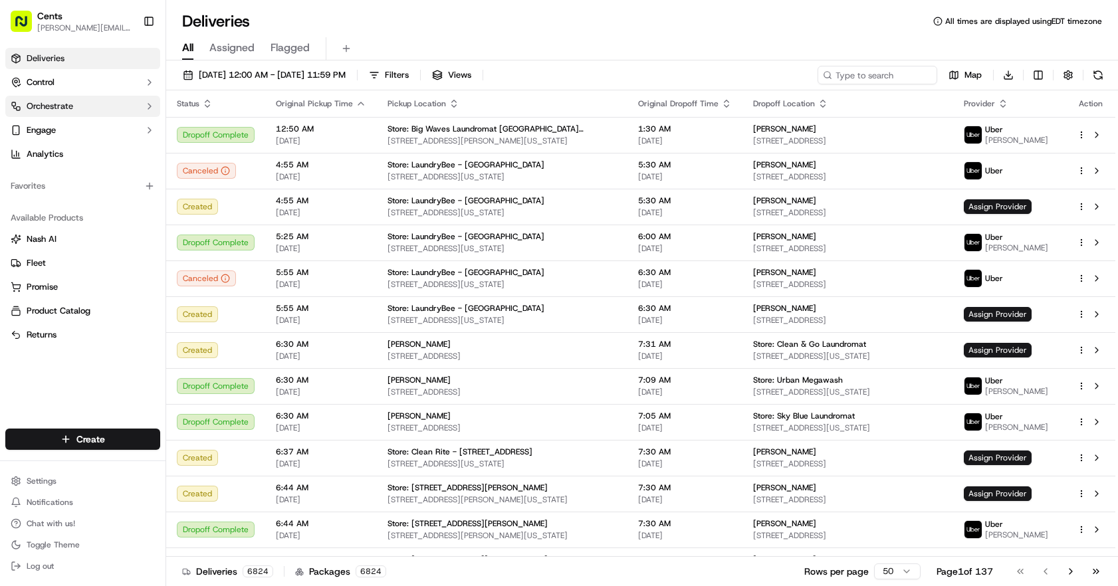
click at [86, 96] on button "Orchestrate" at bounding box center [82, 106] width 155 height 21
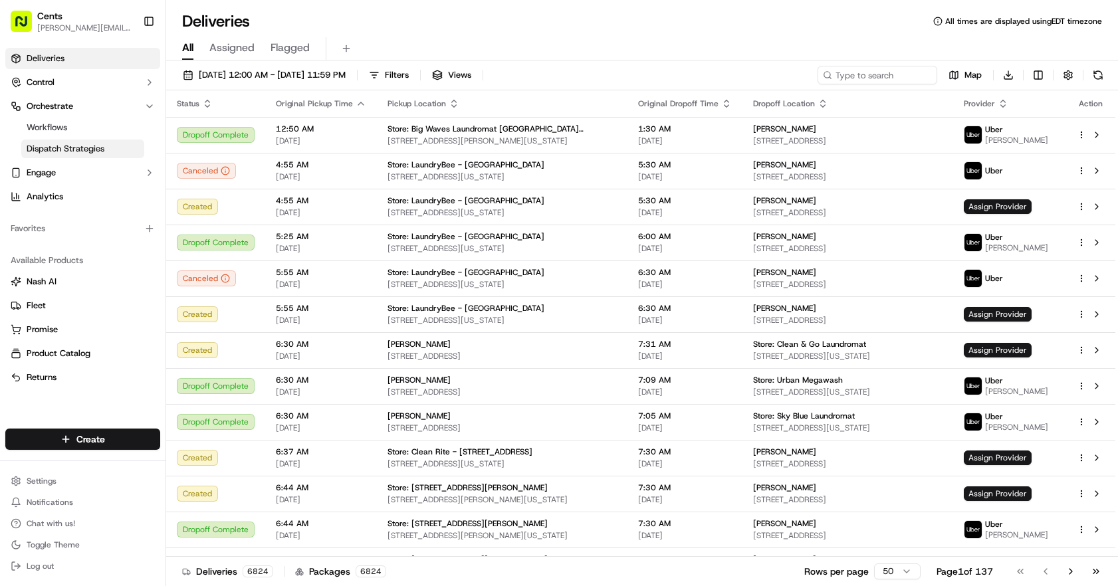
click at [81, 142] on link "Dispatch Strategies" at bounding box center [82, 149] width 123 height 19
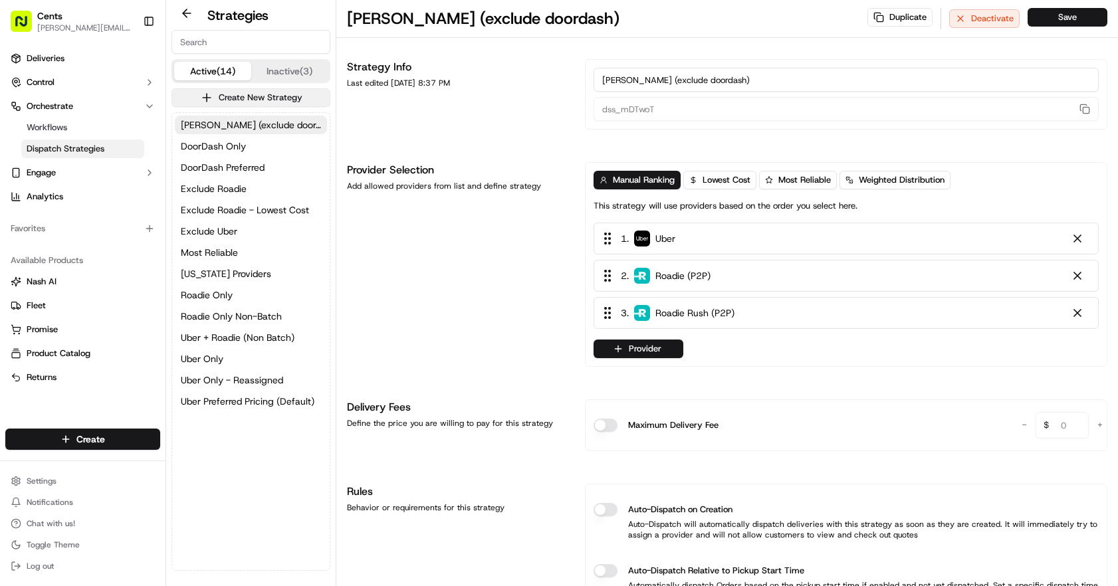
click at [261, 98] on button "Create New Strategy" at bounding box center [250, 97] width 159 height 19
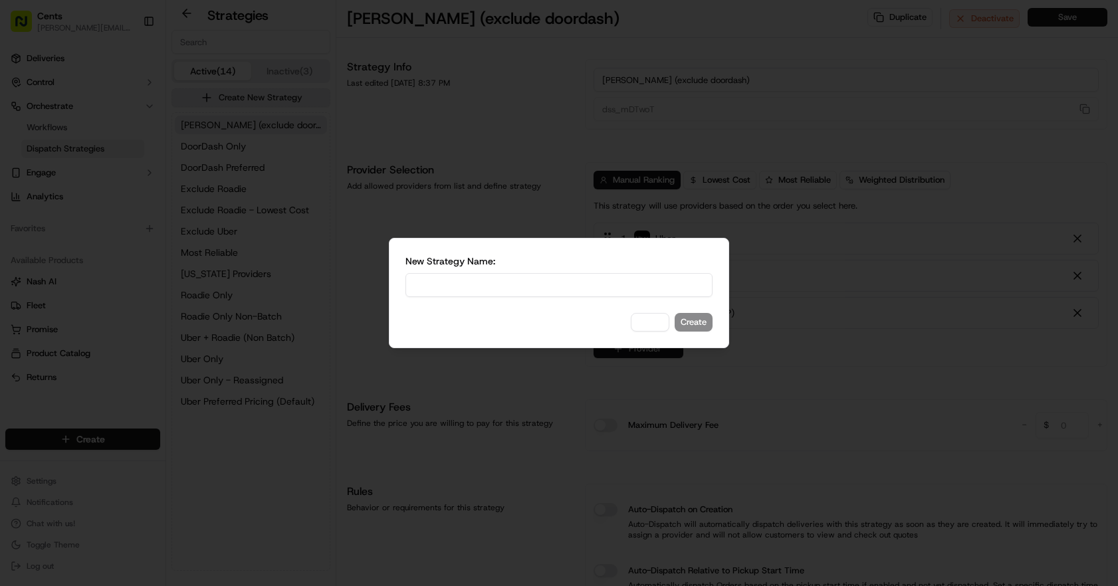
click at [485, 278] on input at bounding box center [558, 285] width 307 height 24
type input "A-Team Test"
click at [703, 322] on button "Create" at bounding box center [694, 322] width 38 height 19
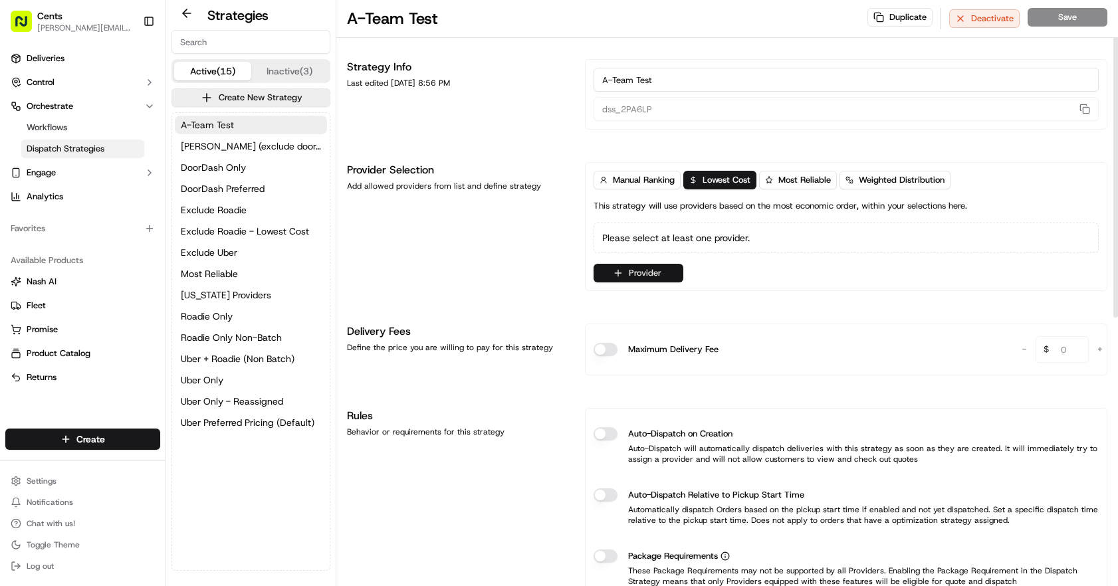
click at [634, 273] on button "Provider" at bounding box center [639, 273] width 90 height 19
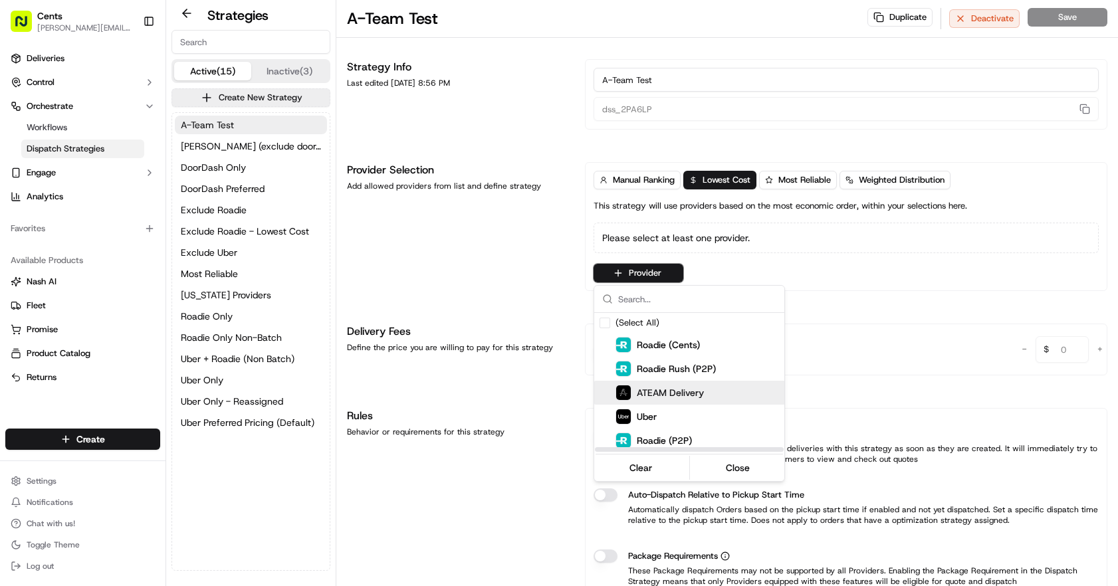
click at [670, 401] on div "ATEAM Delivery" at bounding box center [713, 393] width 239 height 24
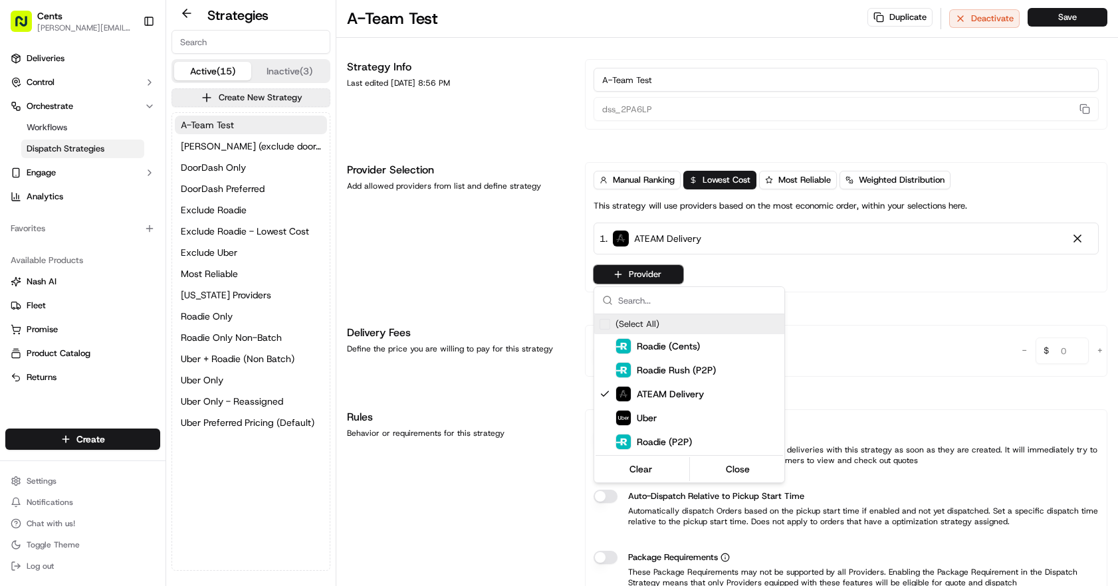
click at [655, 273] on html "Cents adam@trycents.com Toggle Sidebar Deliveries Control Orchestrate Workflows…" at bounding box center [559, 293] width 1118 height 586
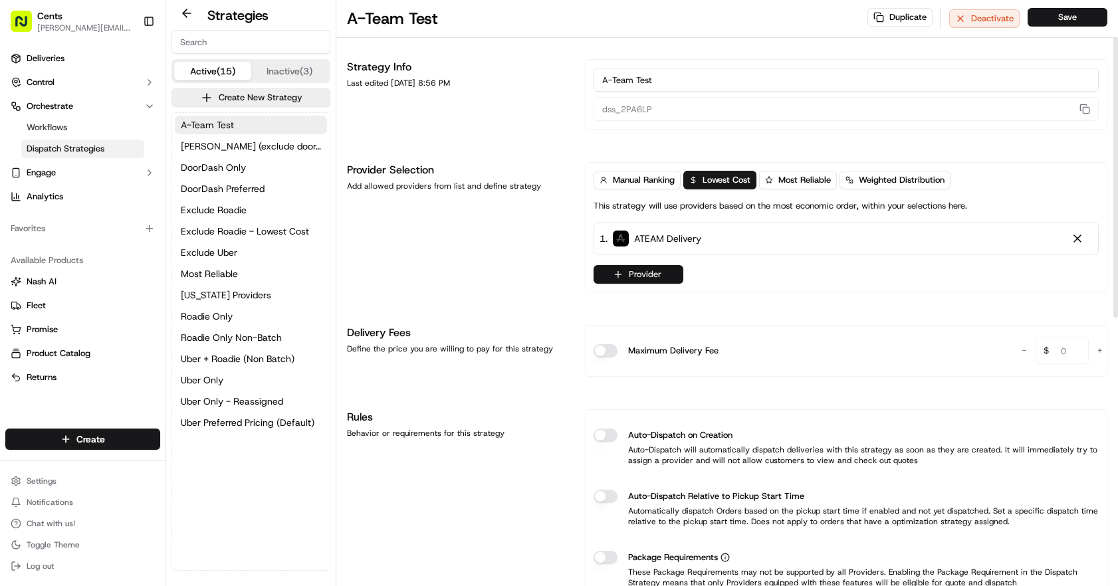
click at [651, 270] on button "Provider" at bounding box center [639, 274] width 90 height 19
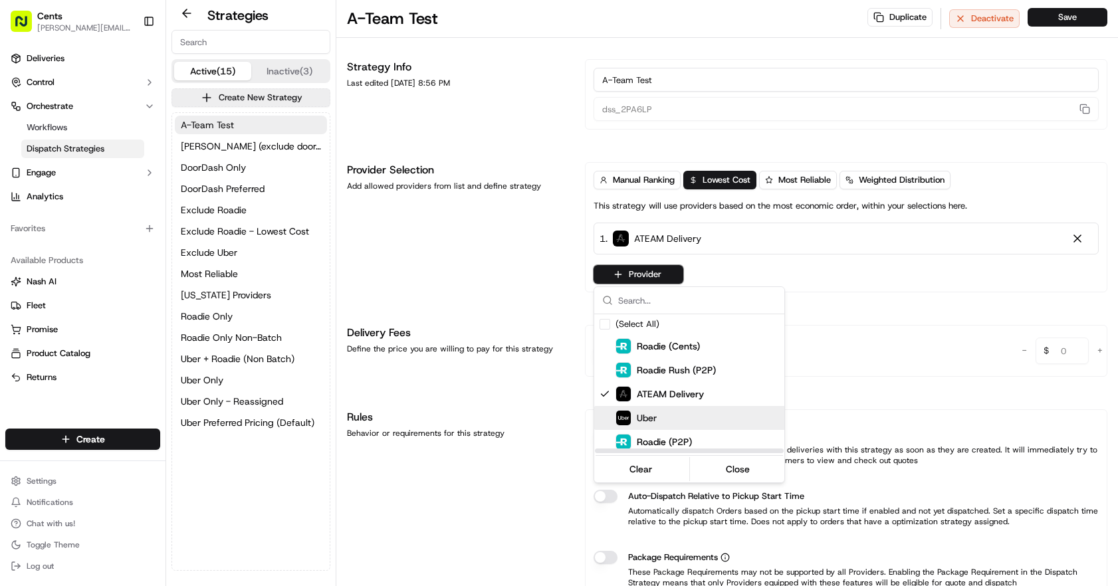
click at [658, 408] on div "Uber" at bounding box center [713, 418] width 239 height 24
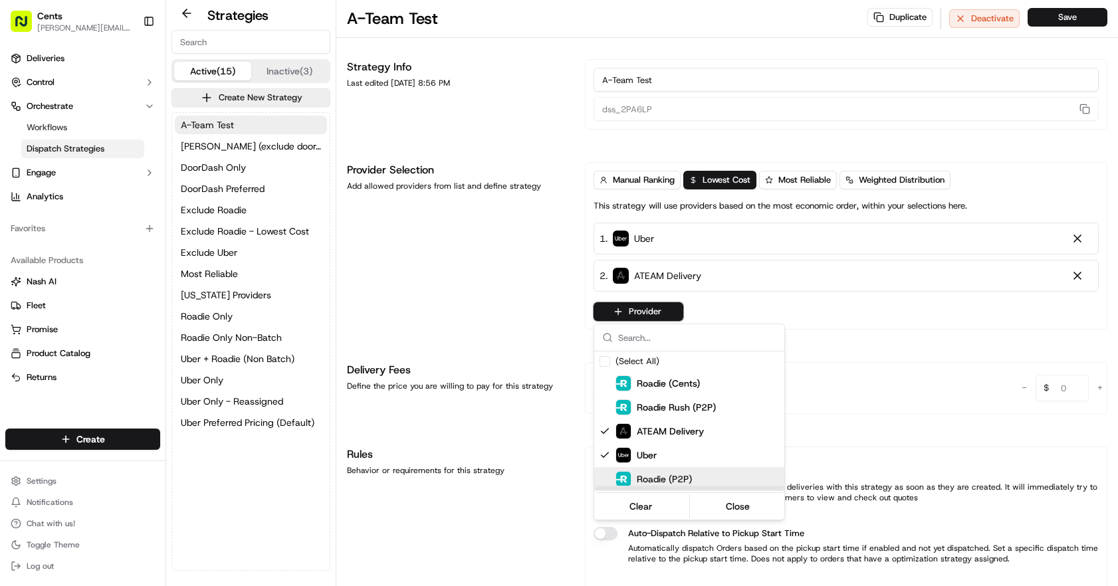
click at [679, 480] on span "Roadie (P2P)" at bounding box center [664, 479] width 55 height 13
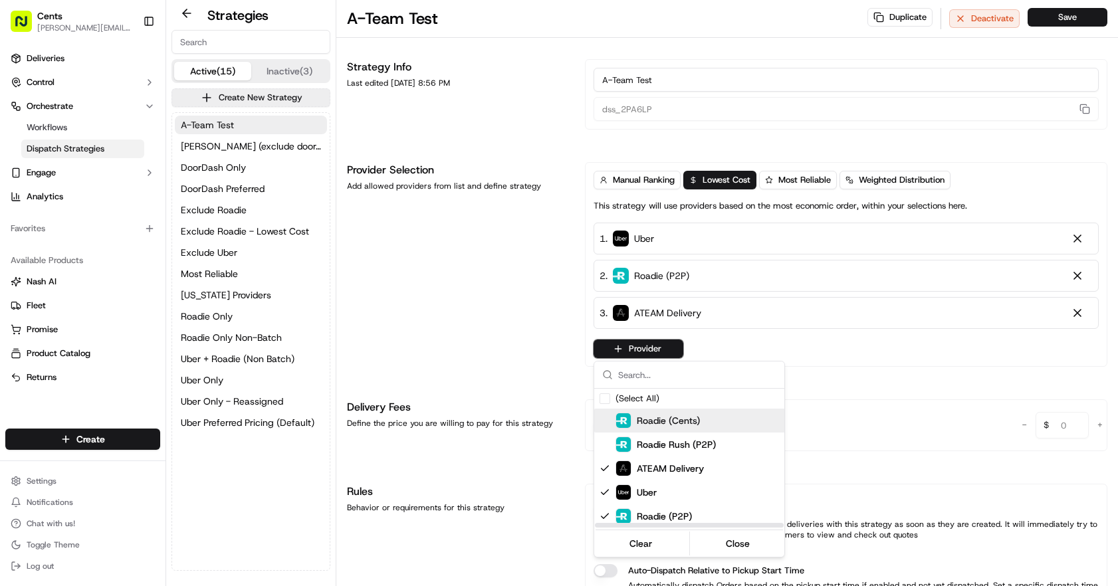
click at [670, 413] on div "Roadie (Cents)" at bounding box center [657, 421] width 84 height 16
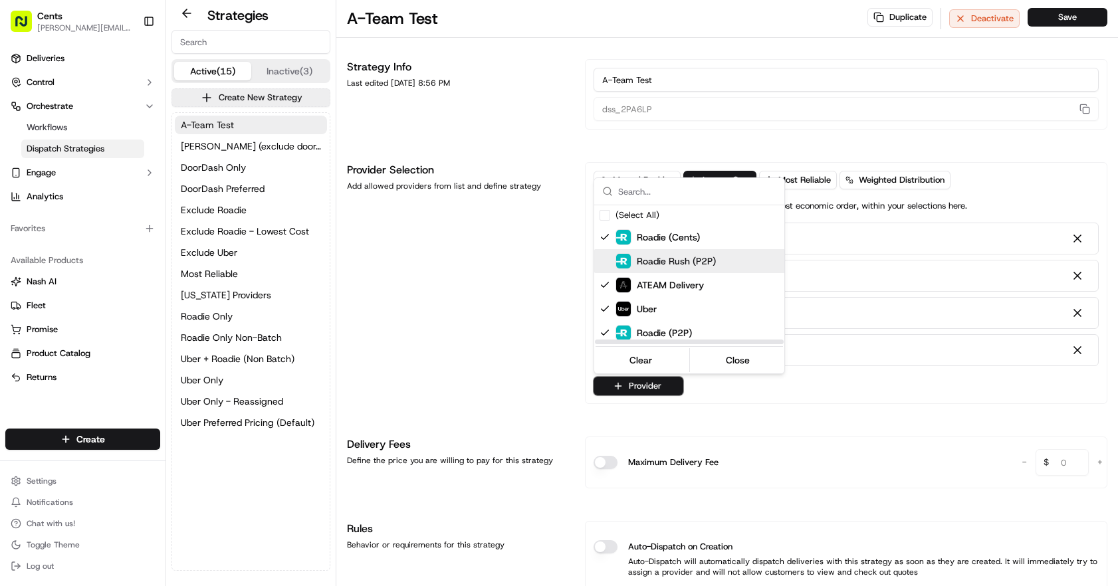
click at [660, 265] on span "Roadie Rush (P2P)" at bounding box center [676, 261] width 79 height 13
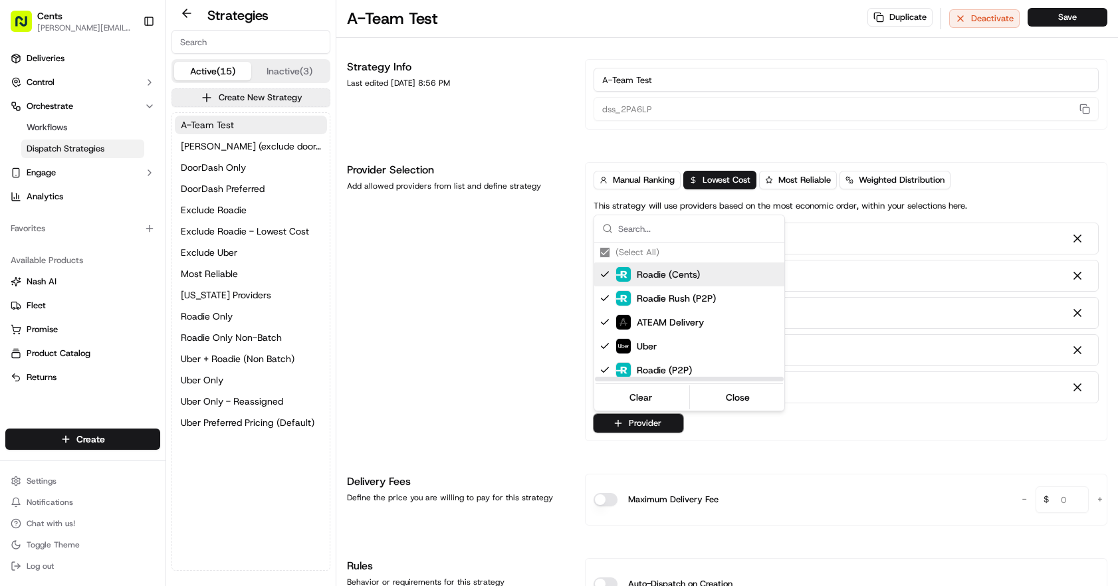
click at [503, 269] on html "Cents adam@trycents.com Toggle Sidebar Deliveries Control Orchestrate Workflows…" at bounding box center [559, 293] width 1118 height 586
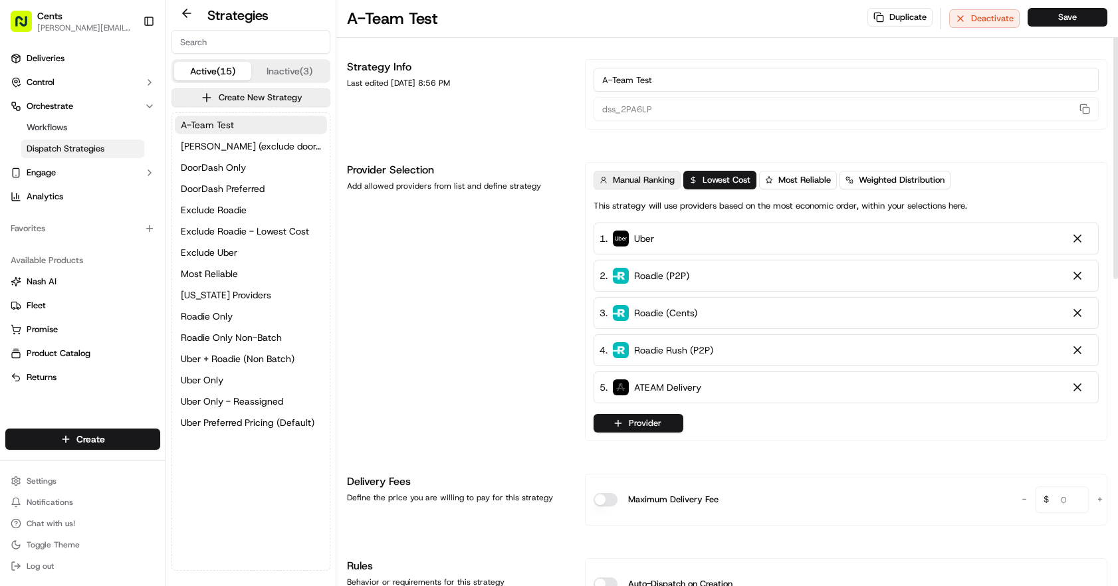
click at [649, 176] on span "Manual Ranking" at bounding box center [644, 180] width 62 height 12
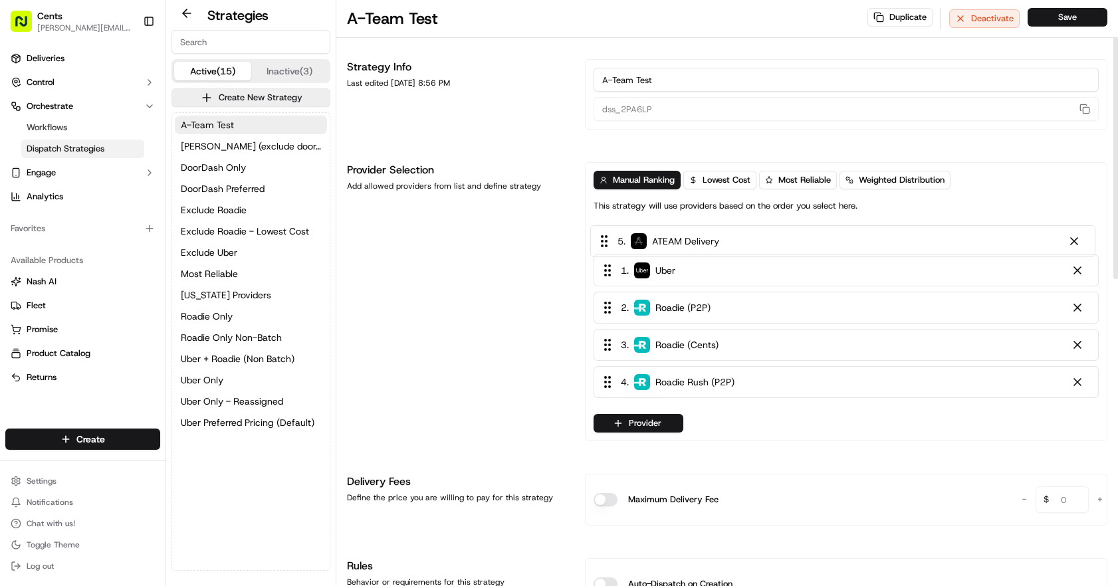
drag, startPoint x: 609, startPoint y: 393, endPoint x: 606, endPoint y: 241, distance: 152.2
click at [606, 241] on div "1 . Uber 2 . Roadie (P2P) 3 . Roadie (Cents) 4 . Roadie Rush (P2P) 5 . ATEAM De…" at bounding box center [846, 313] width 505 height 181
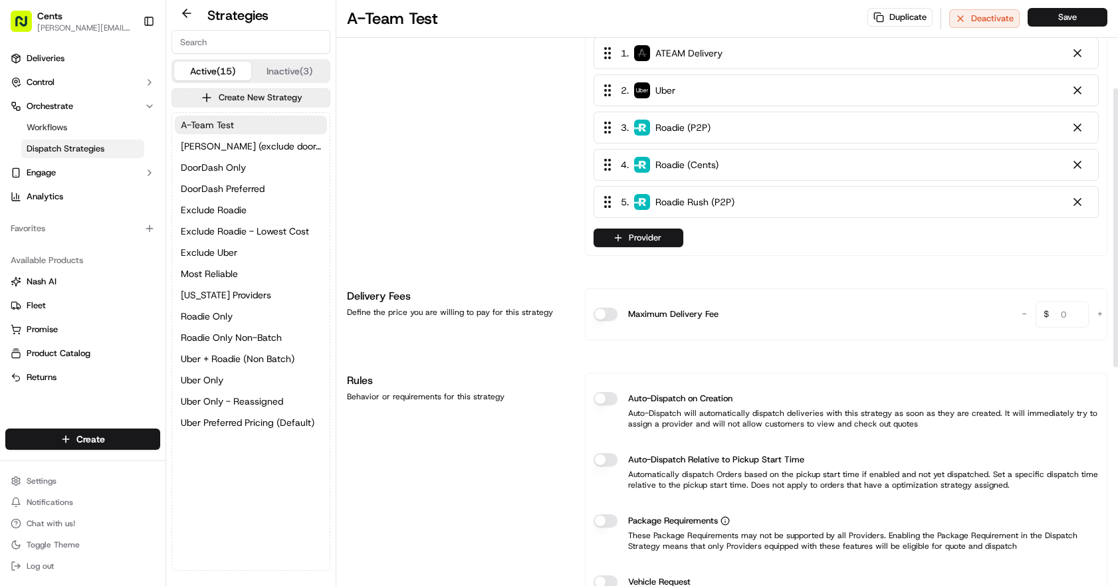
scroll to position [449, 0]
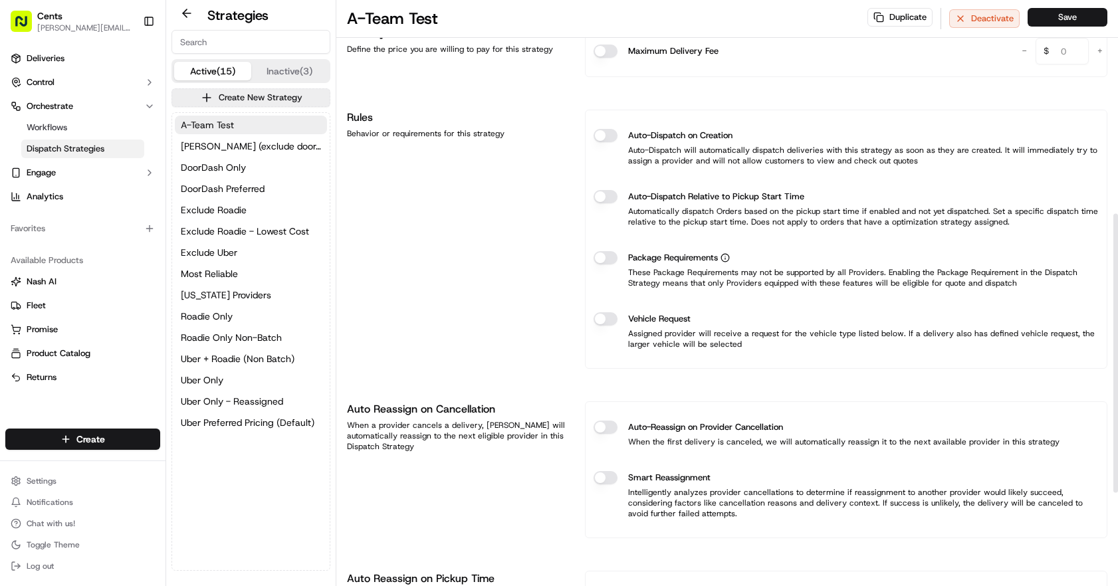
click at [613, 317] on button "Vehicle Request" at bounding box center [606, 318] width 24 height 13
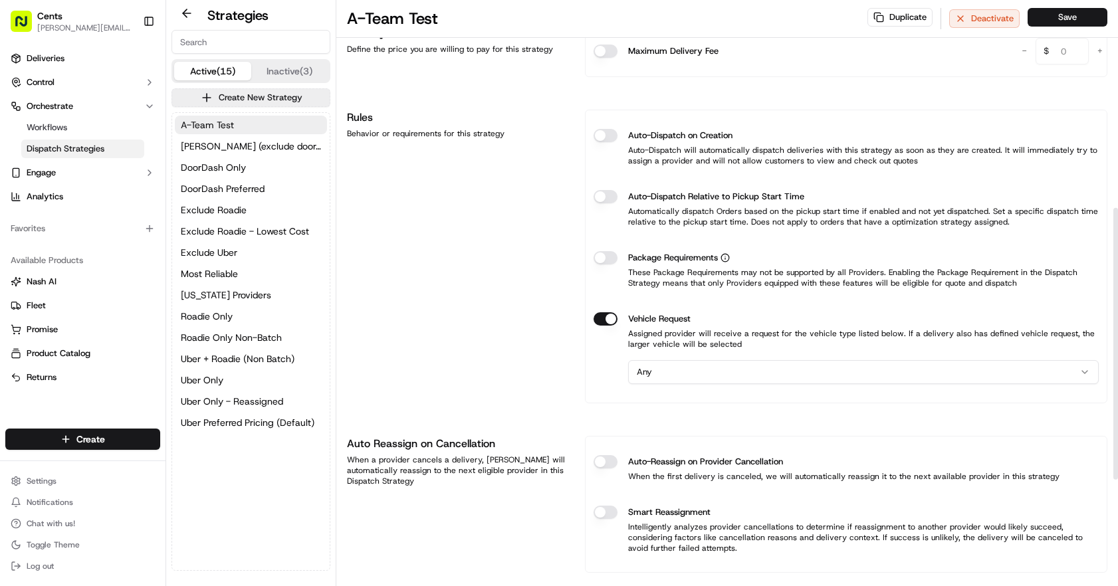
click at [681, 367] on html "Cents adam@trycents.com Toggle Sidebar Deliveries Control Orchestrate Workflows…" at bounding box center [559, 293] width 1118 height 586
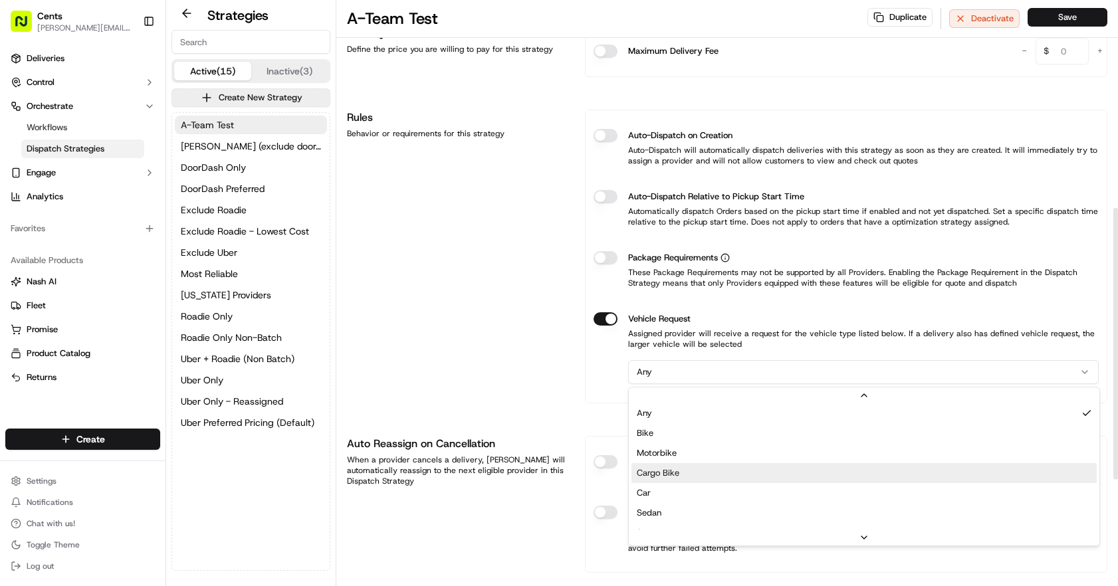
scroll to position [0, 0]
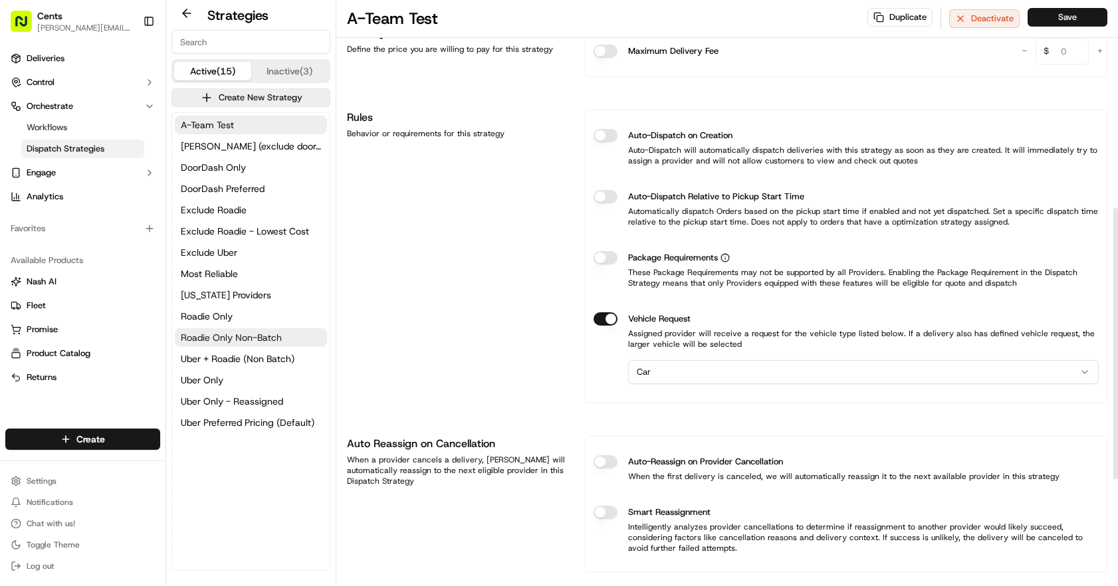
click at [267, 338] on span "Roadie Only Non-Batch" at bounding box center [231, 337] width 101 height 13
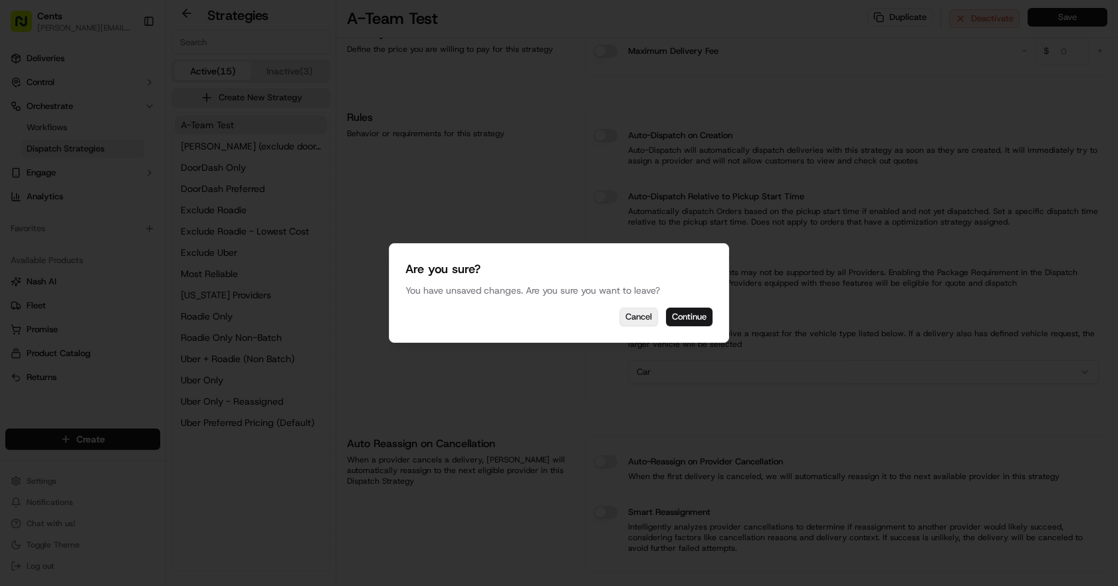
click at [651, 314] on button "Cancel" at bounding box center [638, 317] width 39 height 19
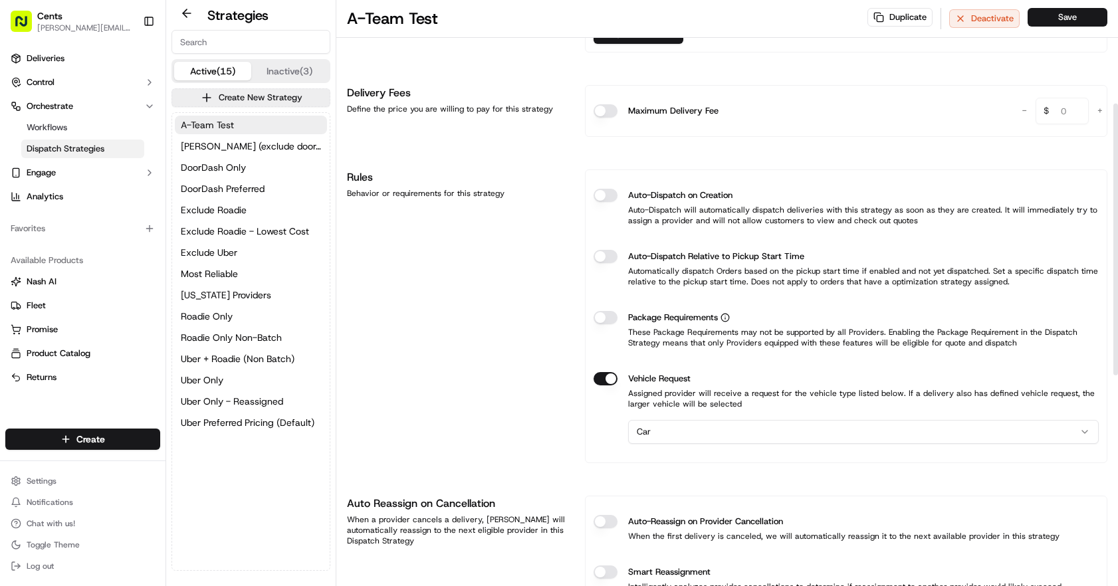
scroll to position [223, 0]
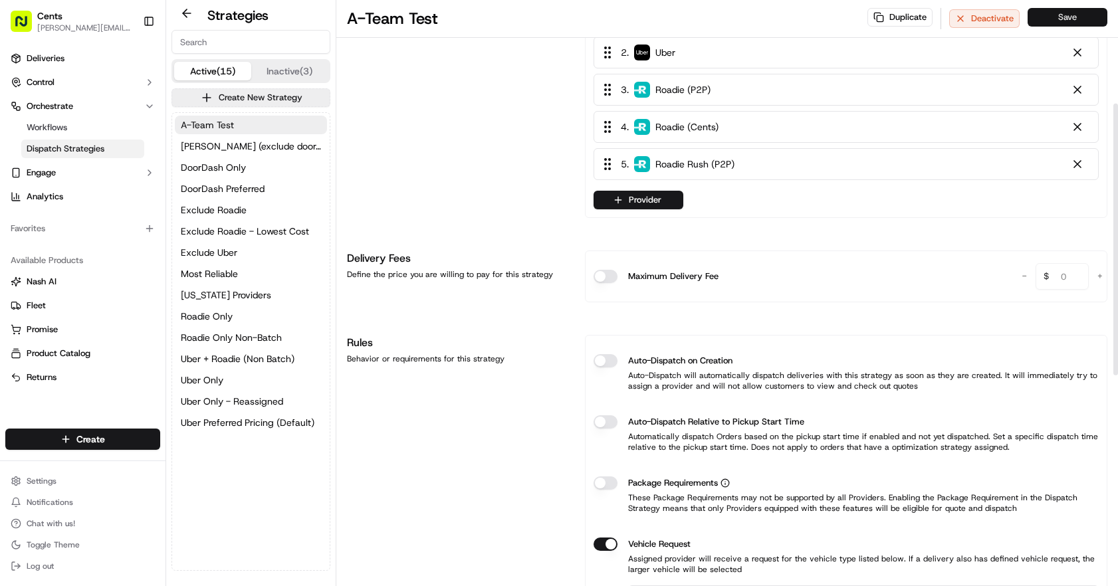
click at [1077, 23] on button "Save" at bounding box center [1068, 17] width 80 height 19
click at [250, 275] on button "Most Reliable" at bounding box center [251, 274] width 152 height 19
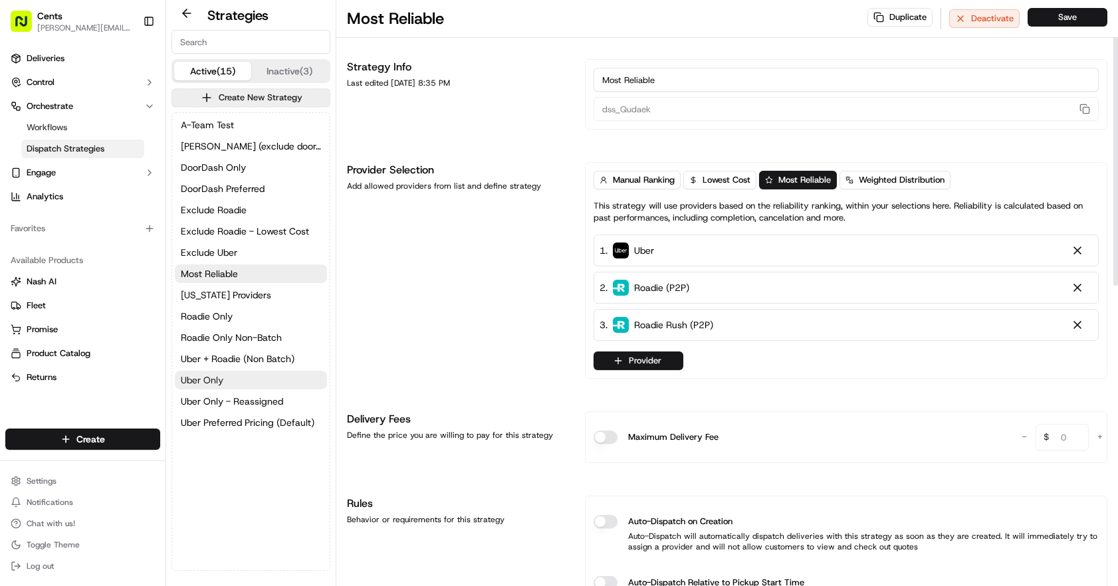
click at [243, 379] on button "Uber Only" at bounding box center [251, 380] width 152 height 19
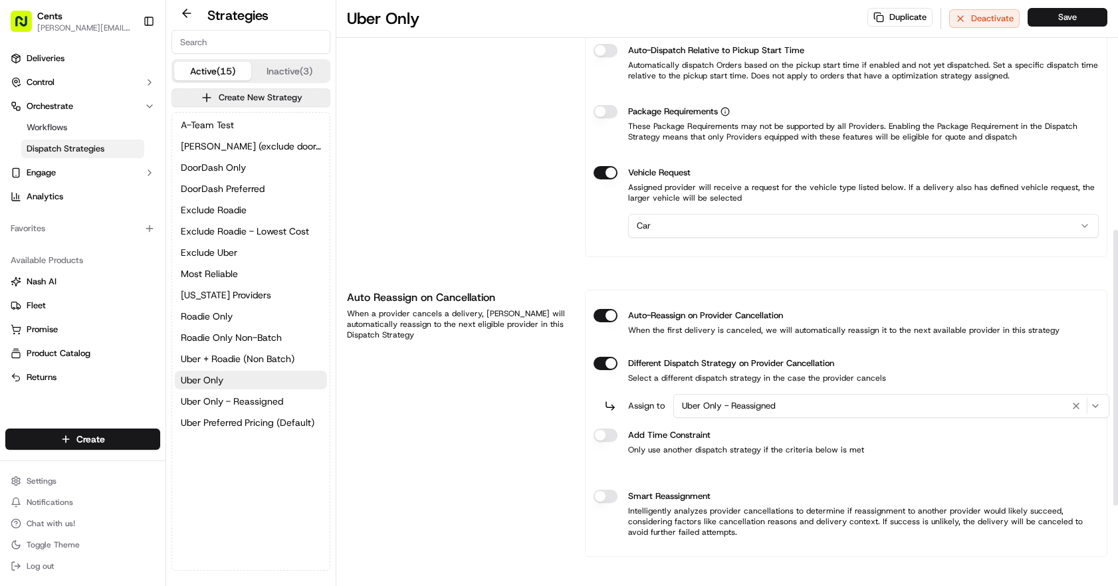
scroll to position [661, 0]
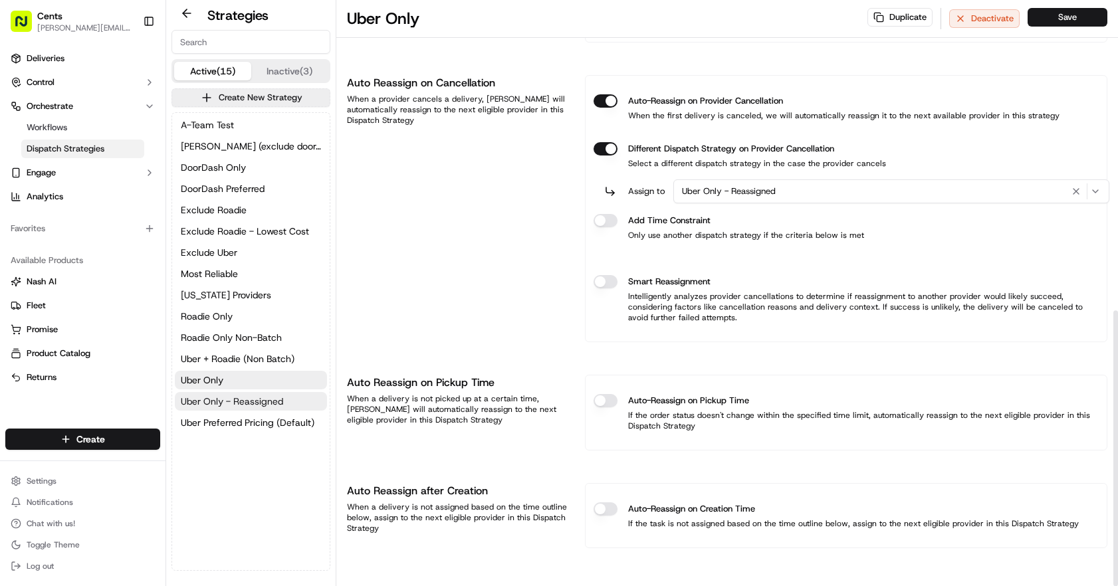
click at [256, 407] on span "Uber Only - Reassigned" at bounding box center [232, 401] width 102 height 13
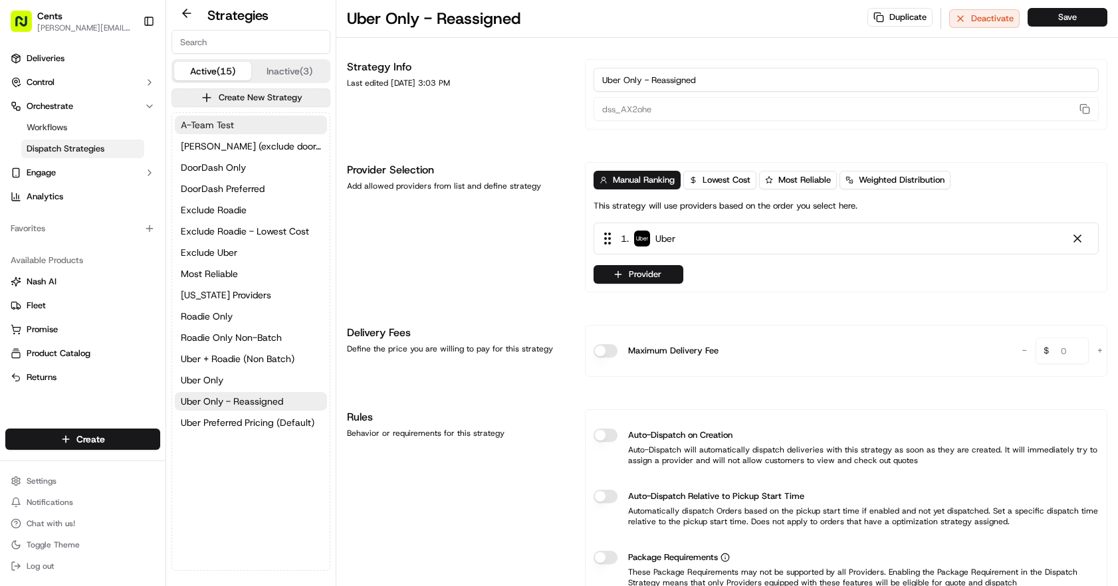
click at [234, 131] on button "A-Team Test" at bounding box center [251, 125] width 152 height 19
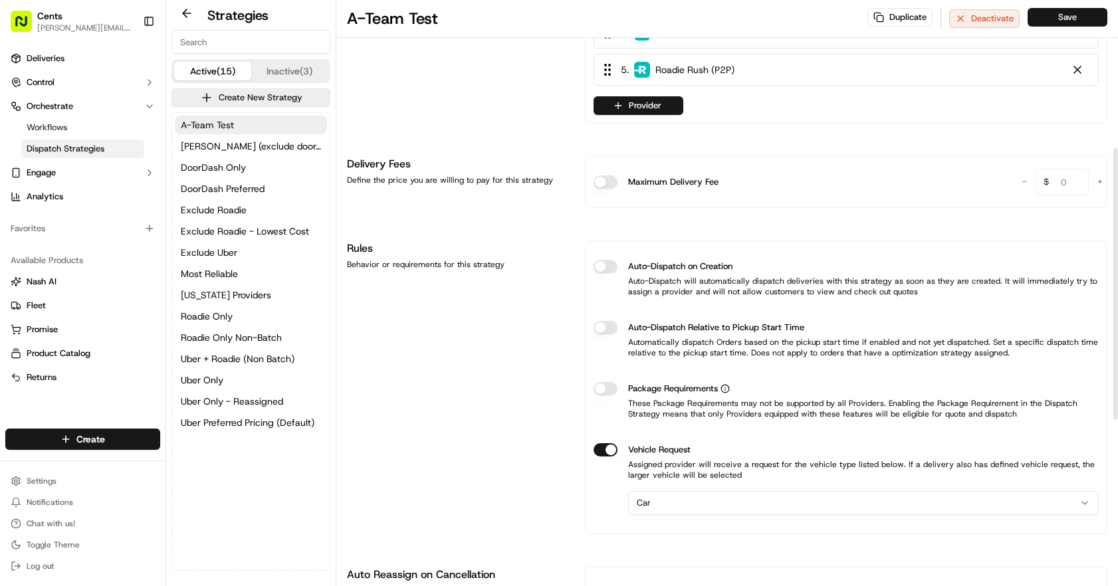
scroll to position [320, 0]
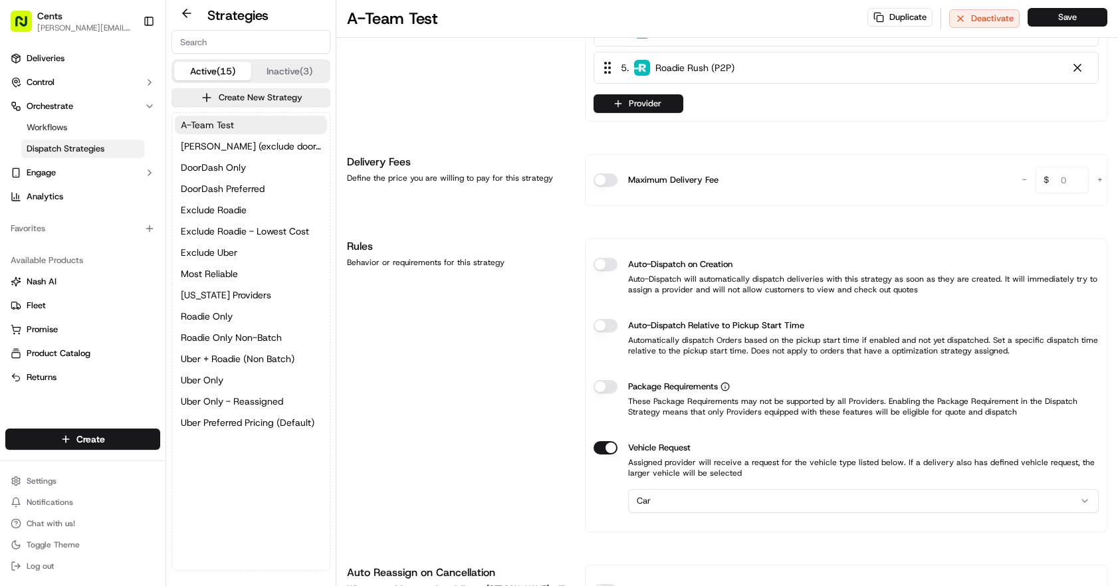
click at [15, 23] on rect "button" at bounding box center [21, 21] width 21 height 21
click at [23, 21] on rect "button" at bounding box center [21, 21] width 21 height 21
click at [37, 16] on span "Cents" at bounding box center [49, 15] width 25 height 13
click at [64, 13] on div "Cents" at bounding box center [84, 15] width 95 height 13
click at [194, 16] on button at bounding box center [186, 13] width 31 height 16
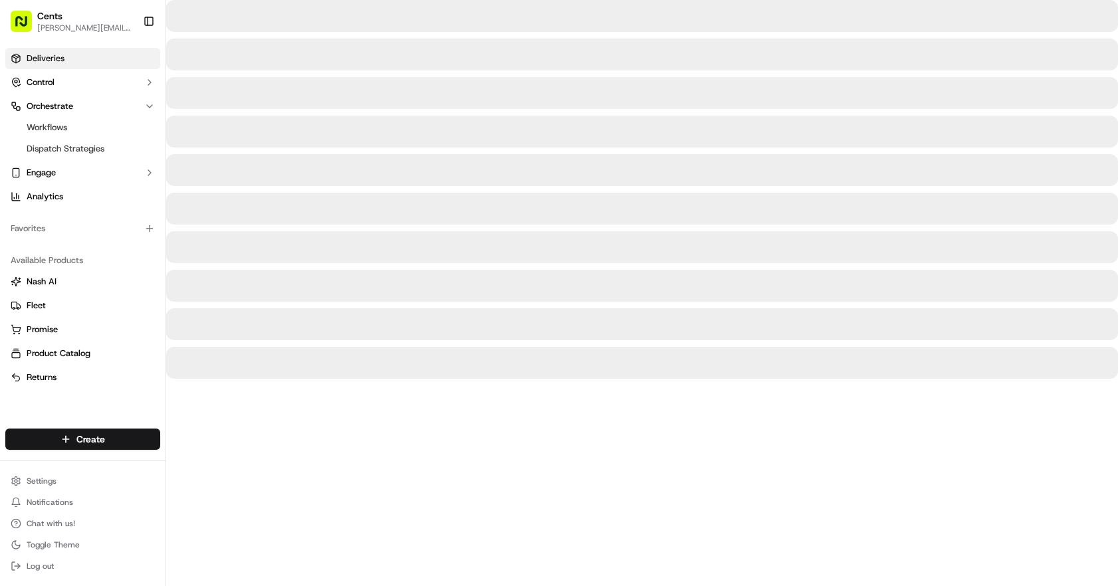
click at [85, 58] on link "Deliveries" at bounding box center [82, 58] width 155 height 21
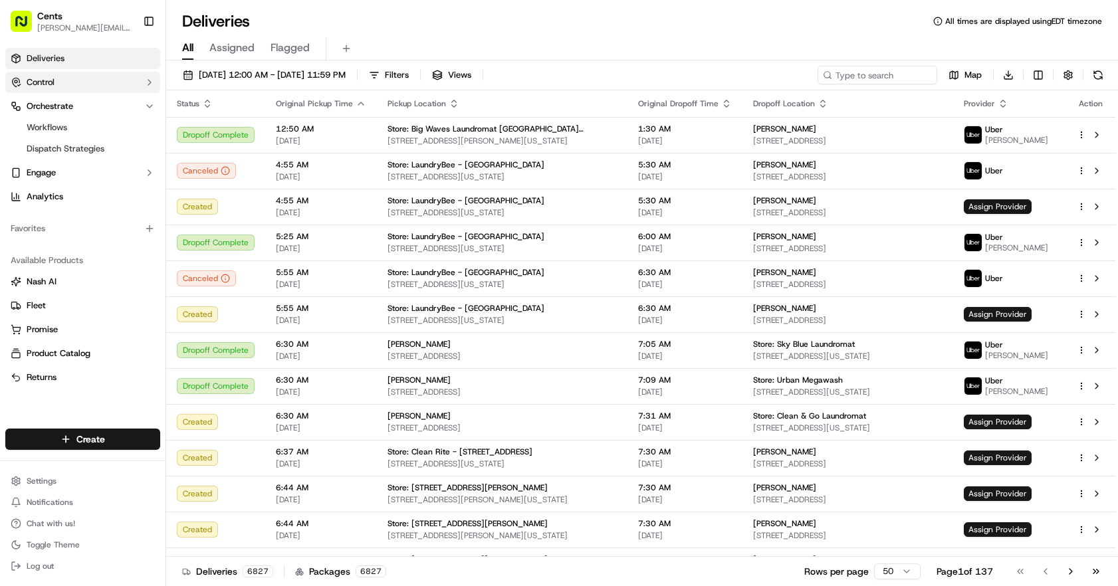
click at [86, 78] on button "Control" at bounding box center [82, 82] width 155 height 21
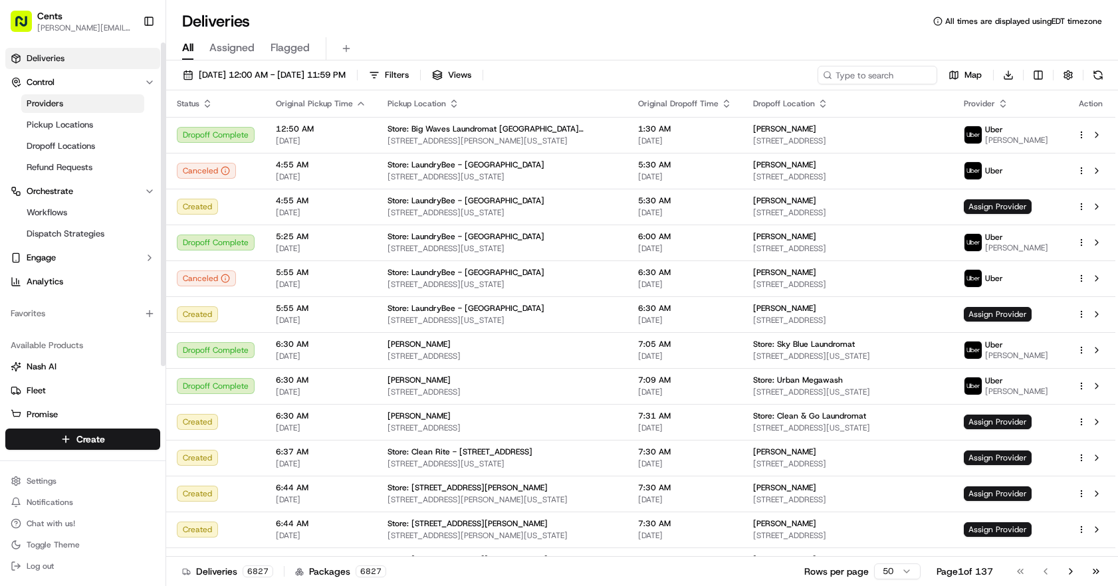
click at [74, 97] on link "Providers" at bounding box center [82, 103] width 123 height 19
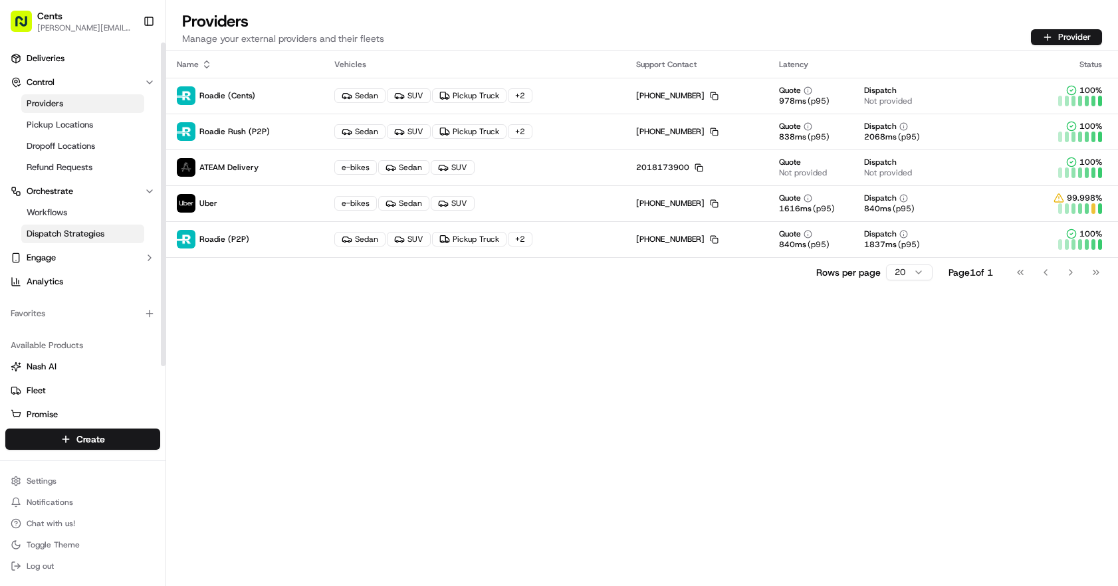
click at [74, 227] on link "Dispatch Strategies" at bounding box center [82, 234] width 123 height 19
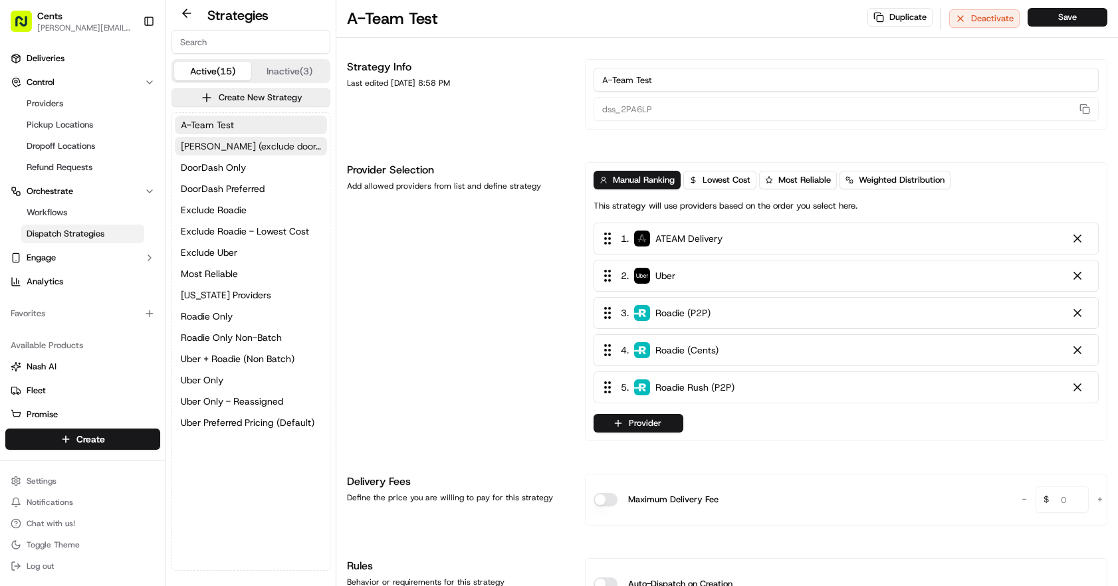
click at [229, 152] on span "[PERSON_NAME] (exclude doordash)" at bounding box center [251, 146] width 140 height 13
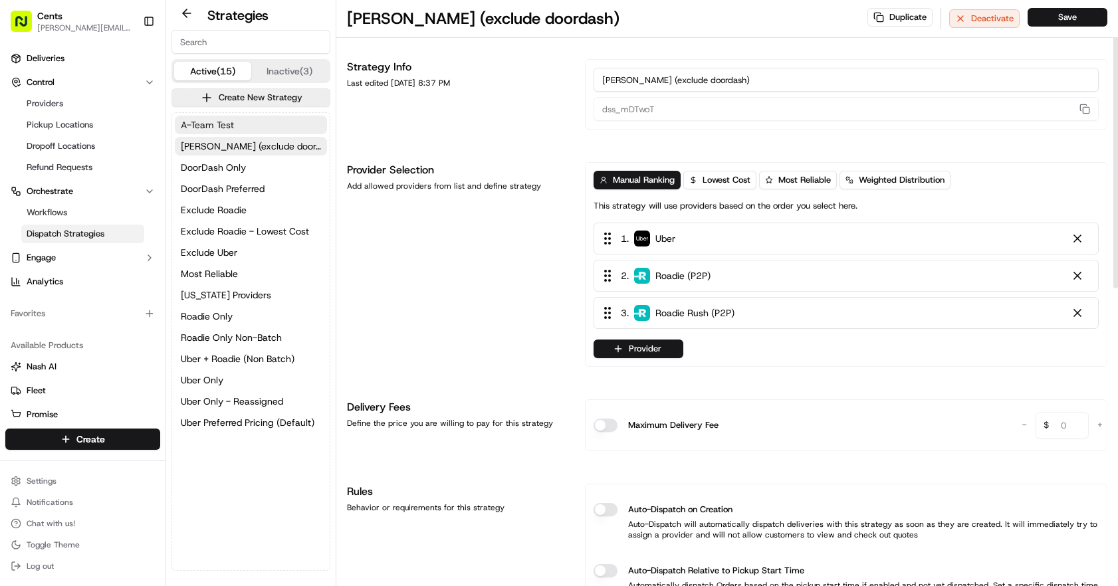
click at [211, 131] on span "A-Team Test" at bounding box center [207, 124] width 53 height 13
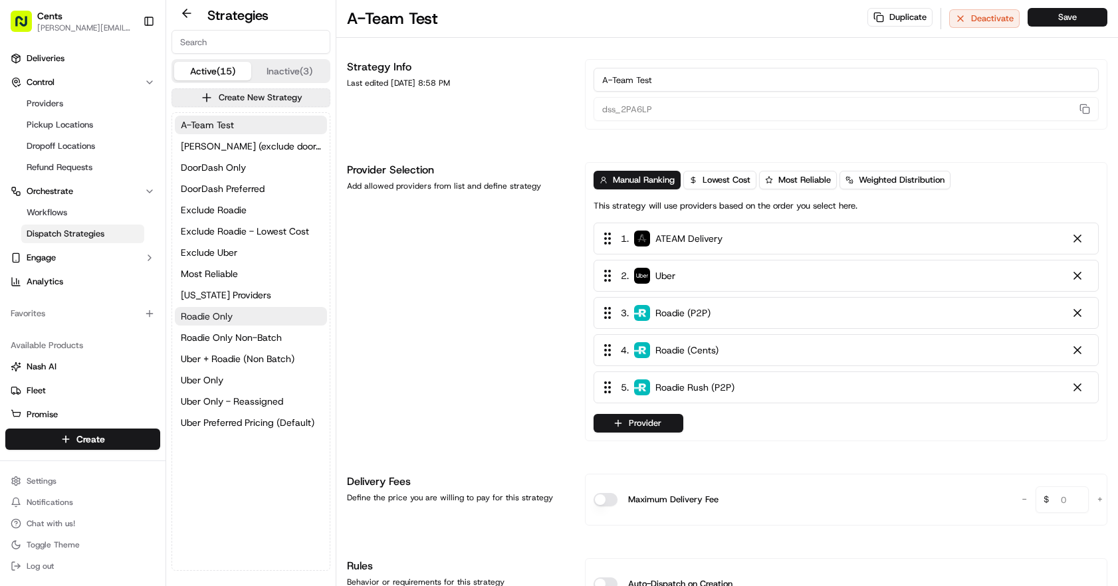
click at [215, 315] on span "Roadie Only" at bounding box center [207, 316] width 52 height 13
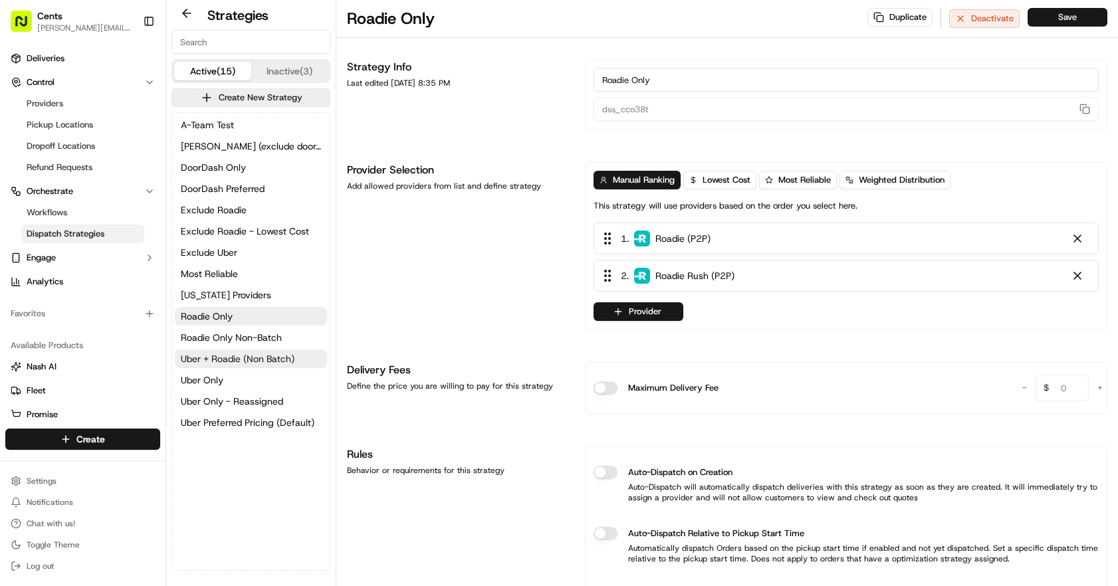
click at [225, 352] on span "Uber + Roadie (Non Batch)" at bounding box center [238, 358] width 114 height 13
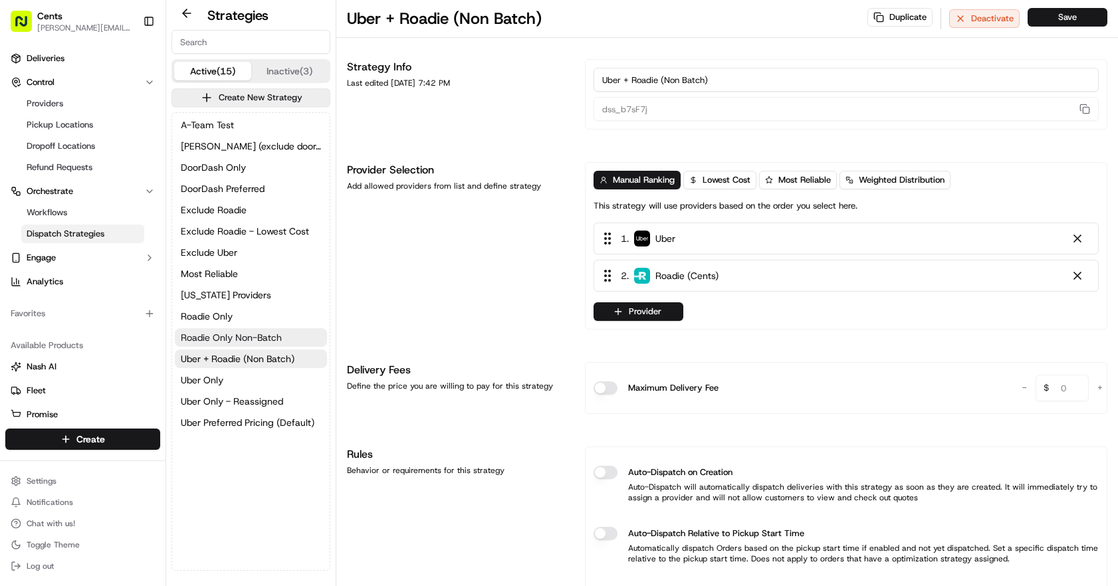
click at [228, 334] on span "Roadie Only Non-Batch" at bounding box center [231, 337] width 101 height 13
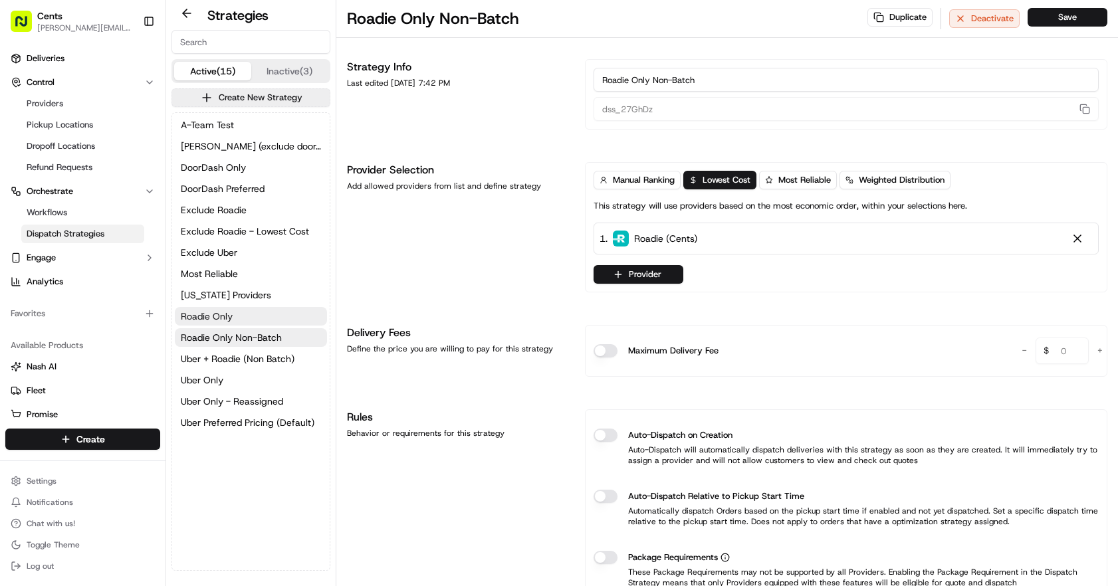
click at [239, 313] on button "Roadie Only" at bounding box center [251, 316] width 152 height 19
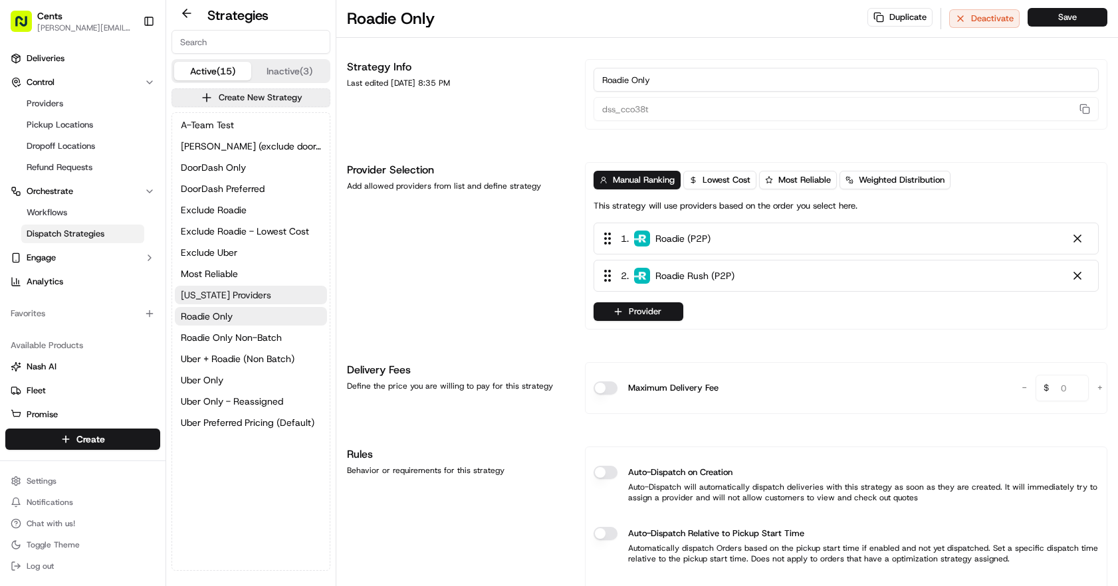
click at [247, 289] on span "[US_STATE] Providers" at bounding box center [226, 294] width 90 height 13
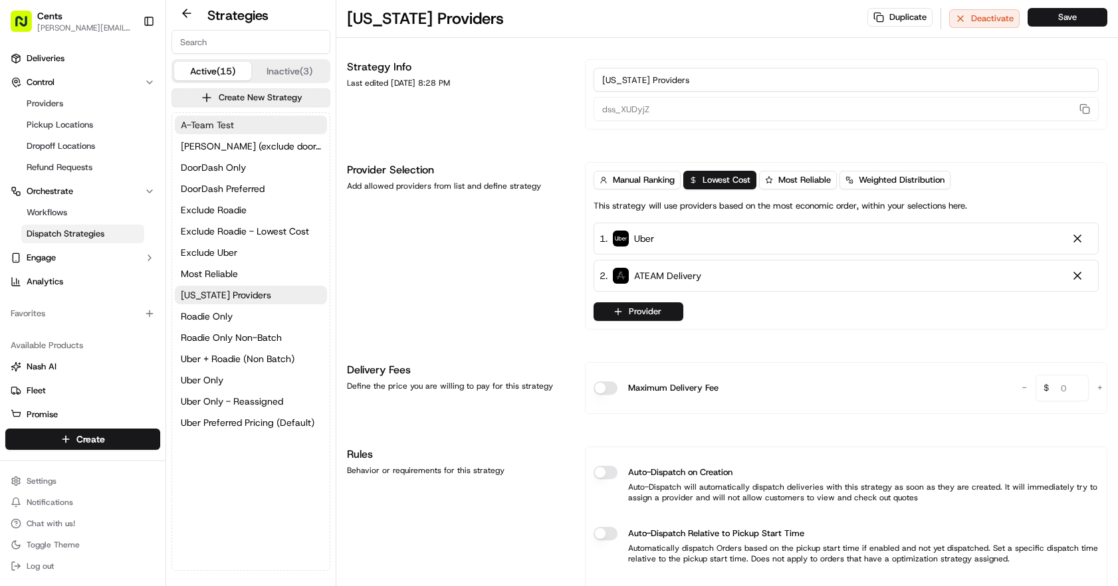
click at [262, 125] on button "A-Team Test" at bounding box center [251, 125] width 152 height 19
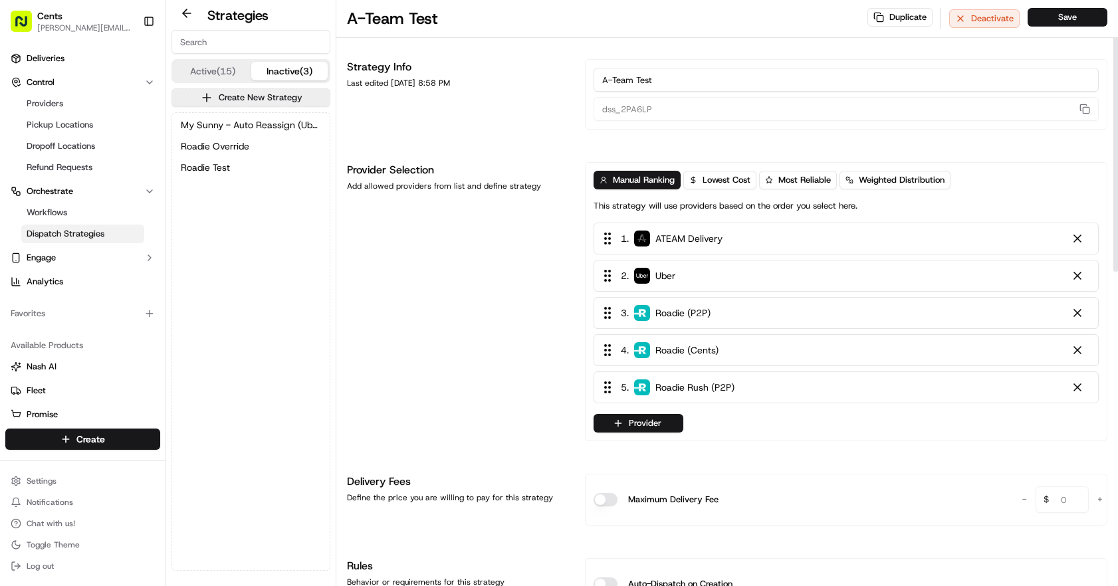
click at [298, 71] on button "Inactive (3)" at bounding box center [289, 71] width 77 height 19
click at [215, 161] on span "Roadie Test" at bounding box center [205, 167] width 49 height 13
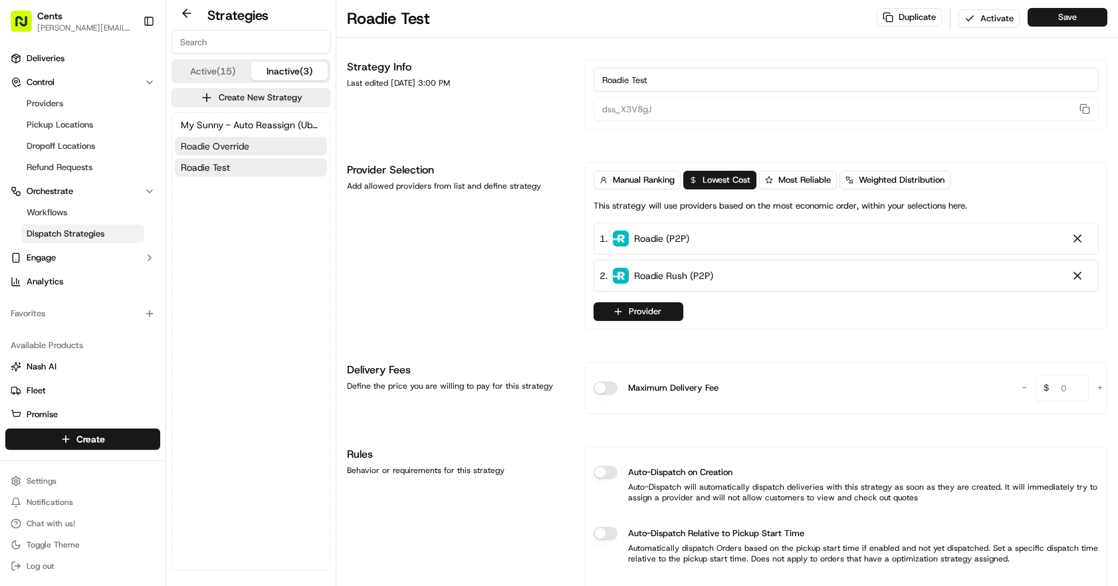
click at [222, 148] on span "Roadie Override" at bounding box center [215, 146] width 68 height 13
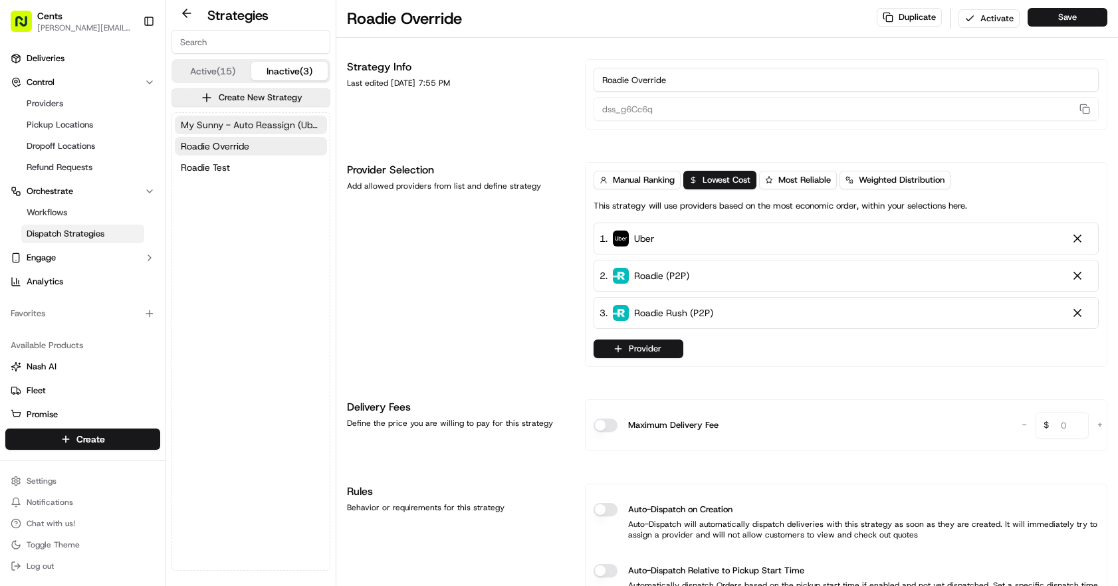
click at [233, 126] on span "My Sunny - Auto Reassign (Uber Only)" at bounding box center [251, 124] width 140 height 13
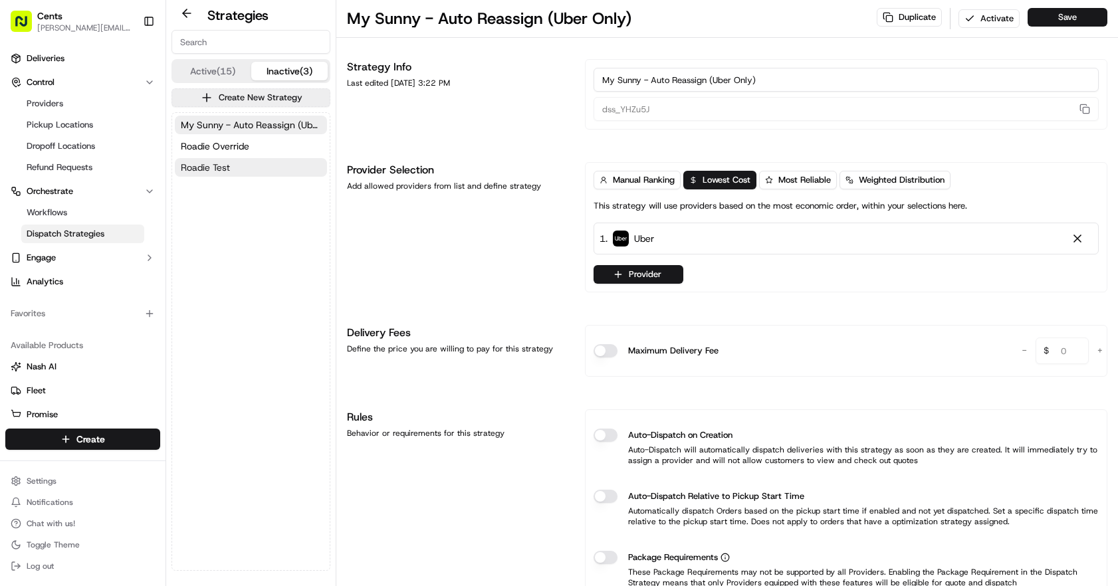
click at [234, 159] on button "Roadie Test" at bounding box center [251, 167] width 152 height 19
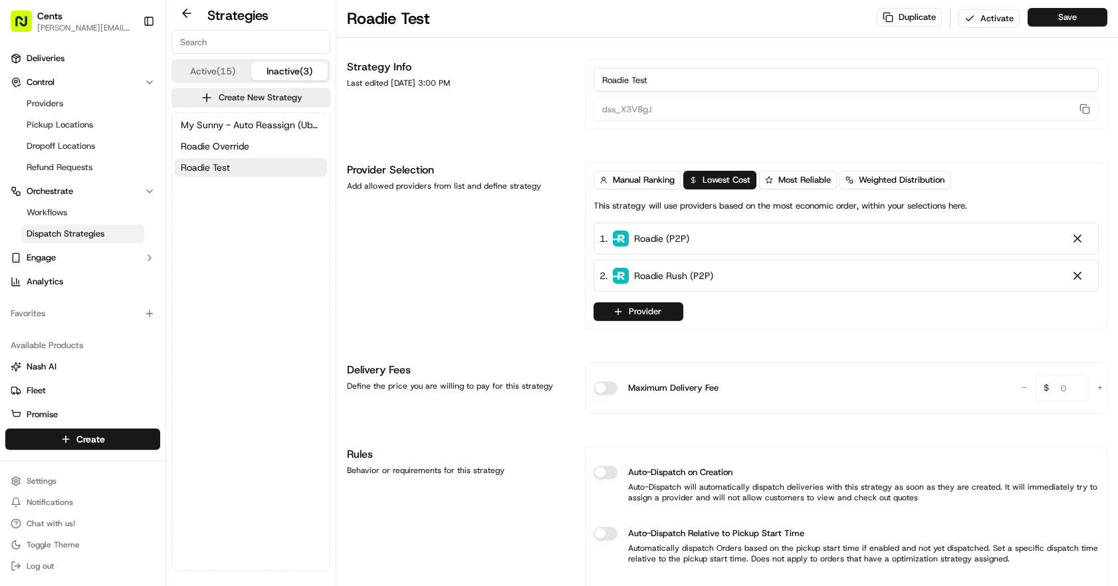
click at [235, 74] on button "Active (15)" at bounding box center [212, 71] width 77 height 19
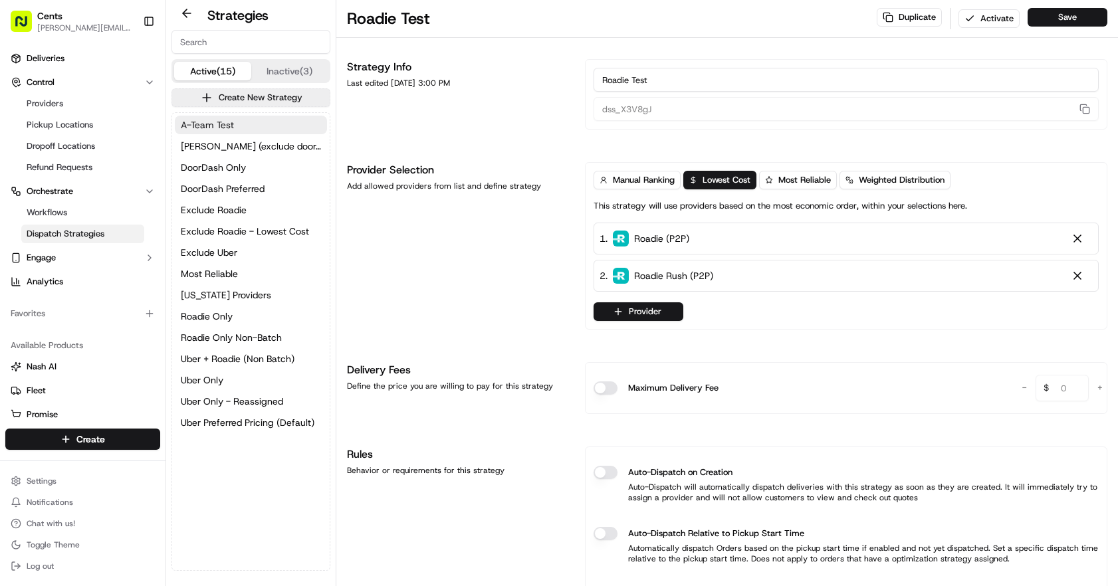
click at [235, 132] on button "A-Team Test" at bounding box center [251, 125] width 152 height 19
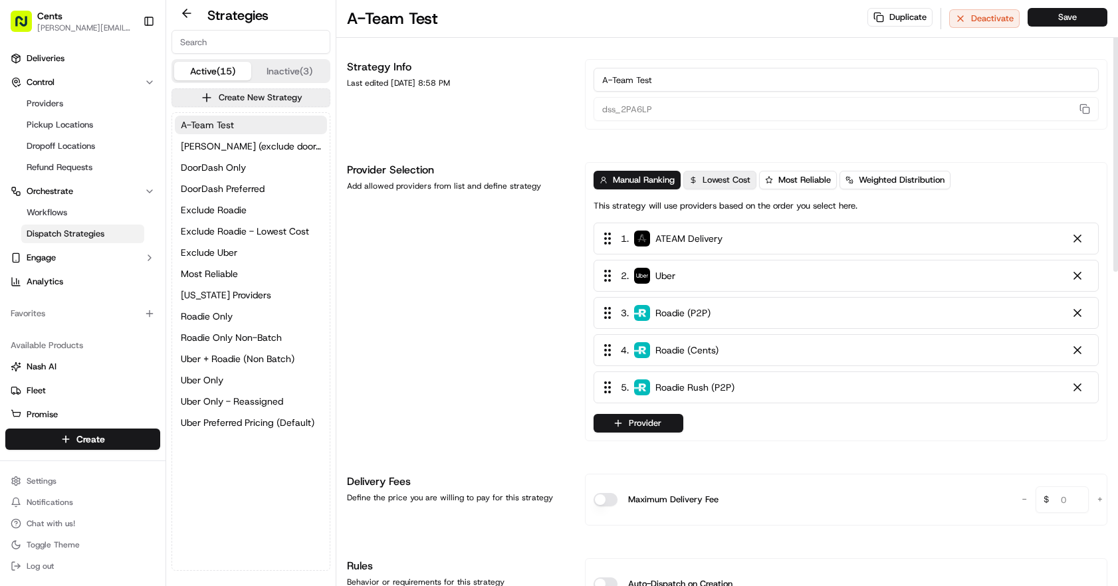
click at [719, 185] on span "Lowest Cost" at bounding box center [727, 180] width 48 height 12
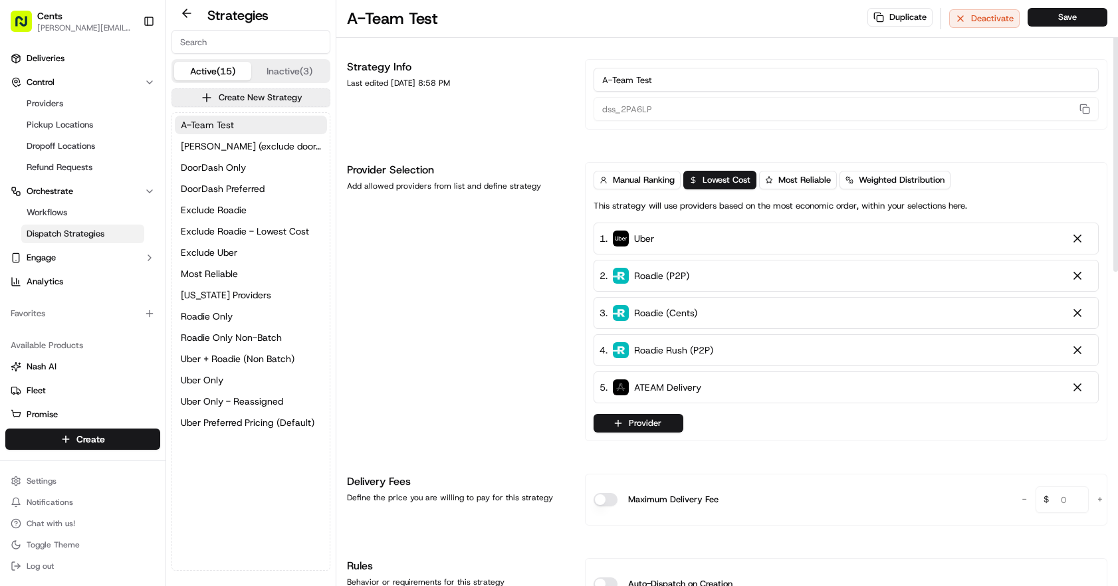
click at [447, 271] on div "Provider Selection Add allowed providers from list and define strategy" at bounding box center [458, 301] width 222 height 279
click at [846, 180] on button "Weighted Distribution" at bounding box center [894, 180] width 111 height 19
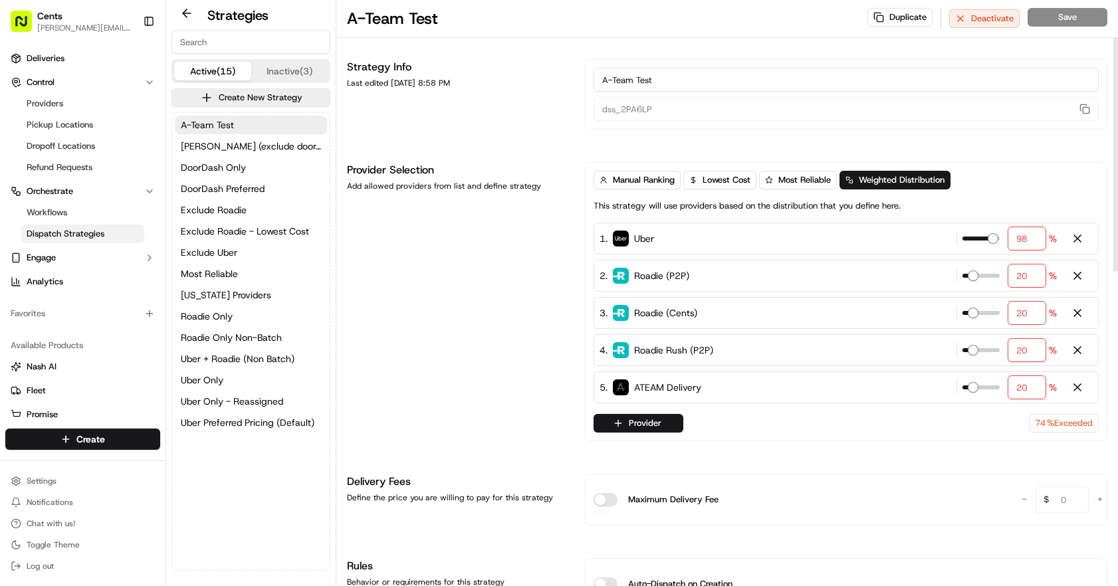
type input "99"
click at [1000, 241] on span at bounding box center [994, 238] width 11 height 11
type input "0"
click at [962, 279] on span at bounding box center [967, 276] width 11 height 11
click at [852, 189] on div "Manual Ranking Lowest Cost Most Reliable Weighted Distribution This strategy wi…" at bounding box center [846, 191] width 505 height 41
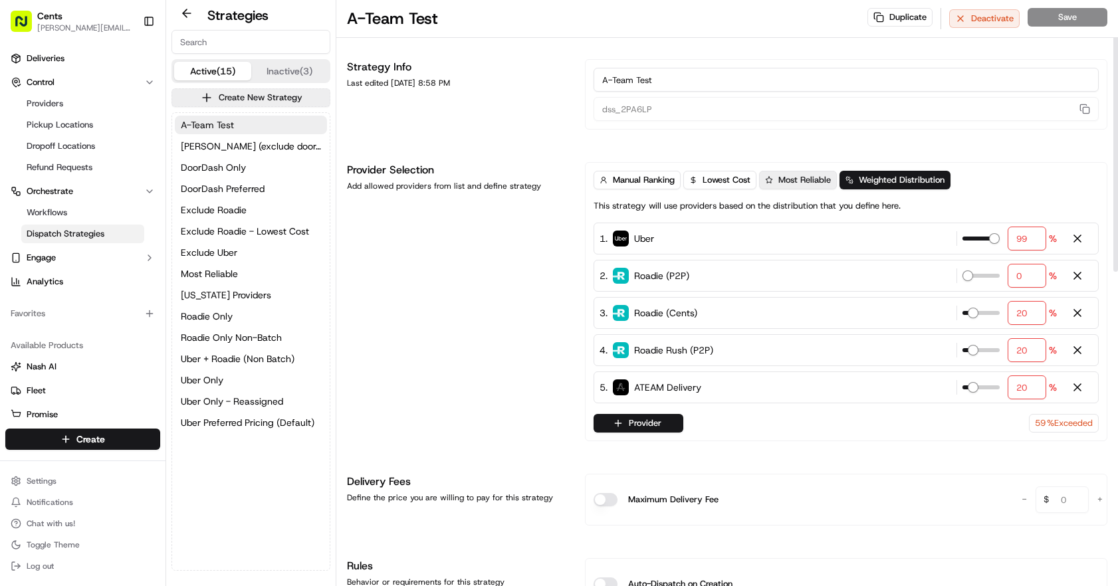
click at [796, 183] on span "Most Reliable" at bounding box center [804, 180] width 53 height 12
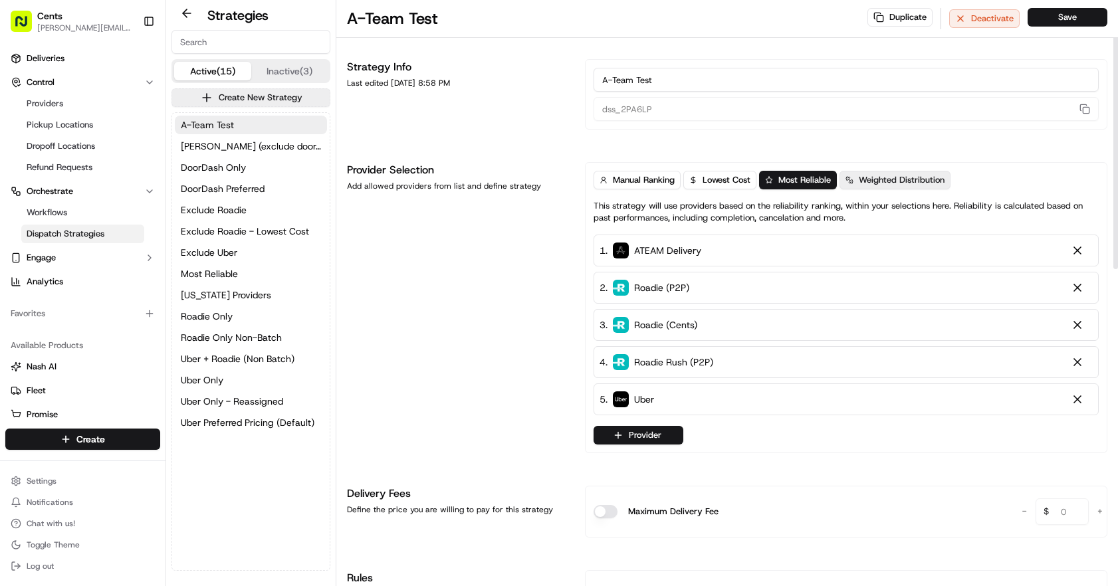
click at [881, 182] on span "Weighted Distribution" at bounding box center [902, 180] width 86 height 12
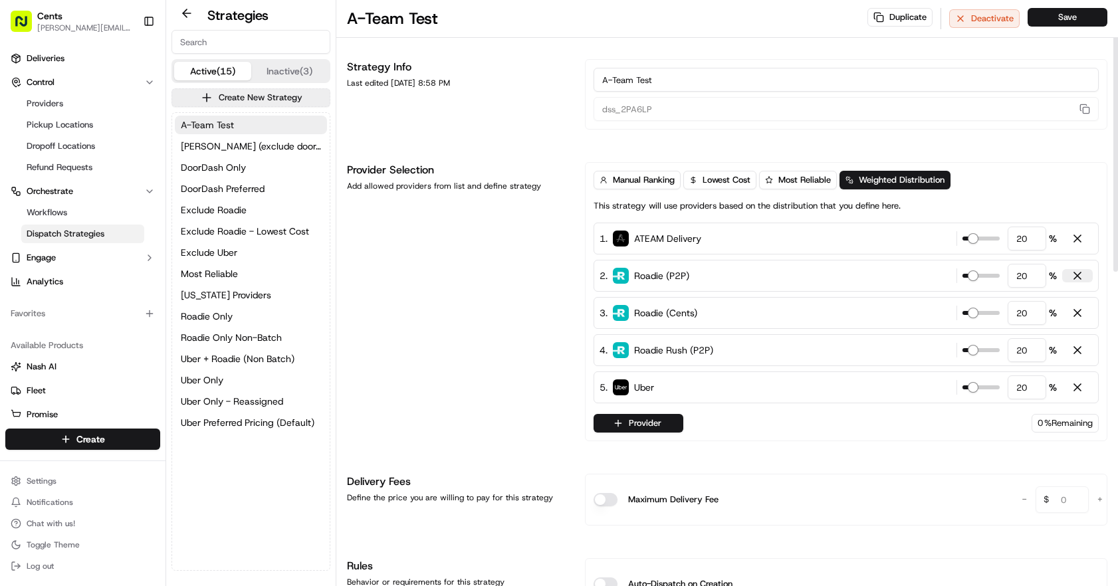
click at [1086, 280] on button at bounding box center [1077, 275] width 31 height 13
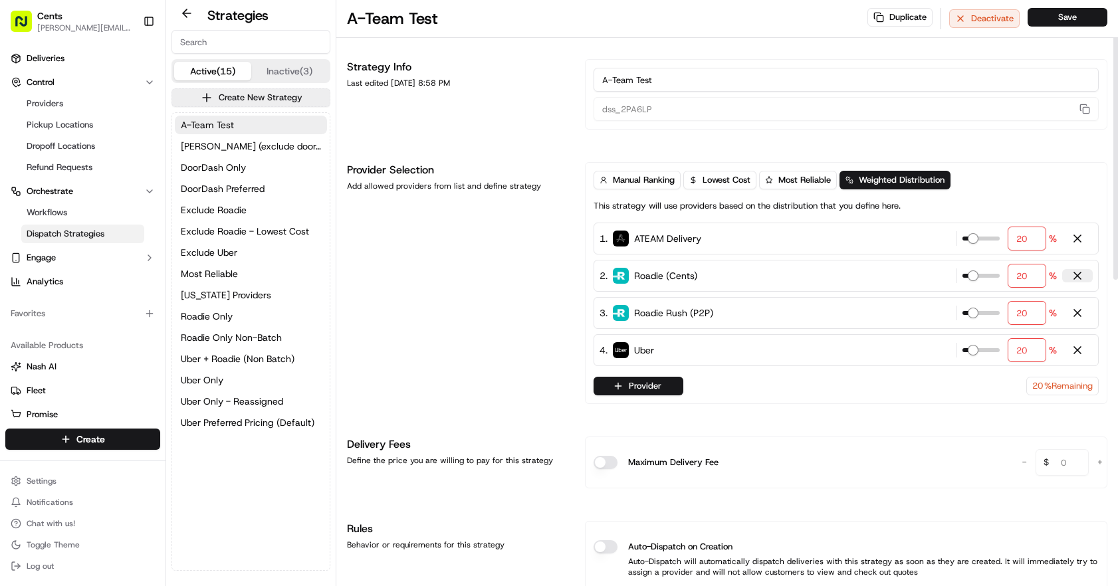
click at [1081, 282] on div at bounding box center [1077, 275] width 13 height 13
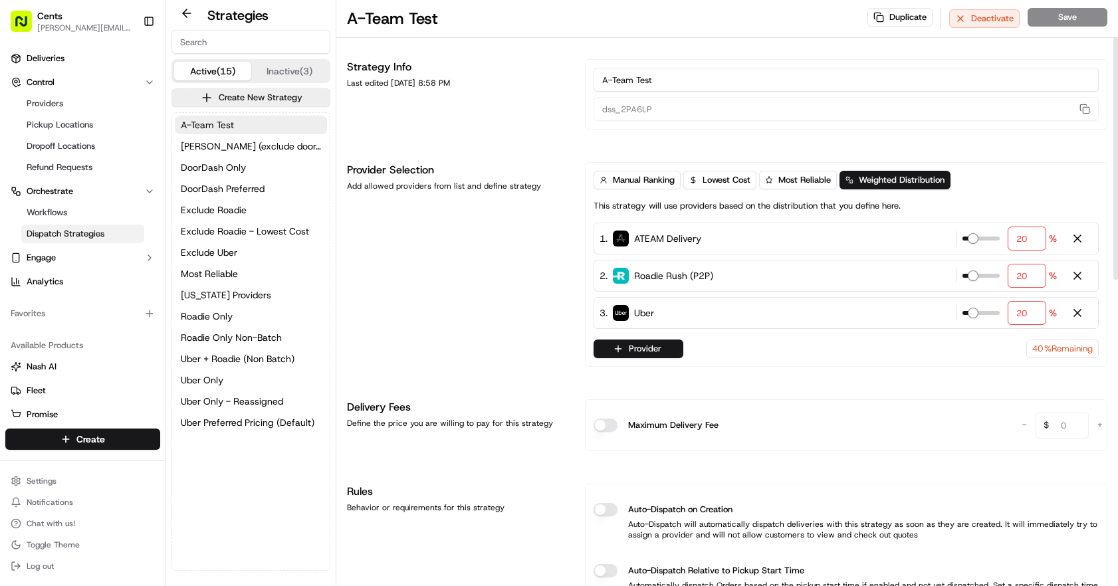
click at [1081, 282] on div at bounding box center [1077, 275] width 13 height 13
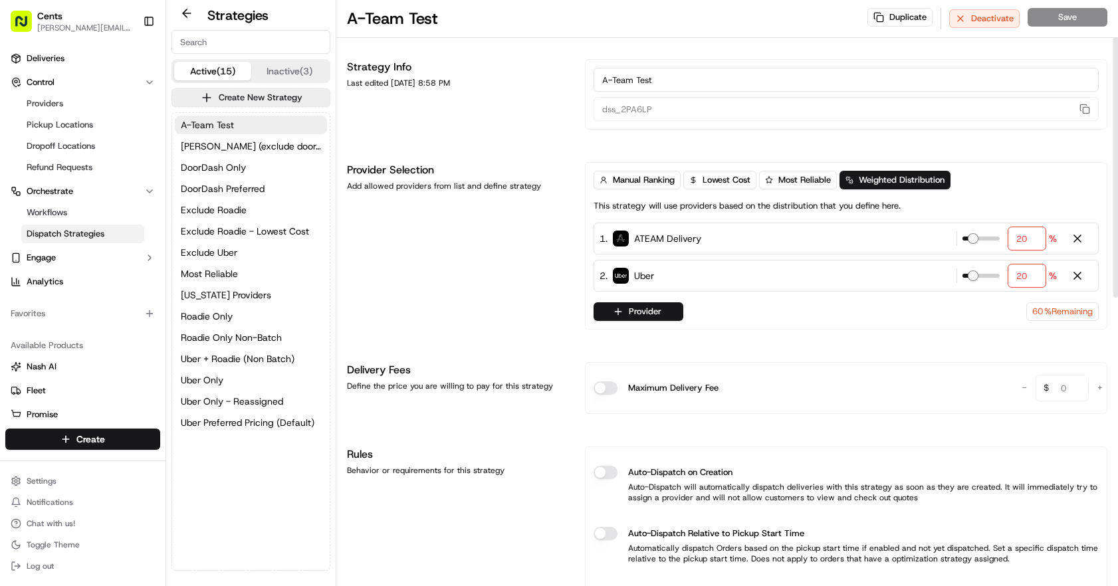
click at [1033, 241] on input "20" at bounding box center [1027, 239] width 39 height 24
drag, startPoint x: 1036, startPoint y: 280, endPoint x: 1009, endPoint y: 277, distance: 27.4
click at [1009, 277] on div "20 %" at bounding box center [1009, 276] width 94 height 24
type input "95"
drag, startPoint x: 1024, startPoint y: 239, endPoint x: 991, endPoint y: 244, distance: 33.6
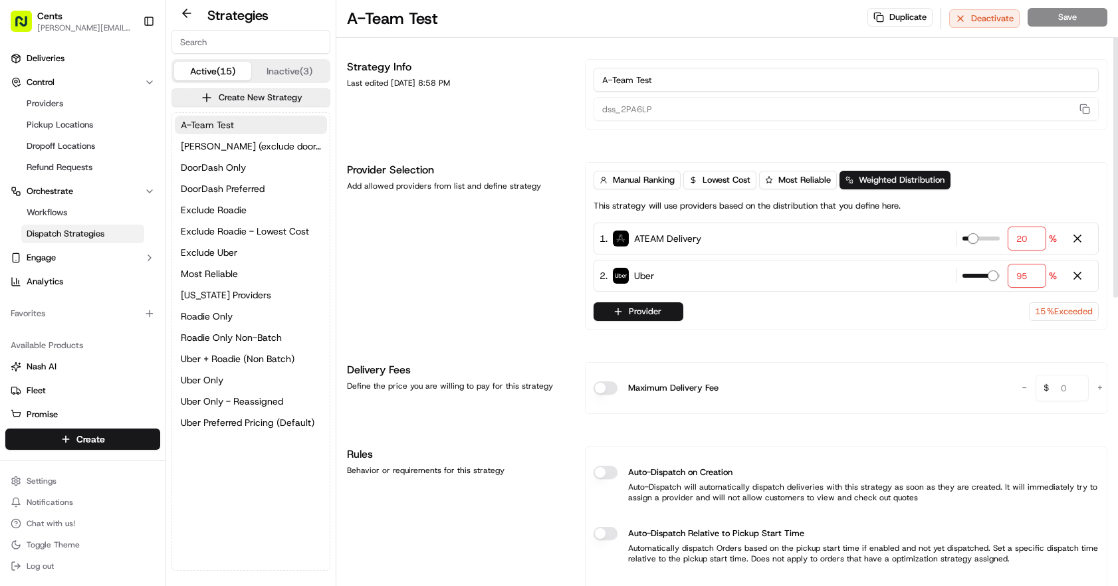
click at [991, 244] on div "20 %" at bounding box center [1009, 239] width 94 height 24
type input "5"
click at [983, 157] on div "Strategy Info Last edited Sep 15, 2025 8:58 PM A-Team Test dss_2PA6LP Provider …" at bounding box center [727, 595] width 760 height 1073
